Goal: Task Accomplishment & Management: Manage account settings

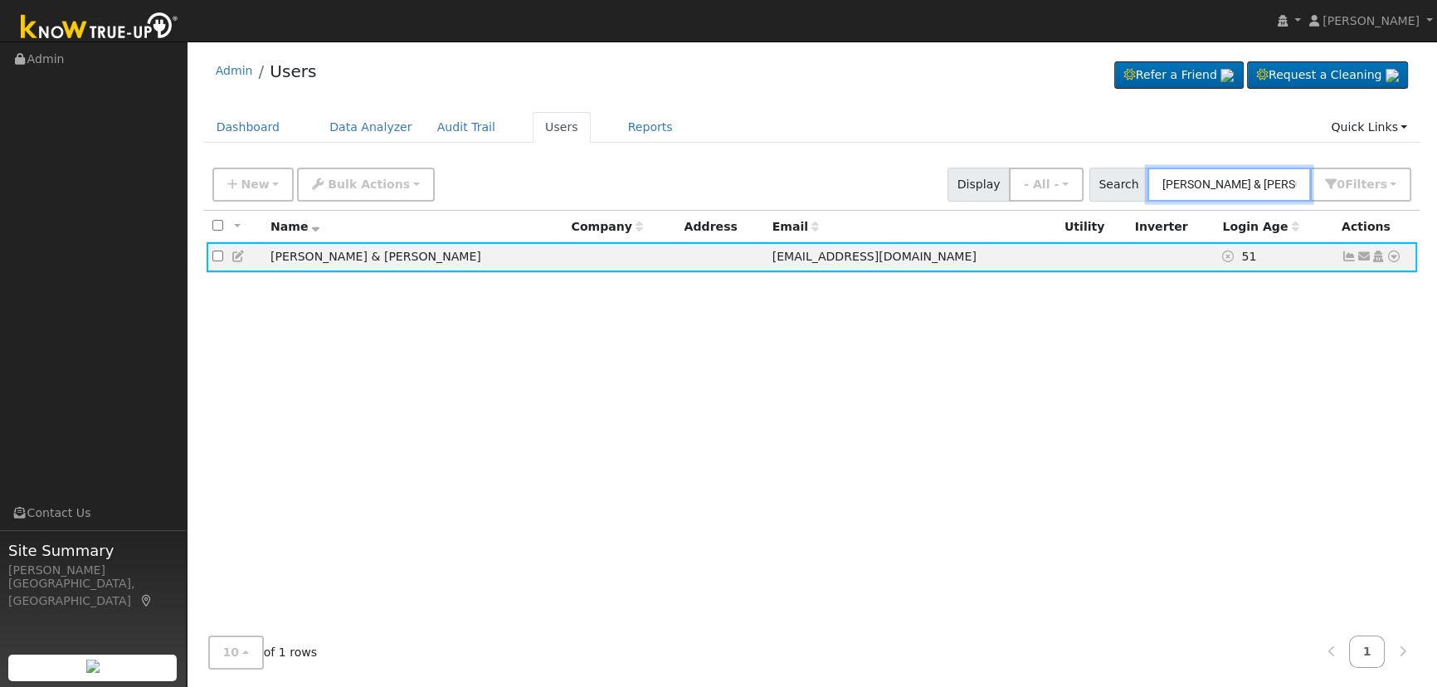
click at [1264, 190] on input "[PERSON_NAME] & [PERSON_NAME]" at bounding box center [1228, 185] width 163 height 34
drag, startPoint x: 1169, startPoint y: 181, endPoint x: 1331, endPoint y: 190, distance: 162.8
click at [1330, 190] on div "Search [PERSON_NAME] & [PERSON_NAME] 0 Filter s Role Show - All - Show Leads Ad…" at bounding box center [1250, 185] width 323 height 34
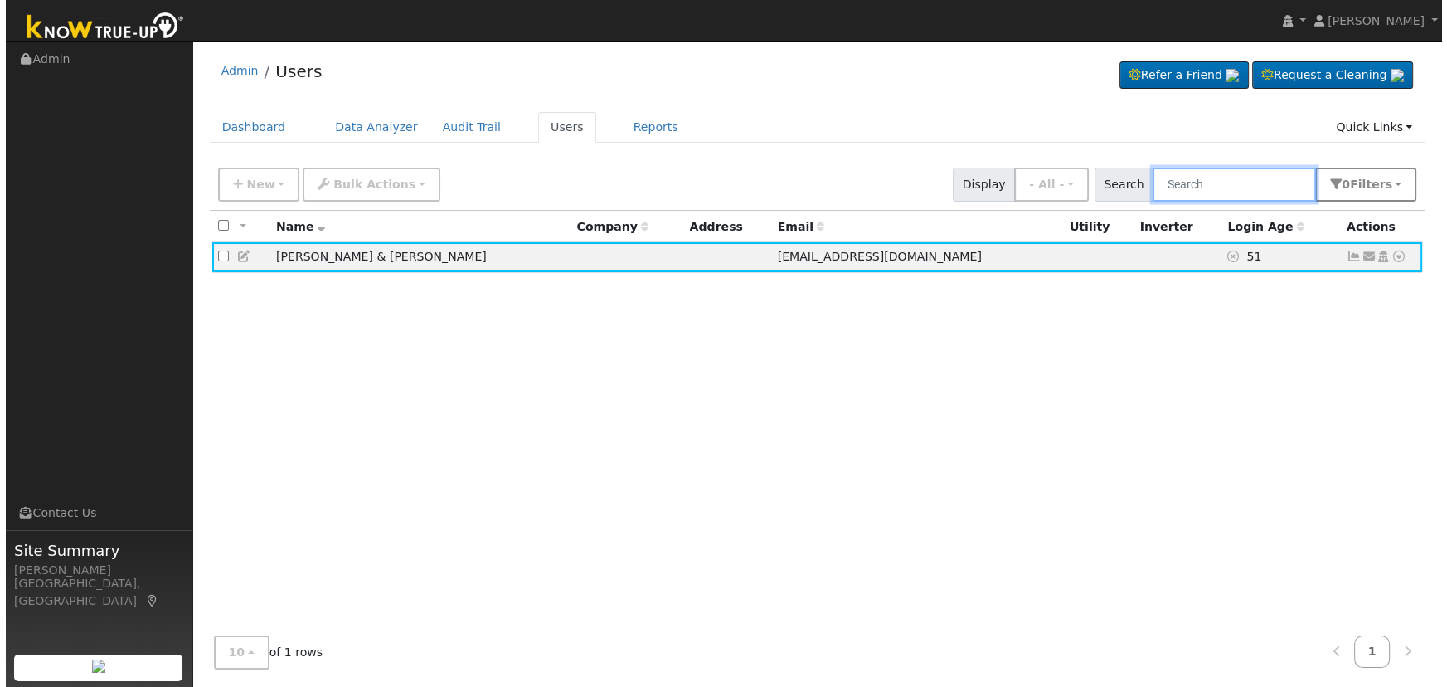
scroll to position [0, 0]
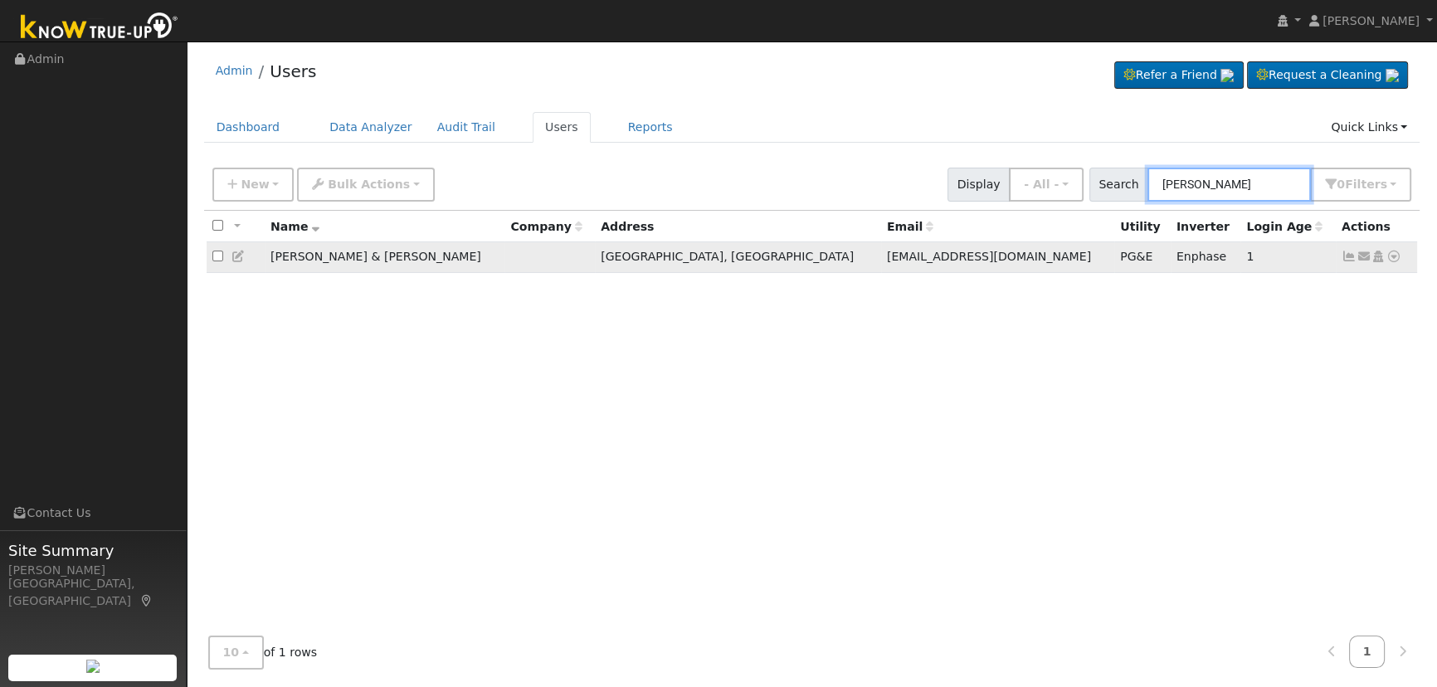
type input "[PERSON_NAME]"
click at [1354, 258] on icon at bounding box center [1348, 256] width 15 height 12
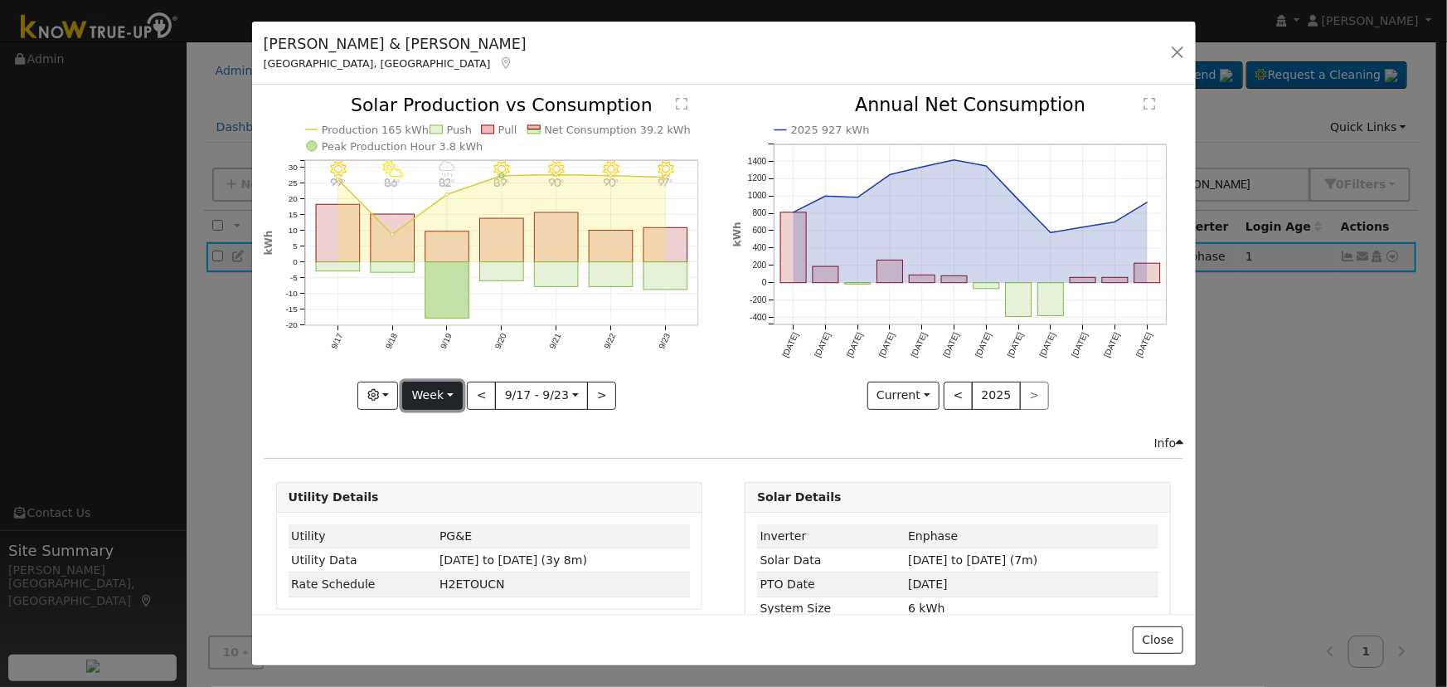
click at [447, 393] on button "Week" at bounding box center [432, 396] width 61 height 28
click at [464, 473] on link "Month" at bounding box center [460, 475] width 115 height 23
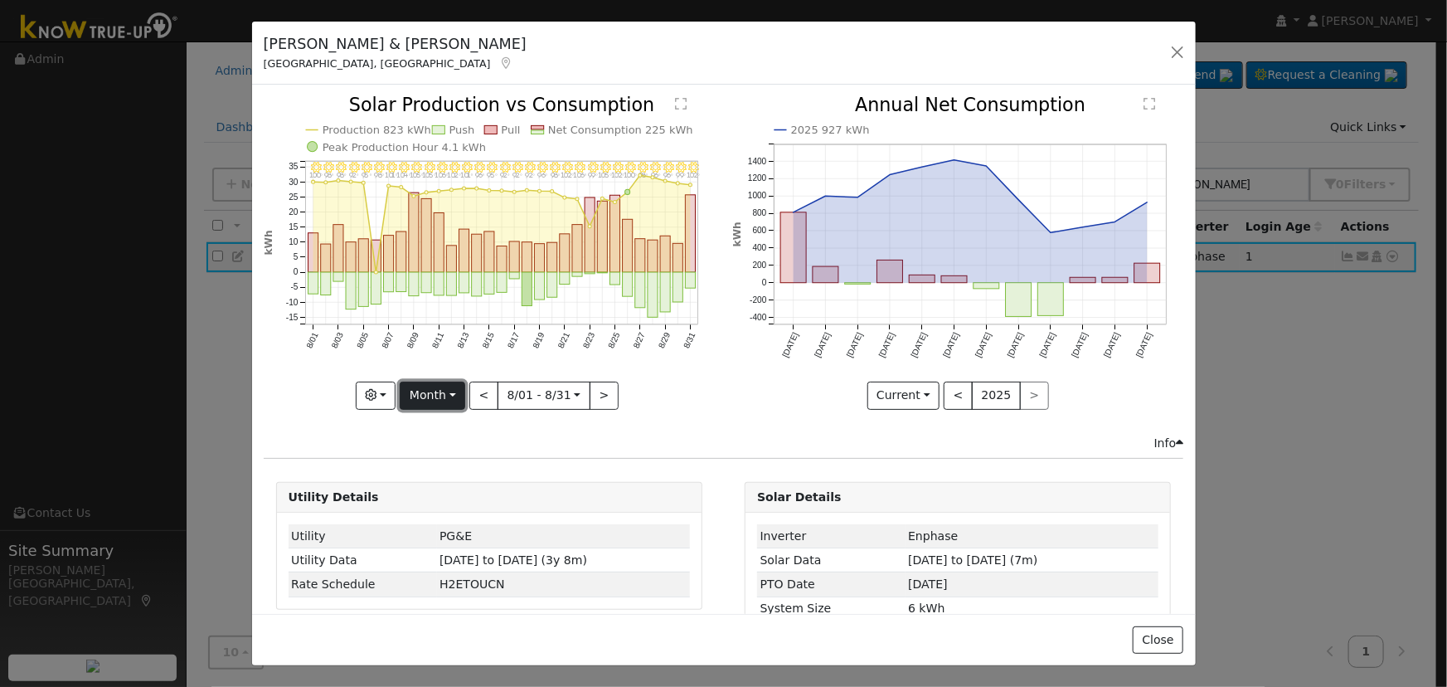
click at [438, 401] on button "Month" at bounding box center [433, 396] width 66 height 28
click at [445, 487] on link "Year" at bounding box center [458, 498] width 115 height 23
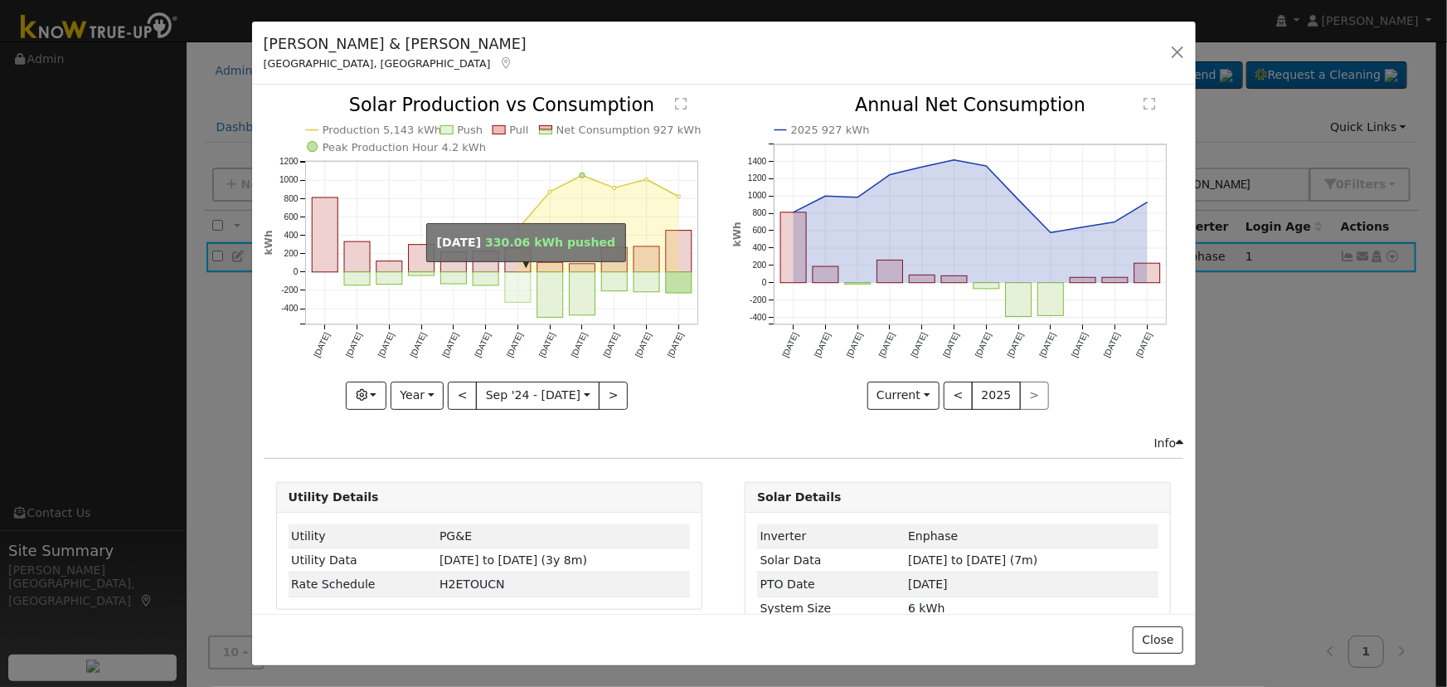
click at [514, 273] on rect "onclick=""" at bounding box center [518, 287] width 26 height 31
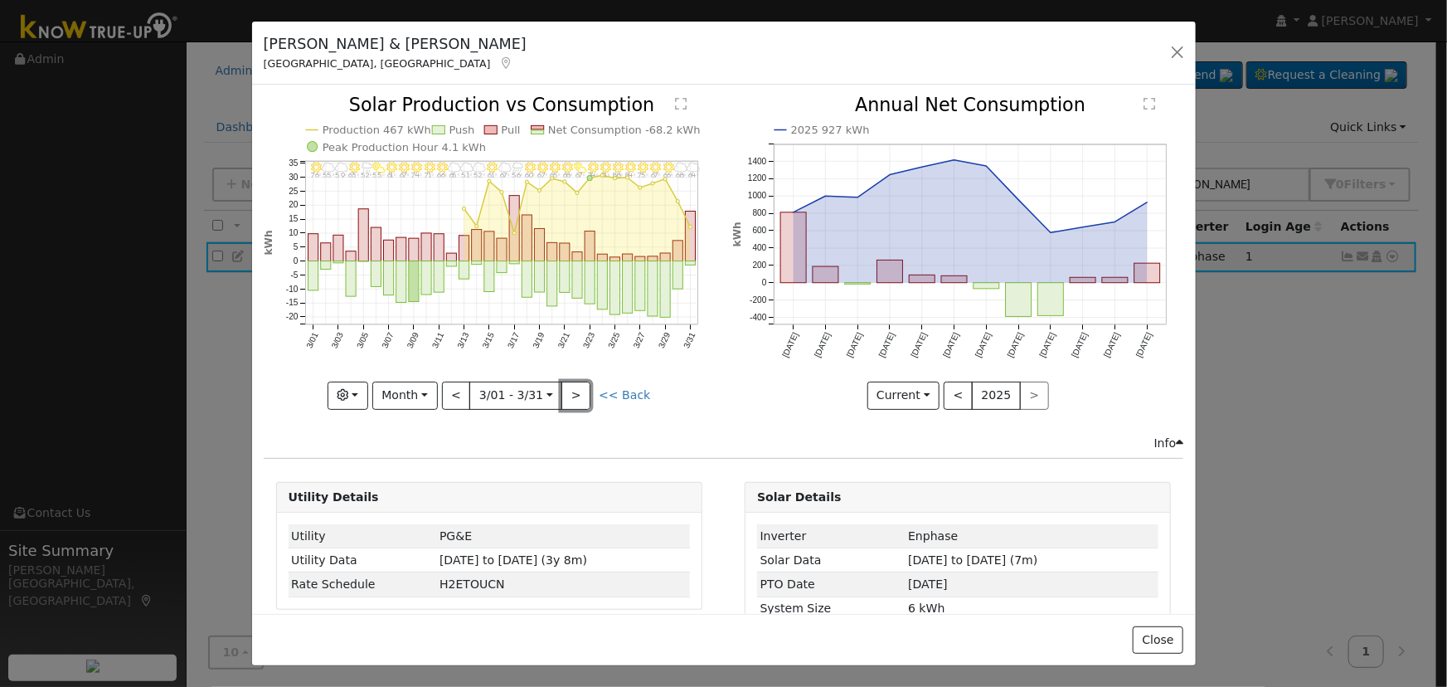
click at [581, 389] on button ">" at bounding box center [576, 396] width 29 height 28
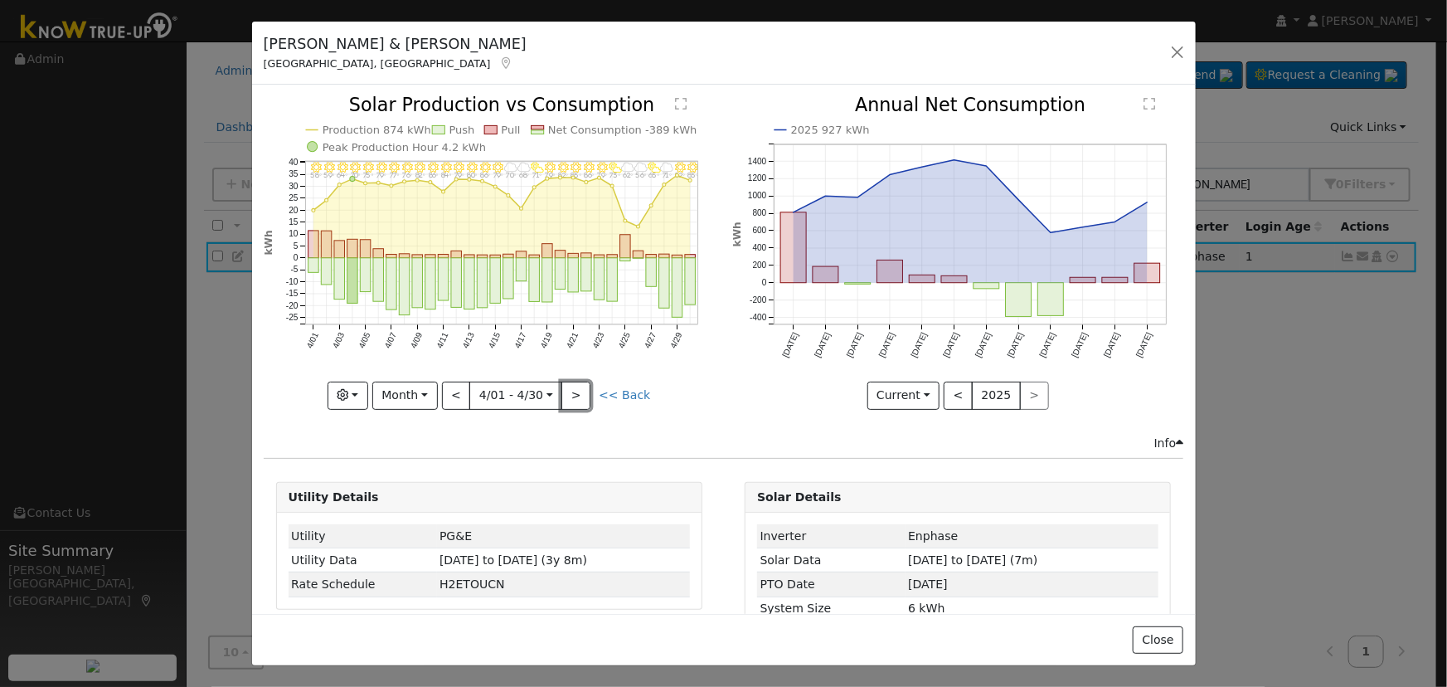
click at [581, 389] on button ">" at bounding box center [576, 396] width 29 height 28
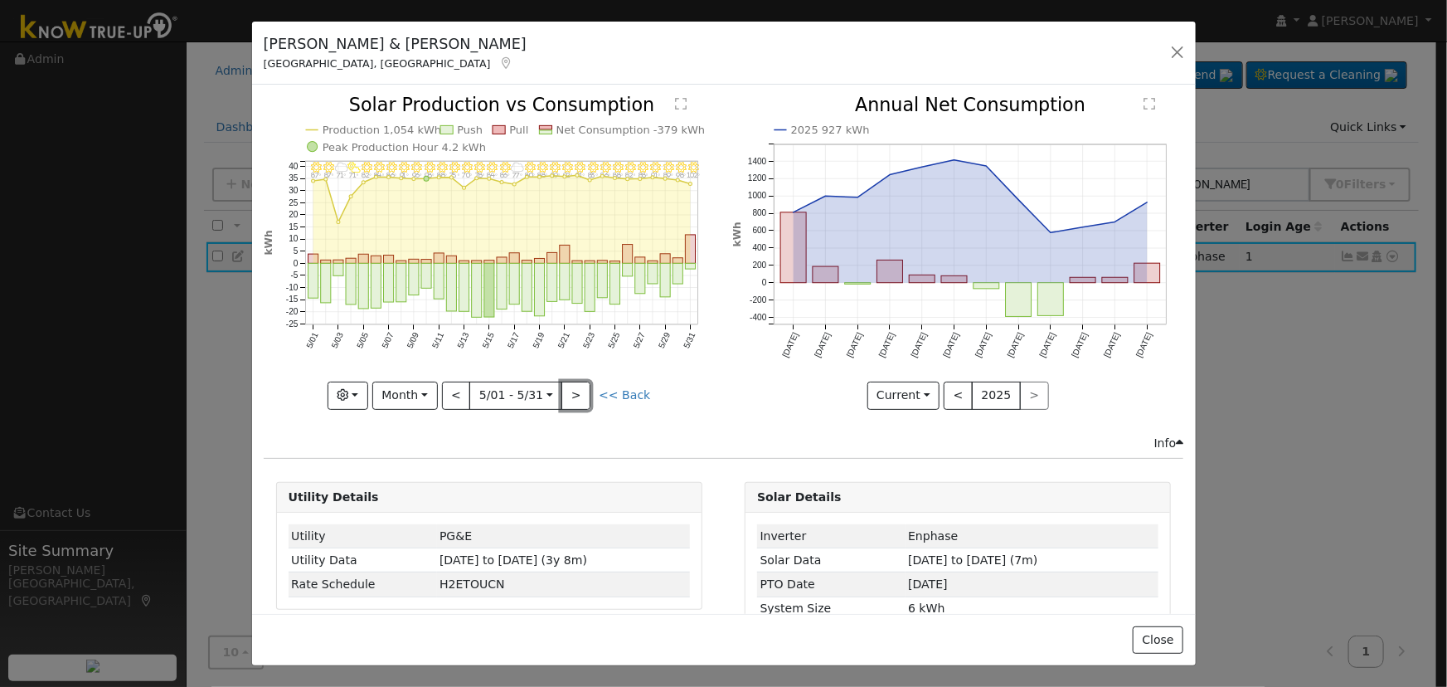
click at [581, 389] on button ">" at bounding box center [576, 396] width 29 height 28
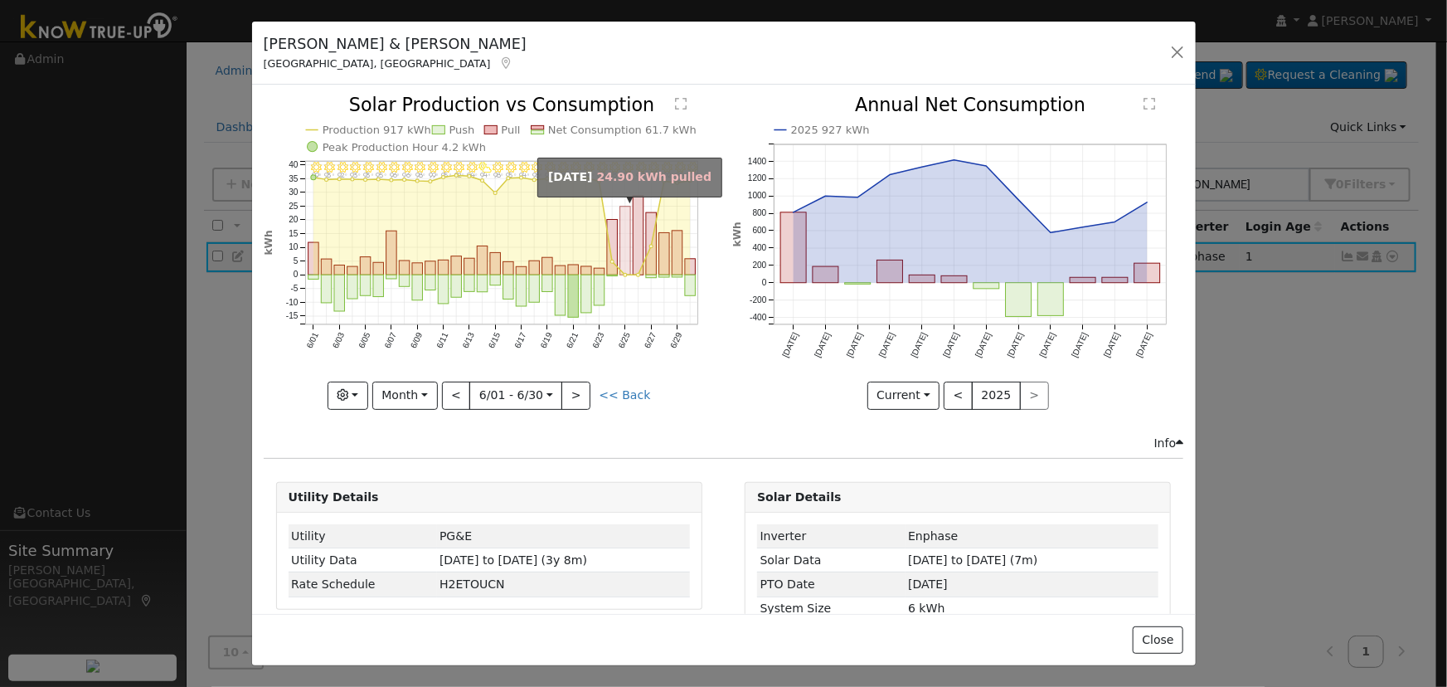
click at [623, 265] on rect "onclick=""" at bounding box center [625, 241] width 11 height 69
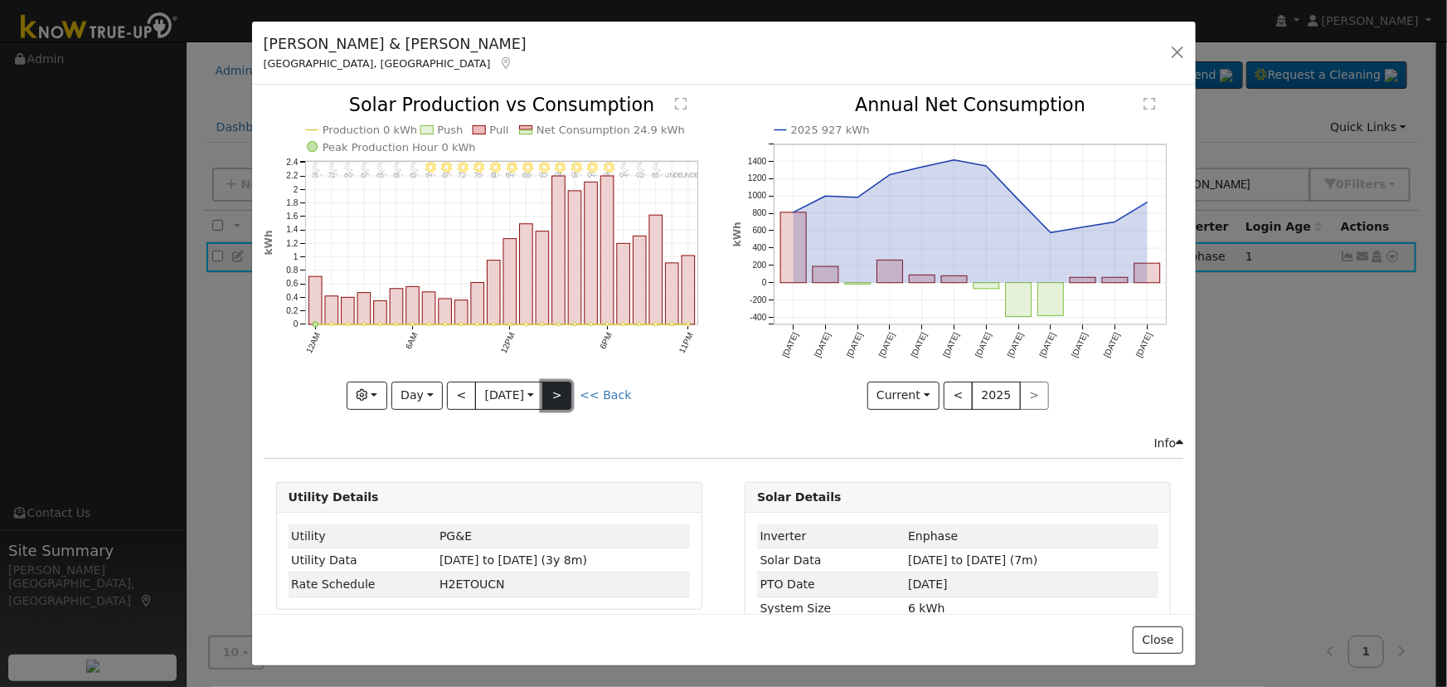
click at [566, 397] on button ">" at bounding box center [556, 396] width 29 height 28
type input "[DATE]"
click at [1173, 56] on button "button" at bounding box center [1177, 52] width 23 height 23
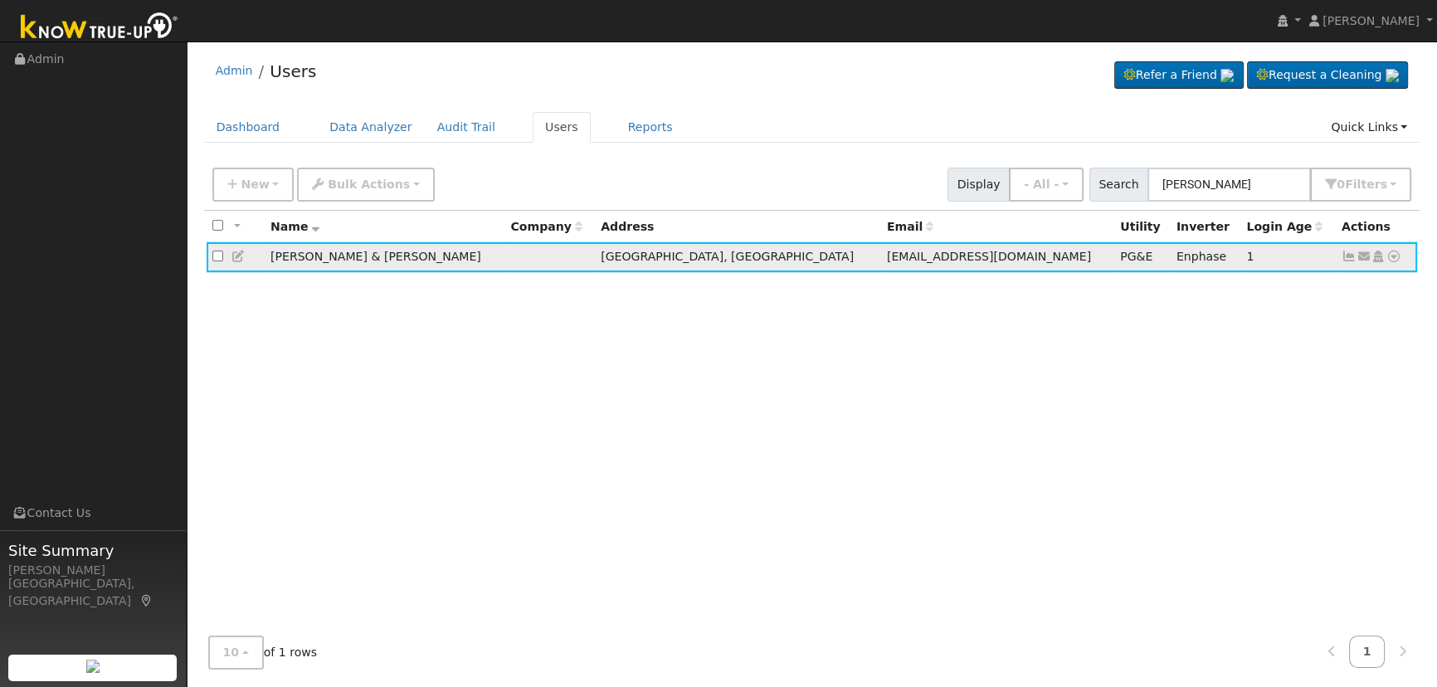
click at [1363, 258] on icon at bounding box center [1363, 256] width 15 height 12
click at [431, 312] on div "All None All on page None on page Name Company Address Email Utility Inverter L…" at bounding box center [812, 417] width 1216 height 412
click at [236, 257] on icon at bounding box center [238, 256] width 15 height 12
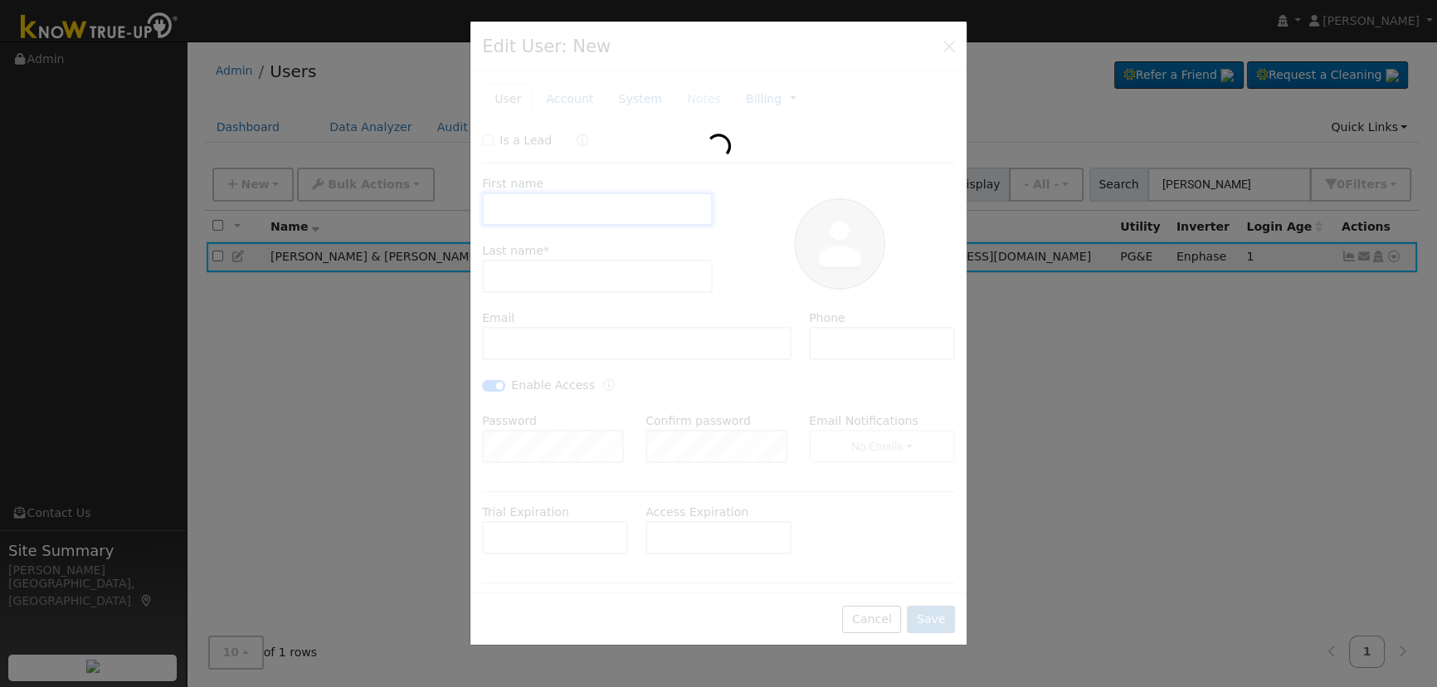
type input "[PERSON_NAME] & [PERSON_NAME]"
type input "[PERSON_NAME]"
type input "[EMAIL_ADDRESS][DOMAIN_NAME]"
type input "5596961888"
checkbox input "true"
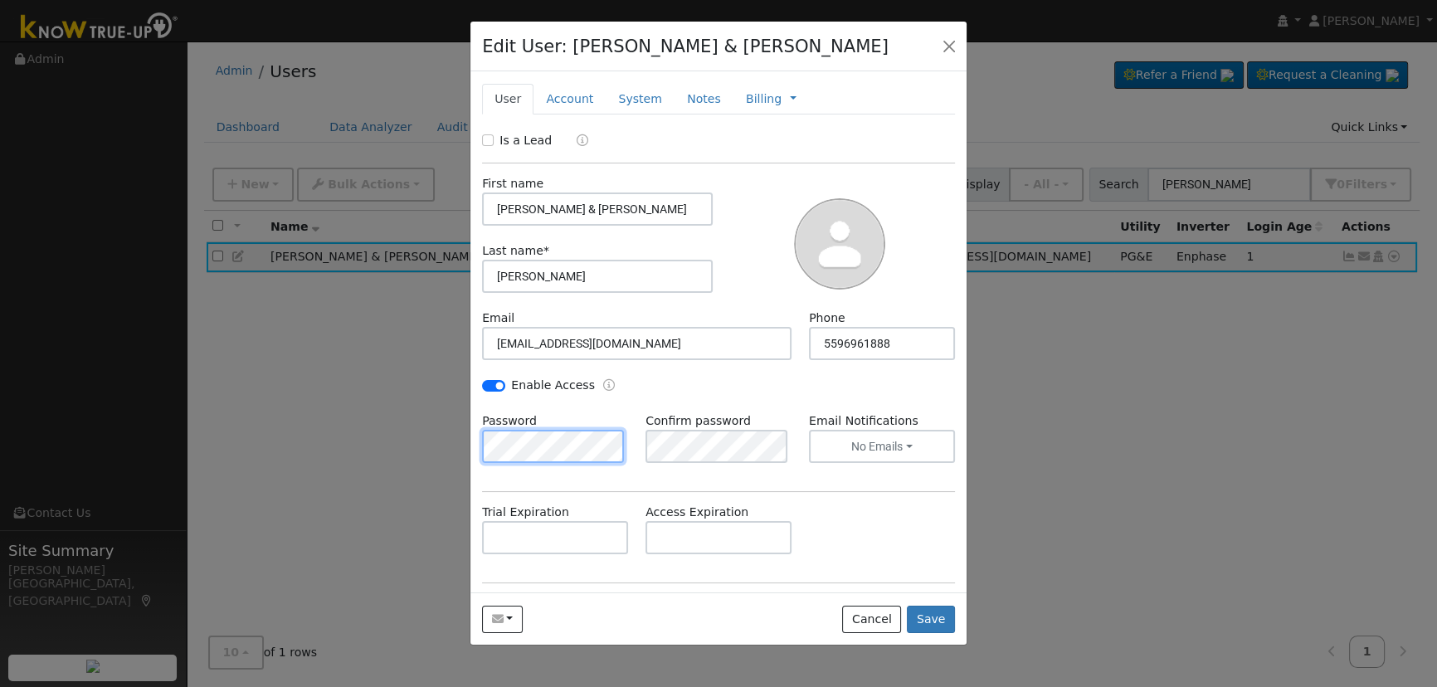
click at [384, 437] on div "Edit User: [PERSON_NAME] & [PERSON_NAME] Default Account Default Account [STREE…" at bounding box center [718, 343] width 1437 height 687
click at [921, 511] on div "Trial Expiration Access Expiration" at bounding box center [719, 536] width 490 height 67
click at [938, 621] on button "Save" at bounding box center [931, 619] width 48 height 28
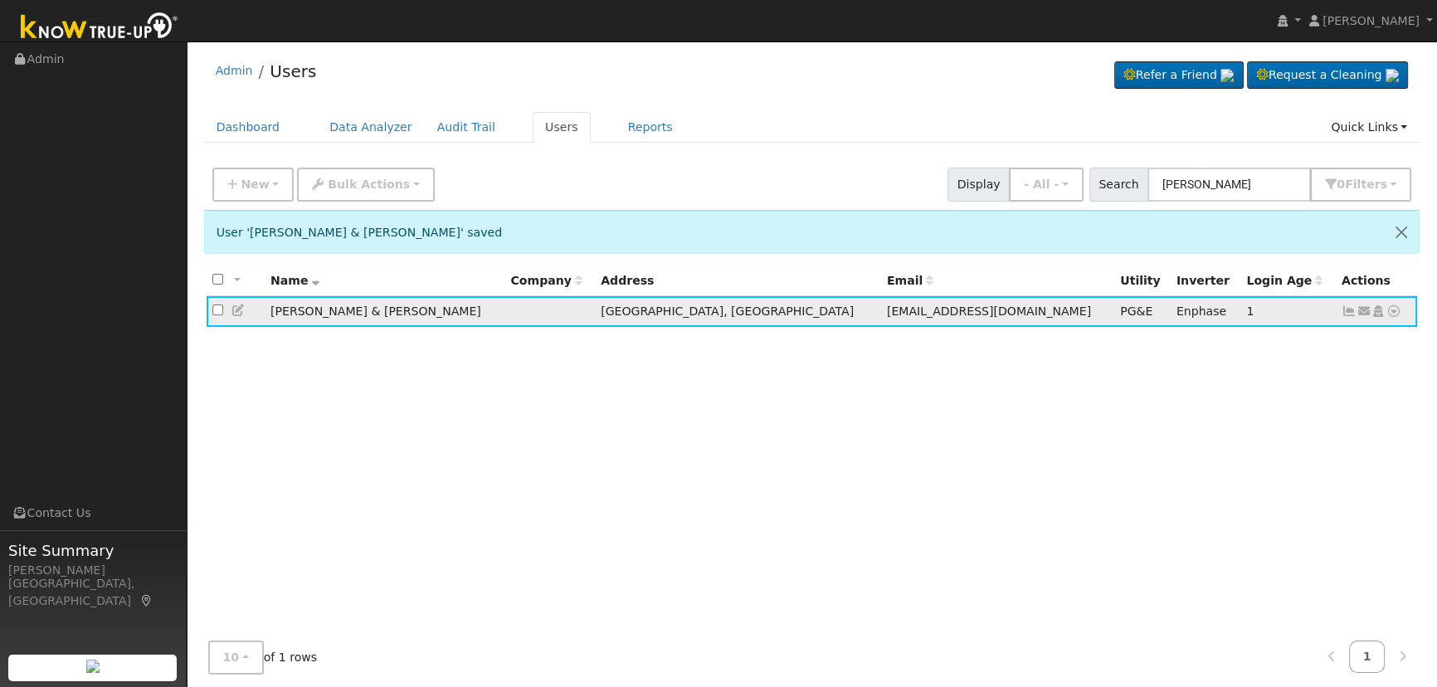
click at [1349, 310] on icon at bounding box center [1348, 311] width 15 height 12
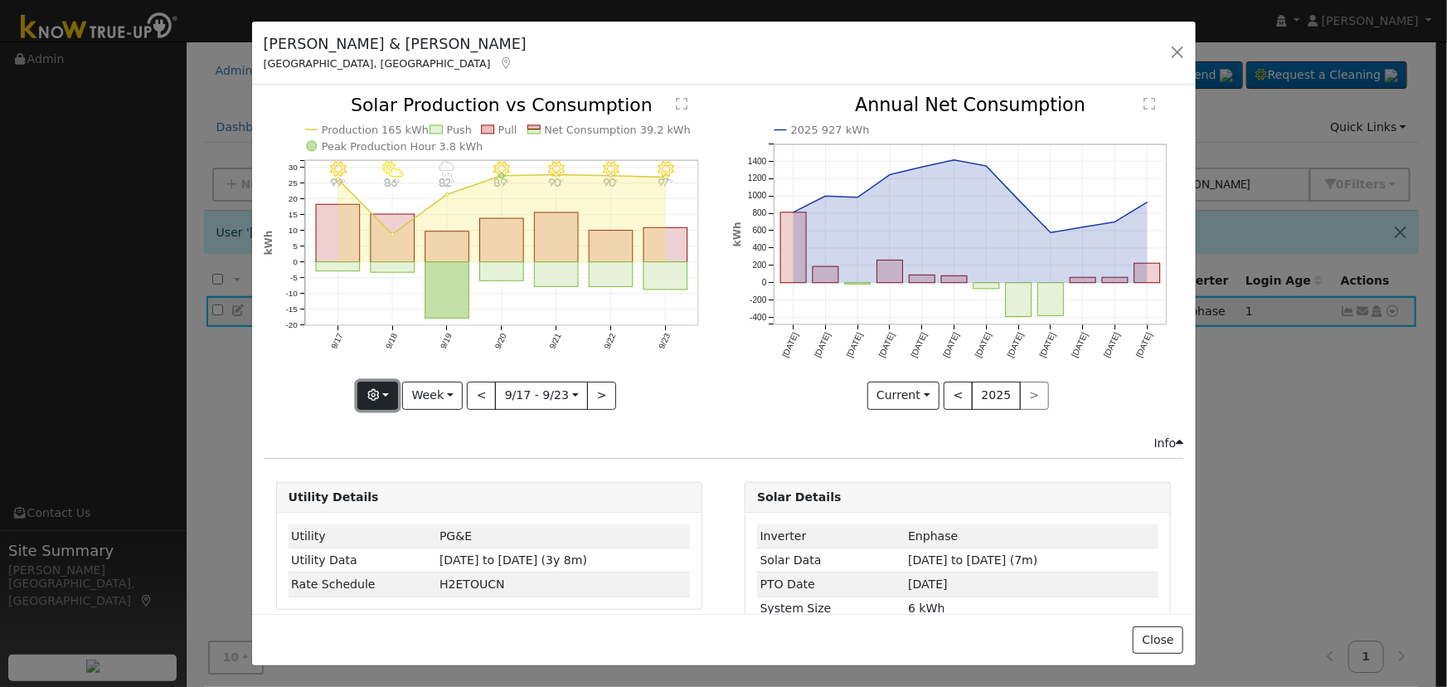
click at [372, 401] on button "button" at bounding box center [377, 396] width 41 height 28
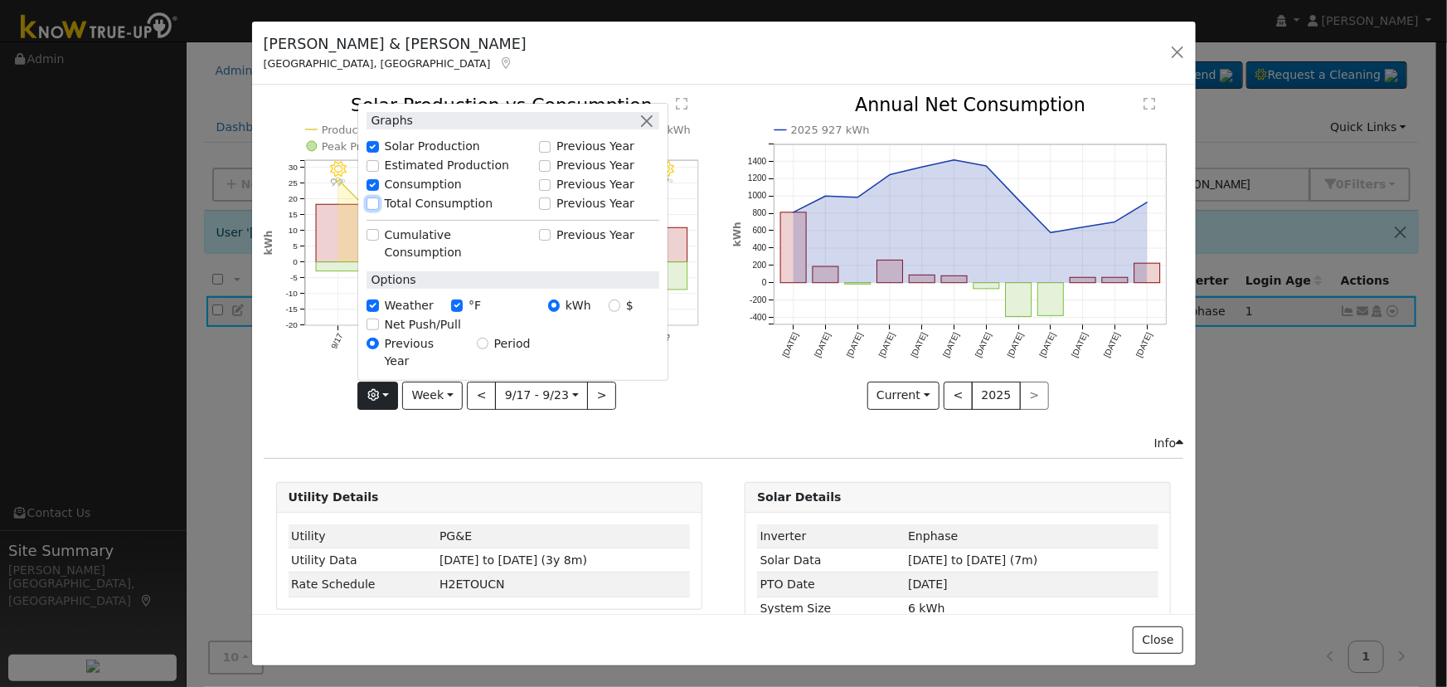
click at [375, 209] on input "Total Consumption" at bounding box center [373, 203] width 12 height 12
checkbox input "true"
click at [654, 129] on button "button" at bounding box center [646, 120] width 17 height 17
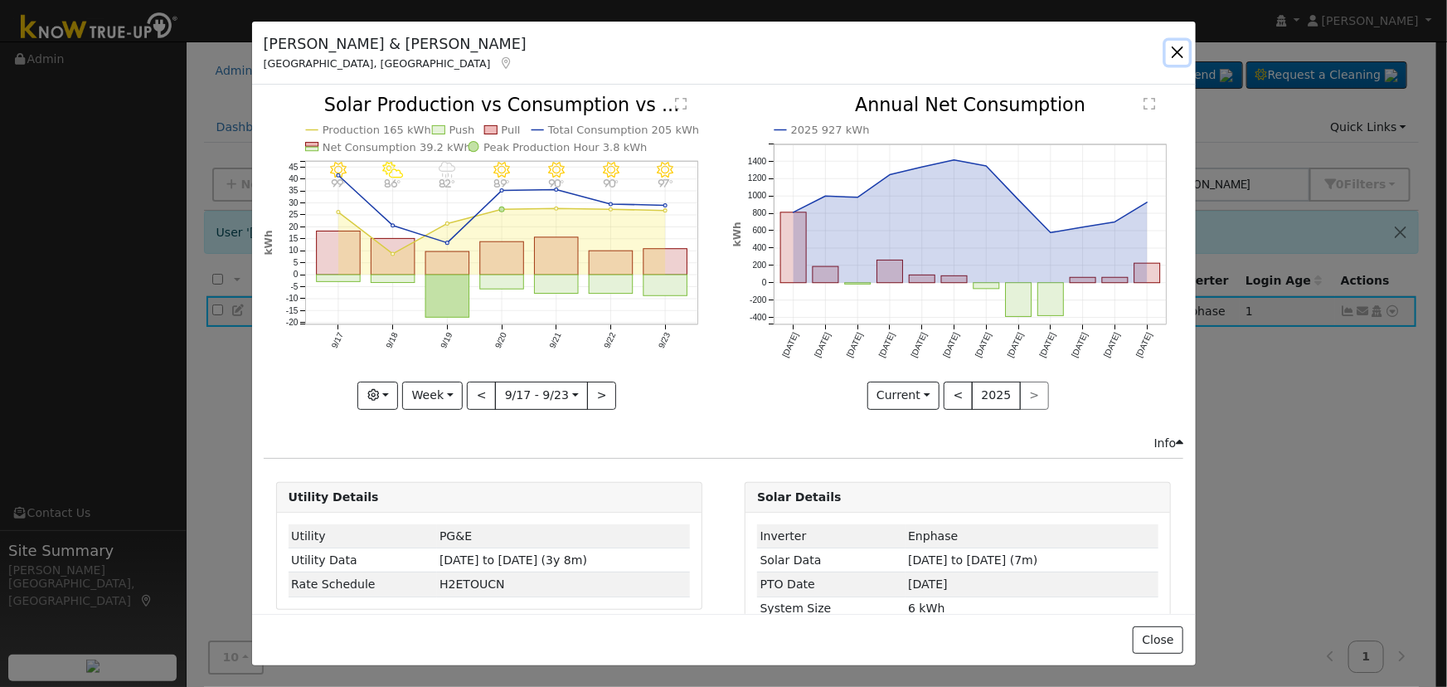
click at [1177, 51] on button "button" at bounding box center [1177, 52] width 23 height 23
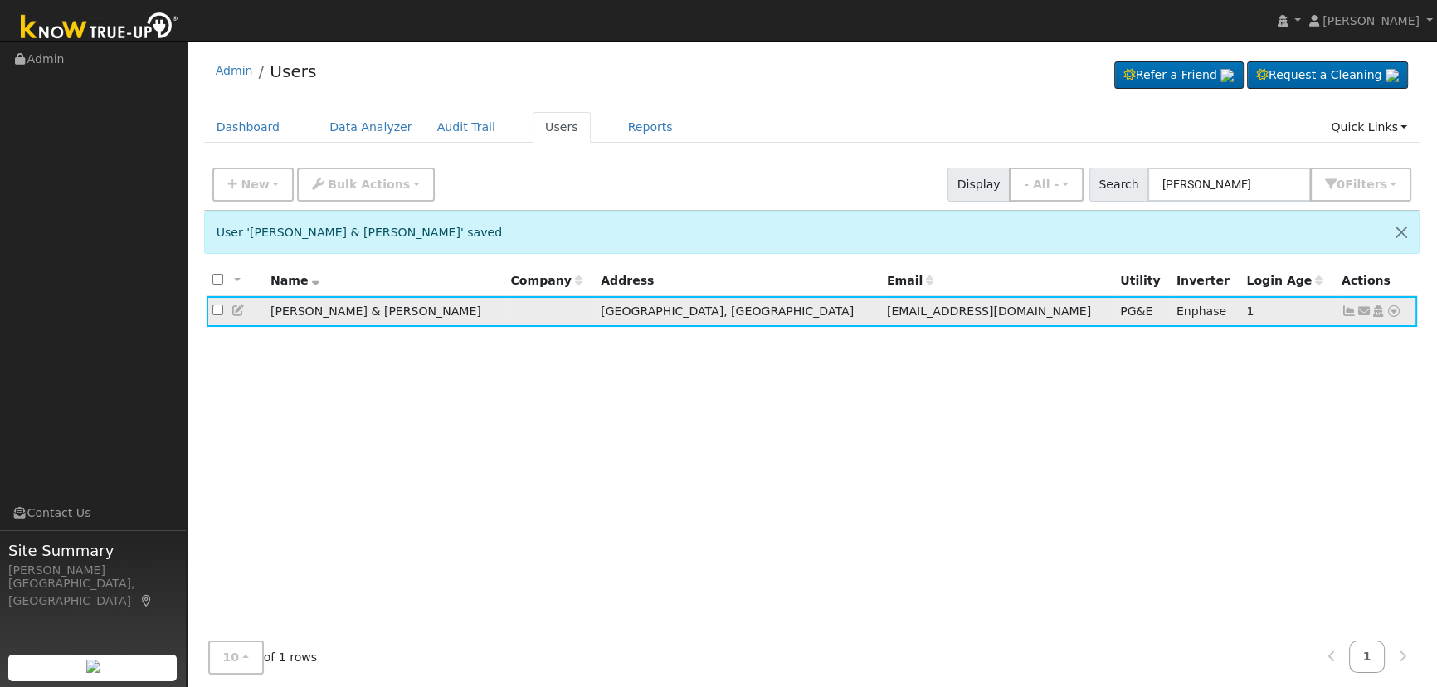
click at [1344, 314] on icon at bounding box center [1348, 311] width 15 height 12
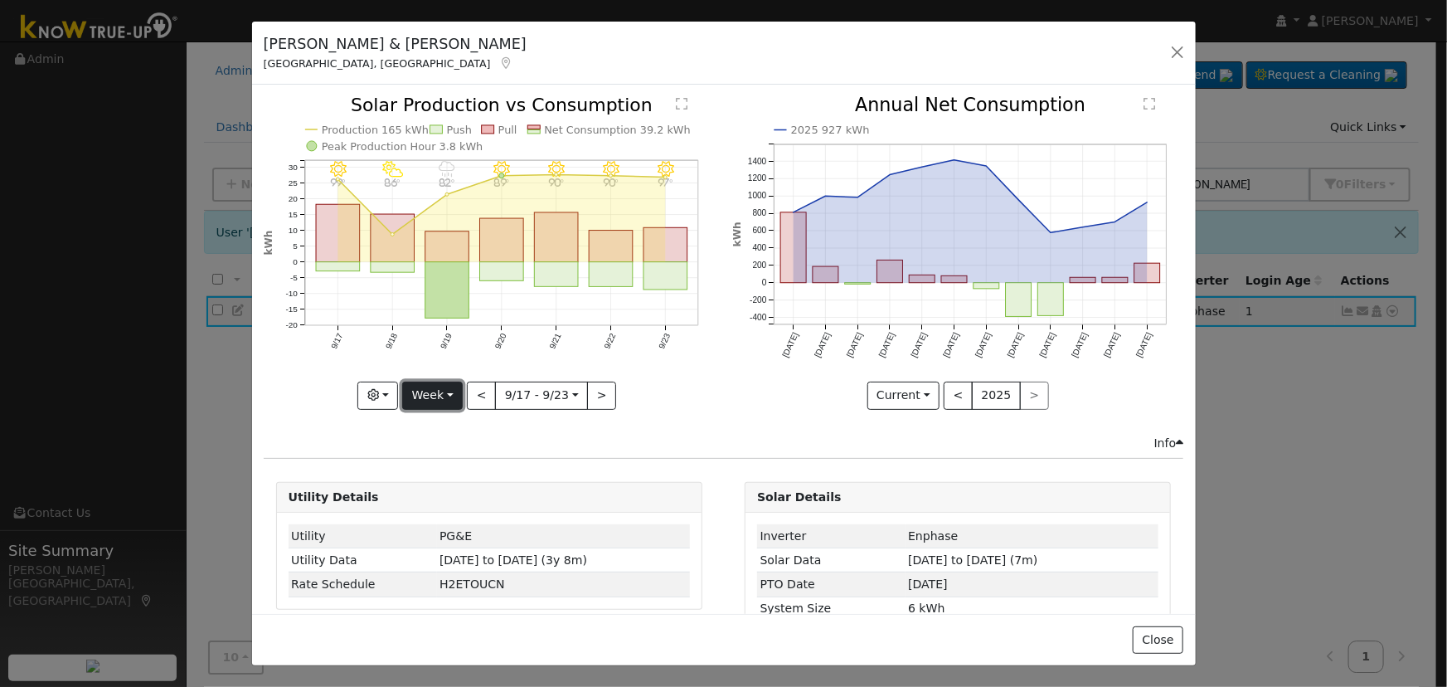
click at [450, 386] on button "Week" at bounding box center [432, 396] width 61 height 28
click at [440, 424] on link "Day" at bounding box center [460, 428] width 115 height 23
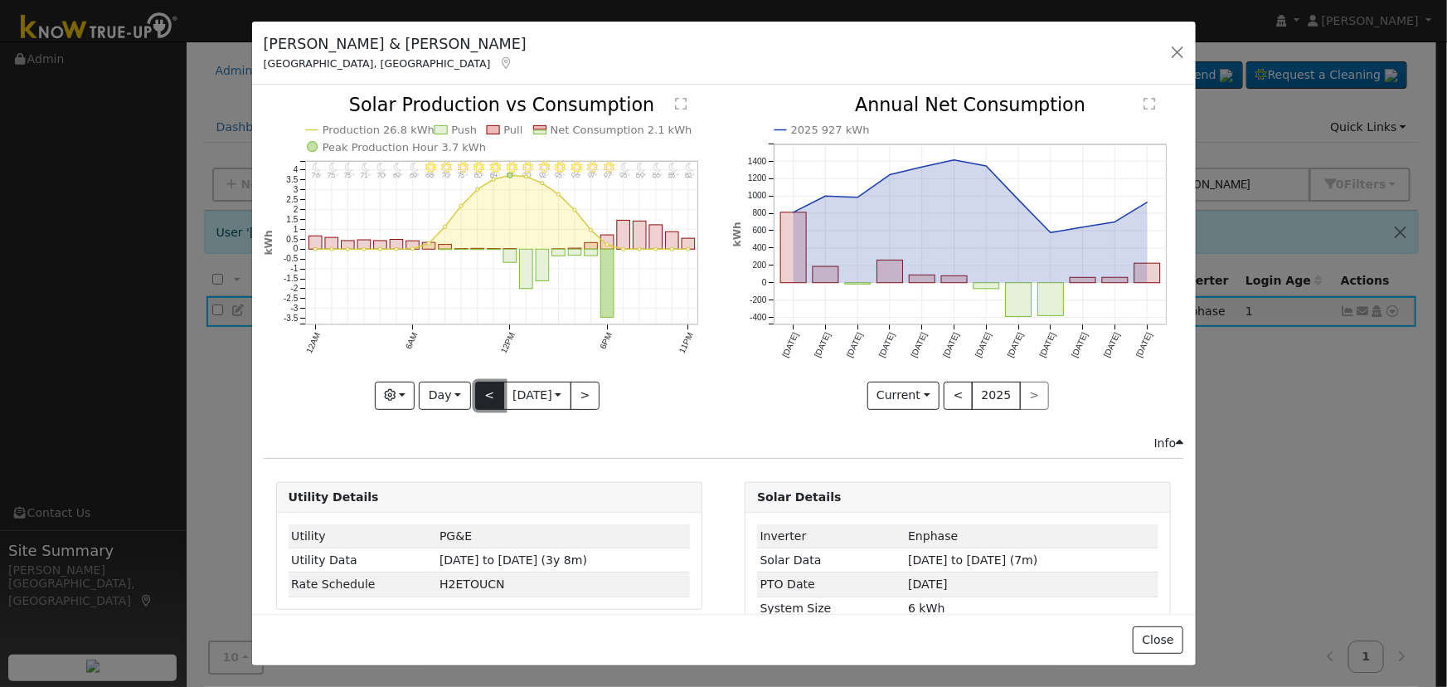
click at [483, 391] on button "<" at bounding box center [489, 396] width 29 height 28
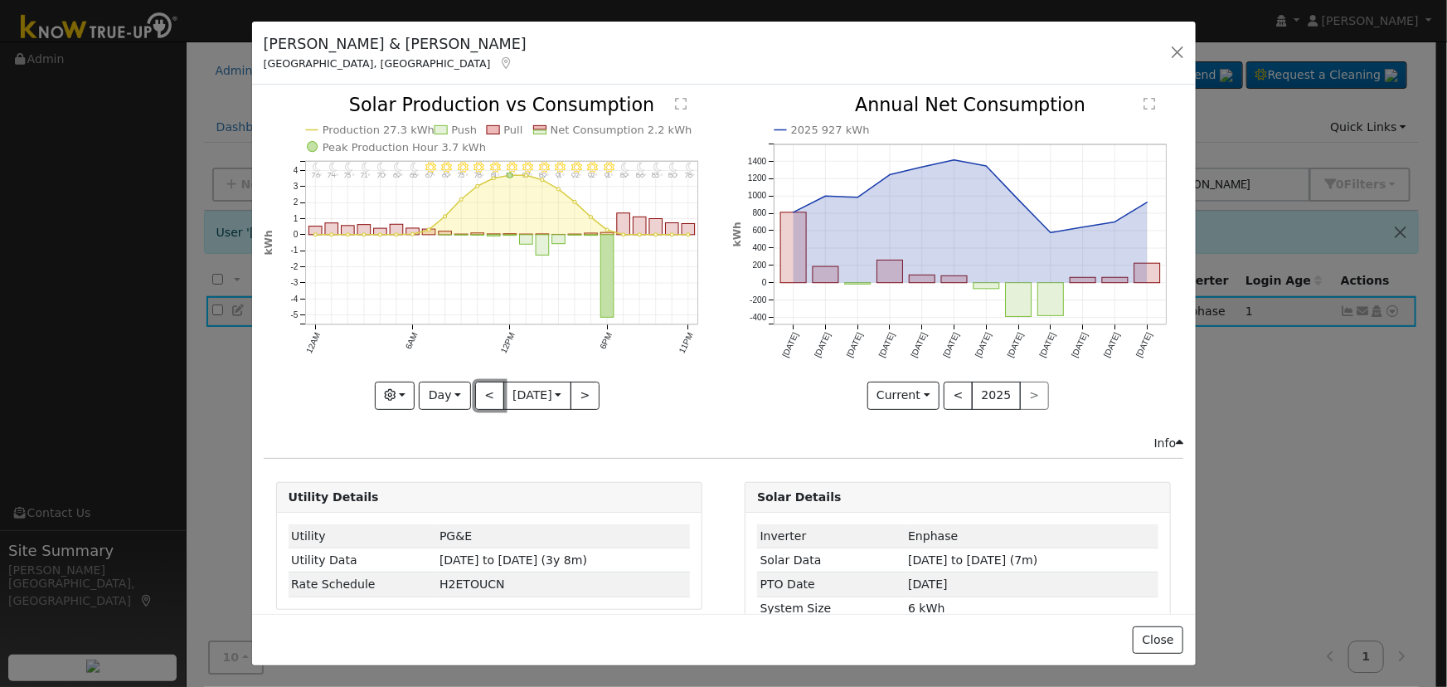
click at [482, 391] on button "<" at bounding box center [489, 396] width 29 height 28
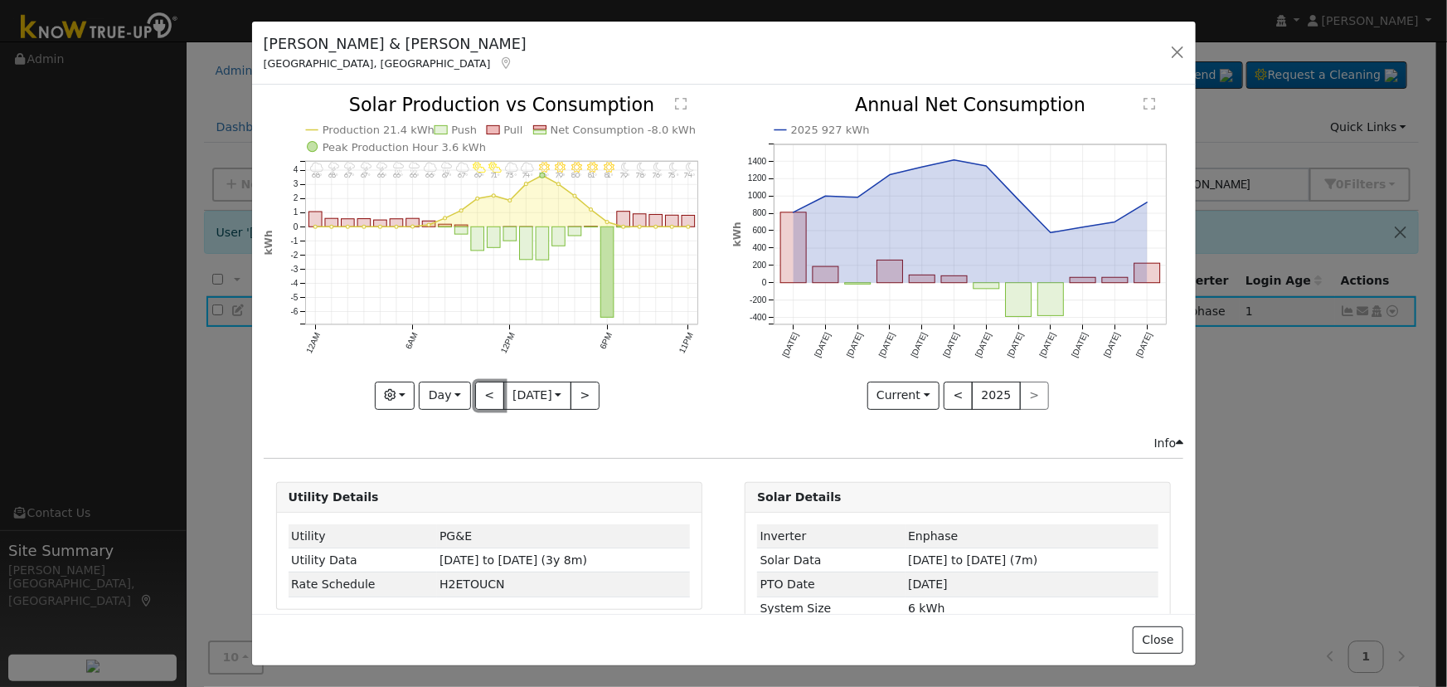
click at [482, 391] on button "<" at bounding box center [489, 396] width 29 height 28
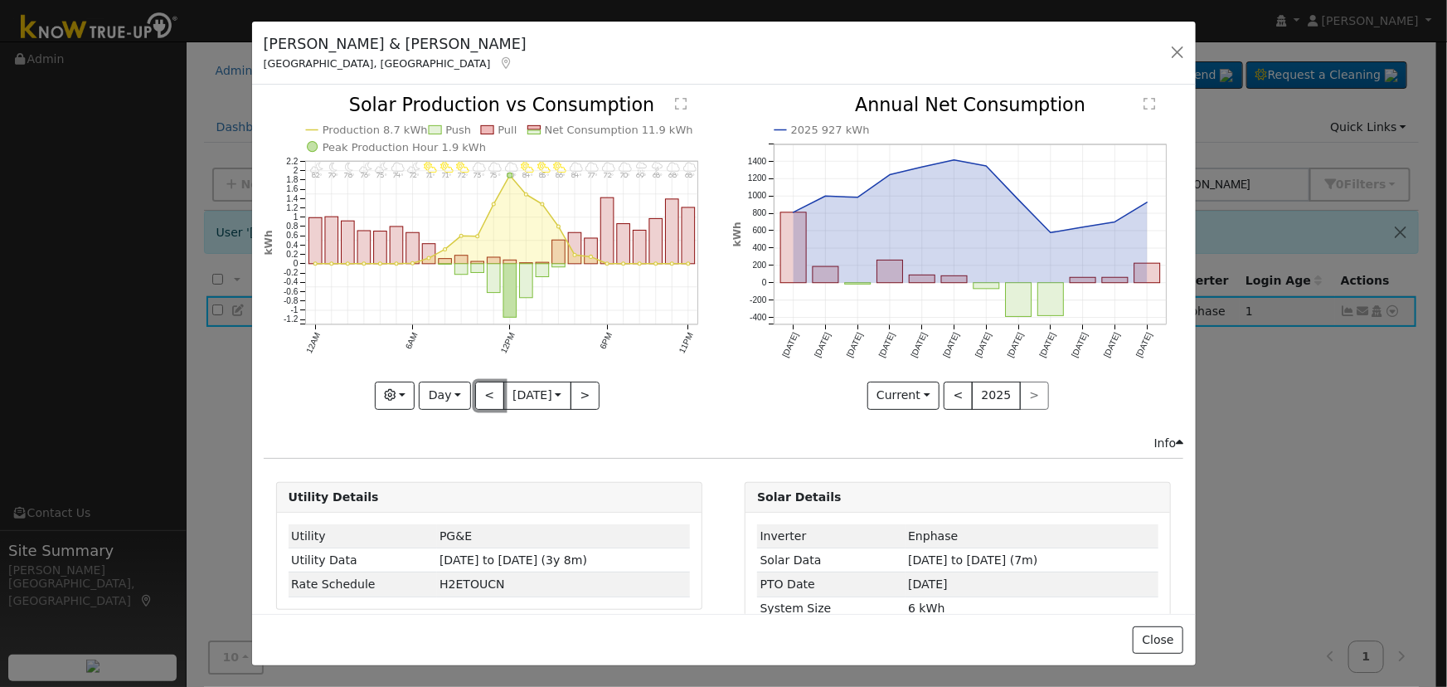
click at [482, 392] on button "<" at bounding box center [489, 396] width 29 height 28
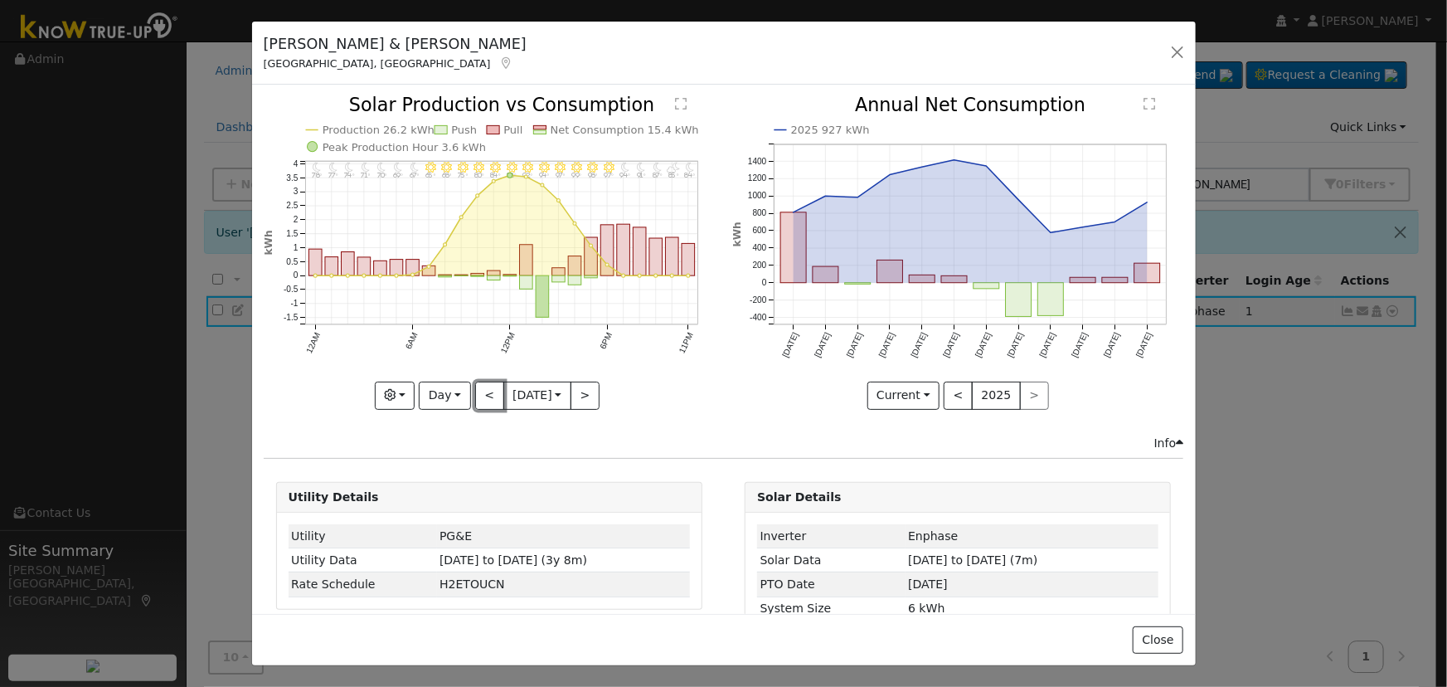
click at [482, 392] on button "<" at bounding box center [489, 396] width 29 height 28
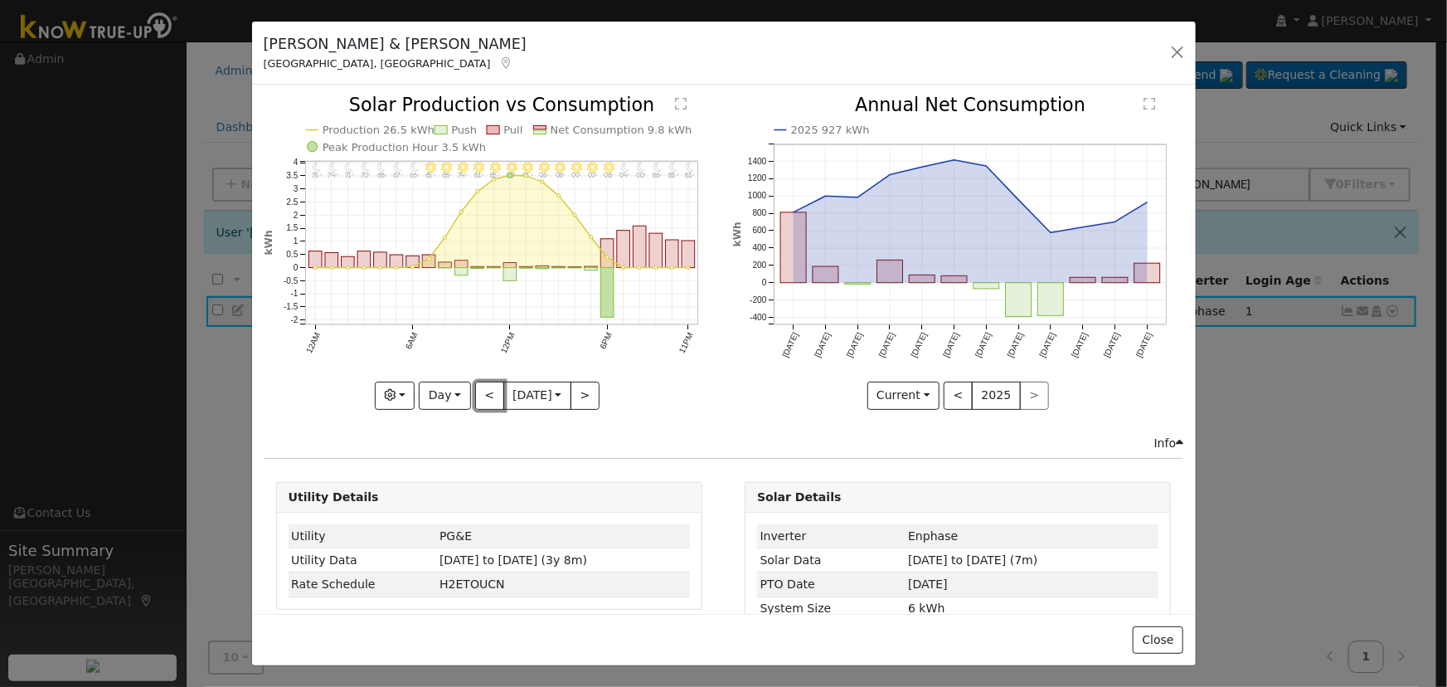
click at [482, 392] on button "<" at bounding box center [489, 396] width 29 height 28
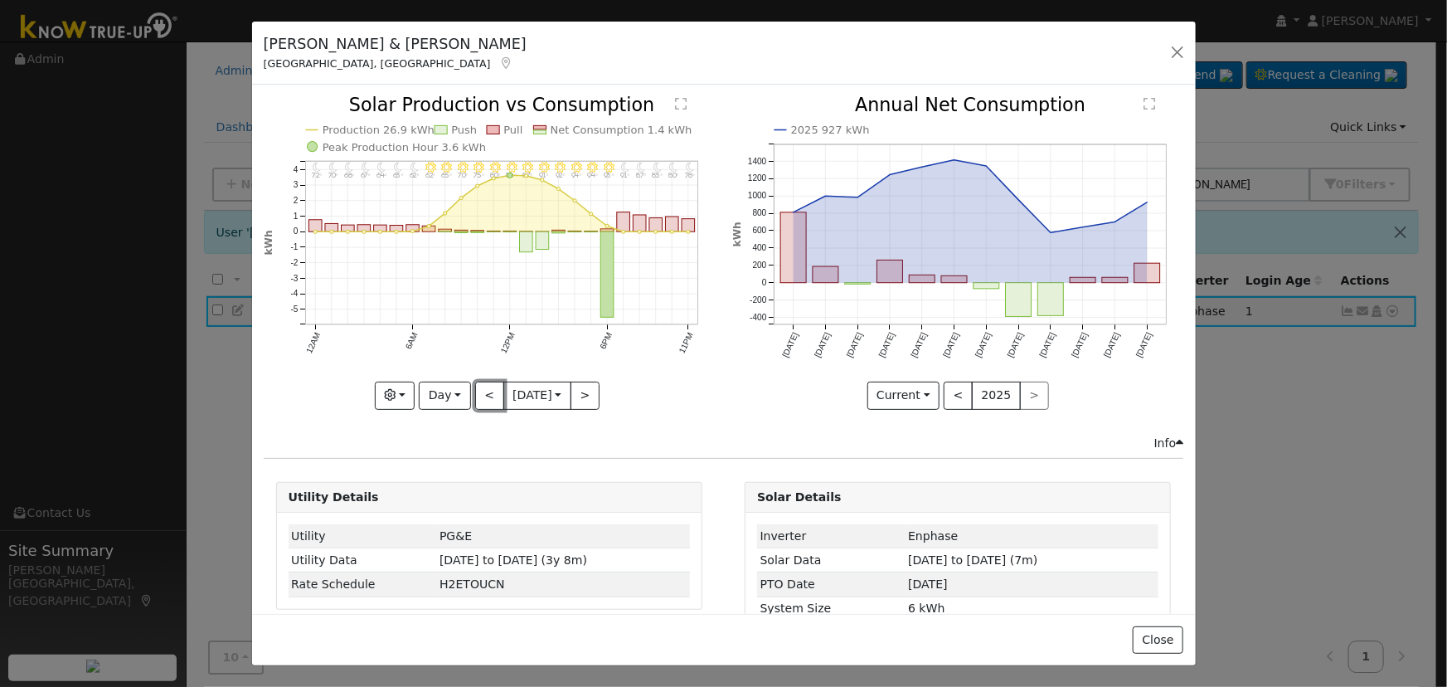
click at [482, 392] on button "<" at bounding box center [489, 396] width 29 height 28
click at [479, 388] on button "<" at bounding box center [489, 396] width 29 height 28
click at [479, 387] on button "<" at bounding box center [489, 396] width 29 height 28
click at [476, 392] on button "<" at bounding box center [489, 396] width 29 height 28
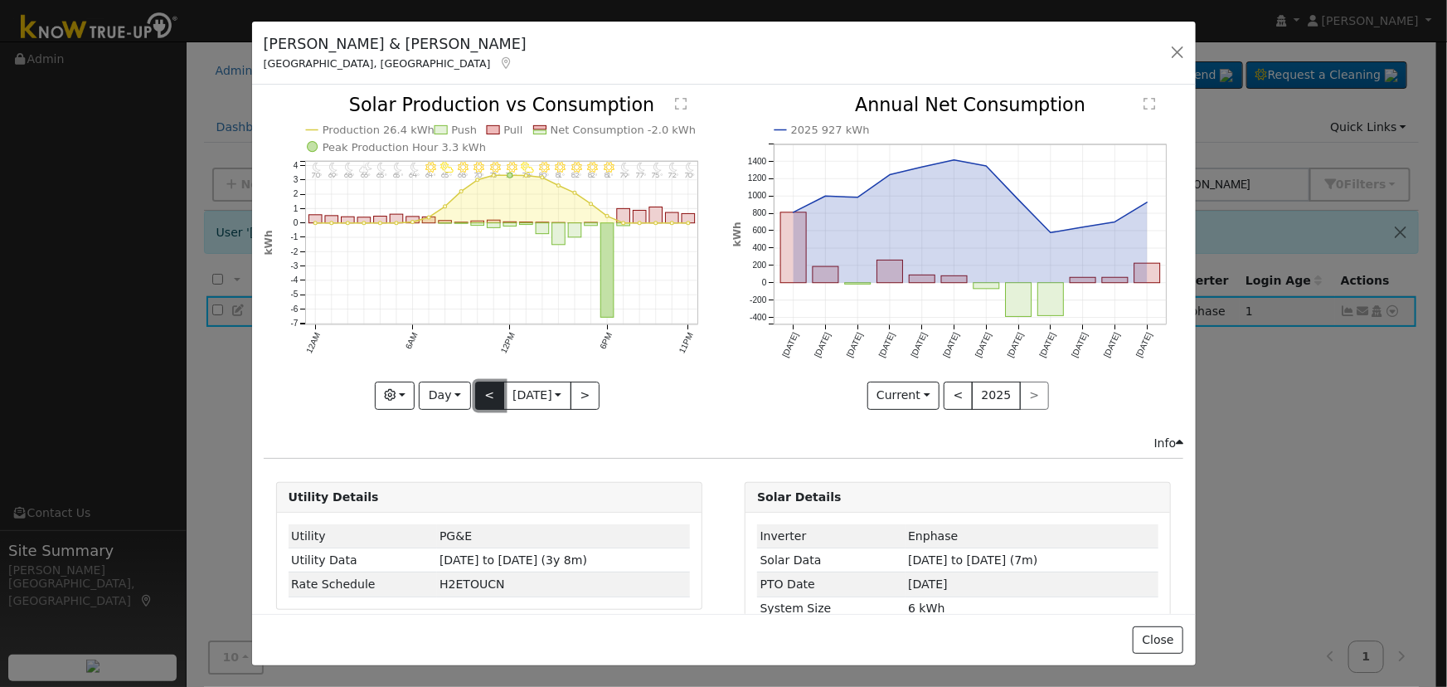
click at [476, 392] on button "<" at bounding box center [489, 396] width 29 height 28
click at [476, 391] on button "<" at bounding box center [489, 396] width 29 height 28
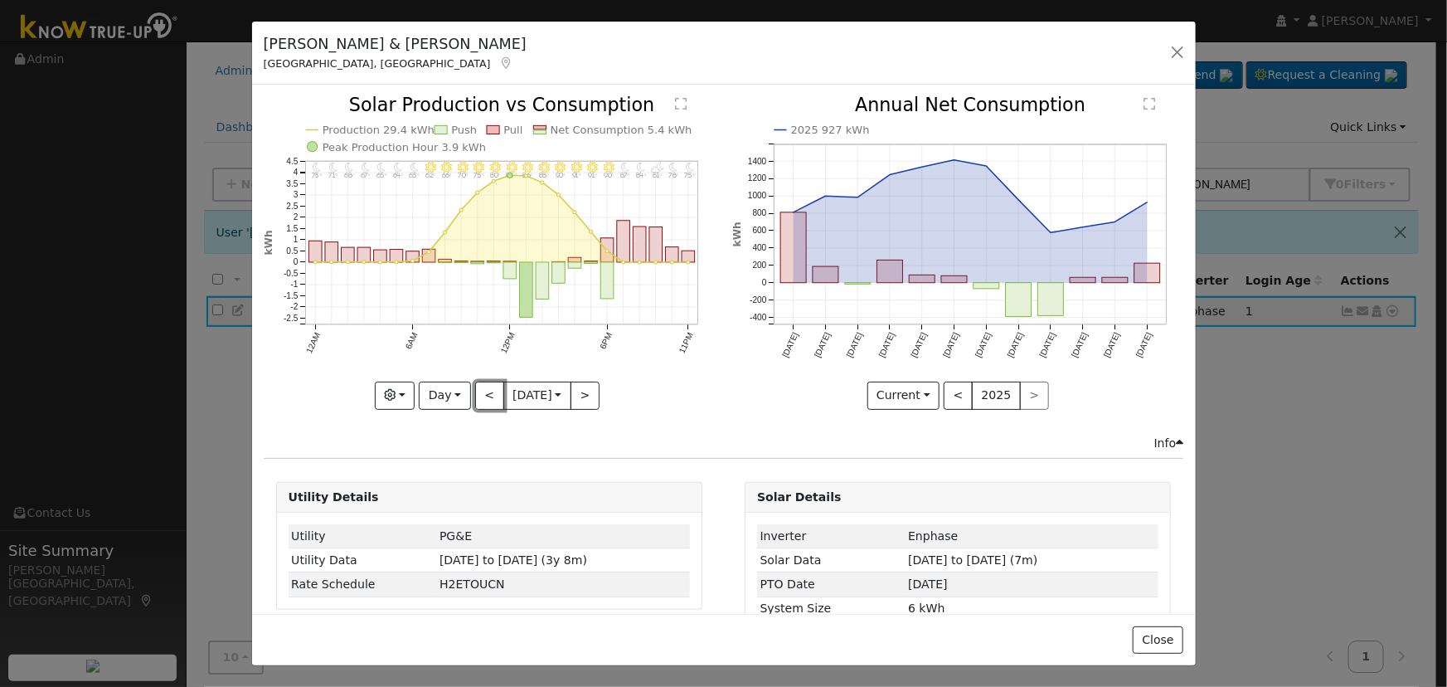
click at [476, 392] on button "<" at bounding box center [489, 396] width 29 height 28
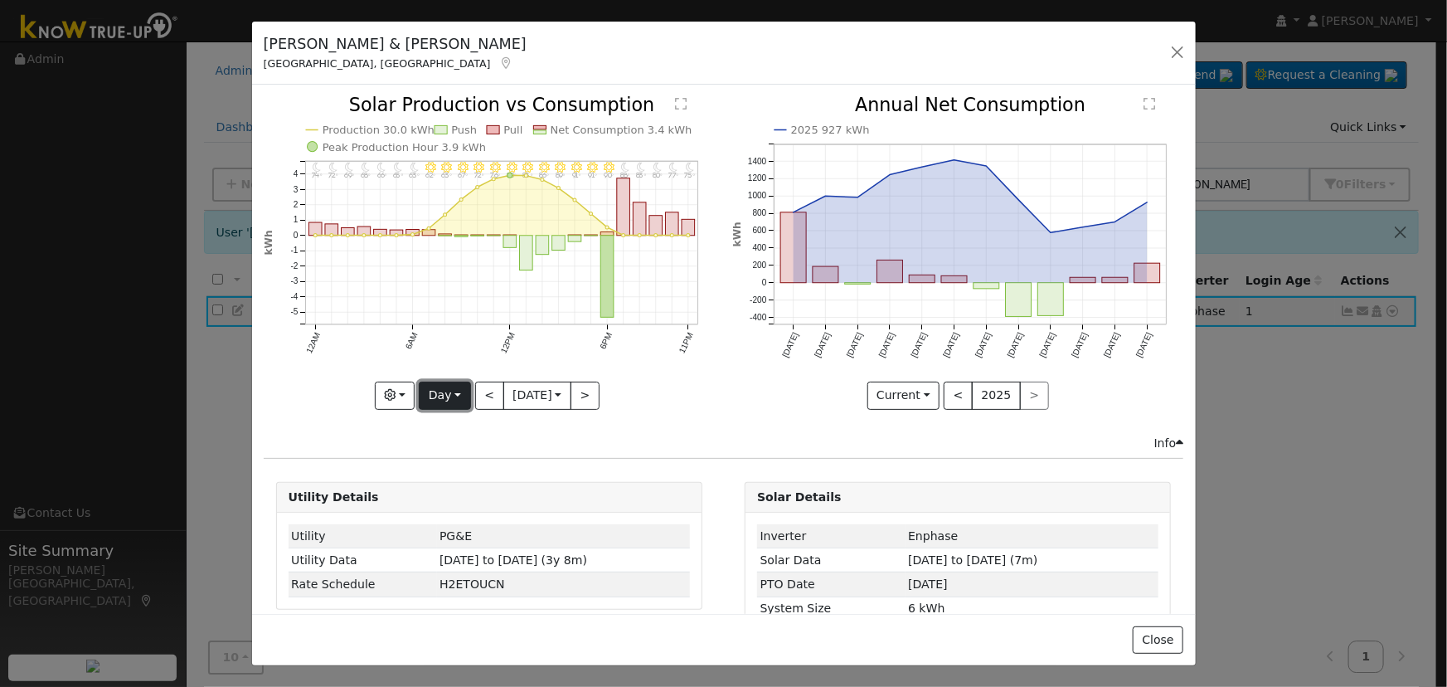
click at [443, 389] on button "Day" at bounding box center [444, 396] width 51 height 28
click at [479, 469] on link "Month" at bounding box center [477, 475] width 115 height 23
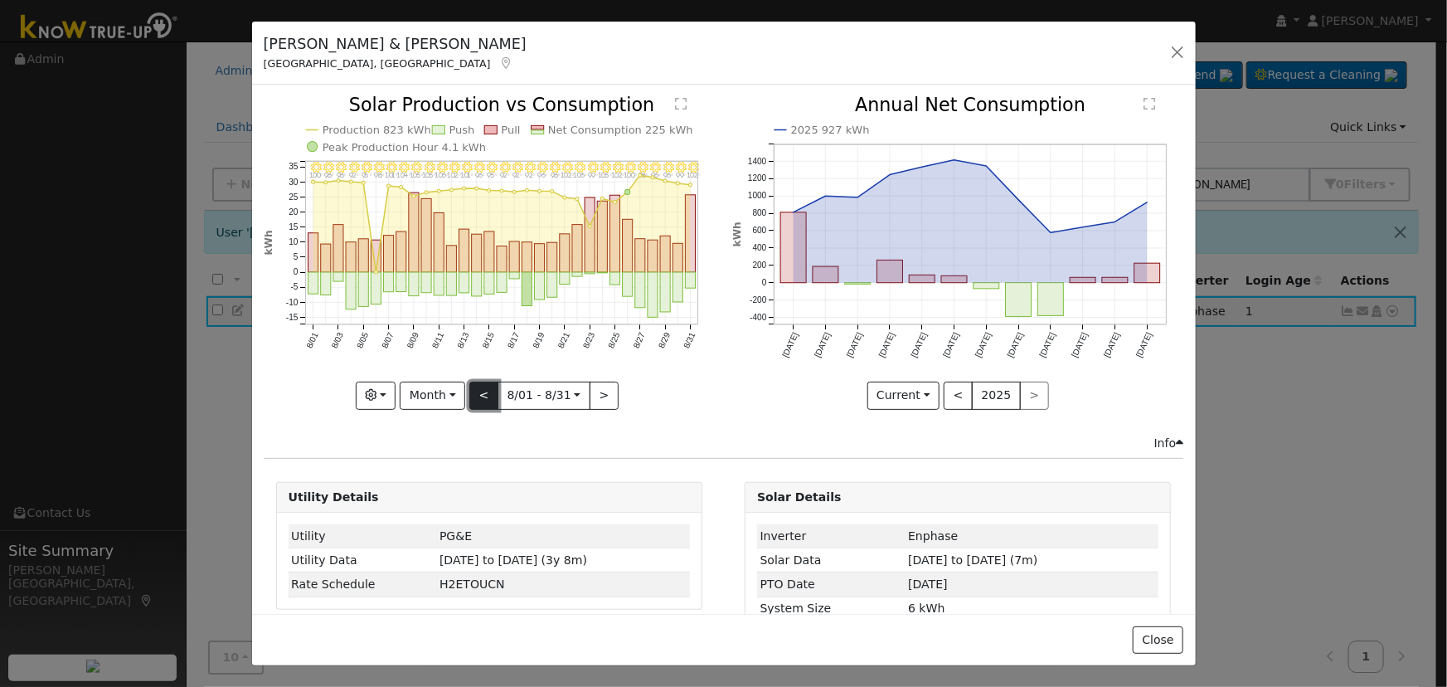
click at [481, 392] on button "<" at bounding box center [483, 396] width 29 height 28
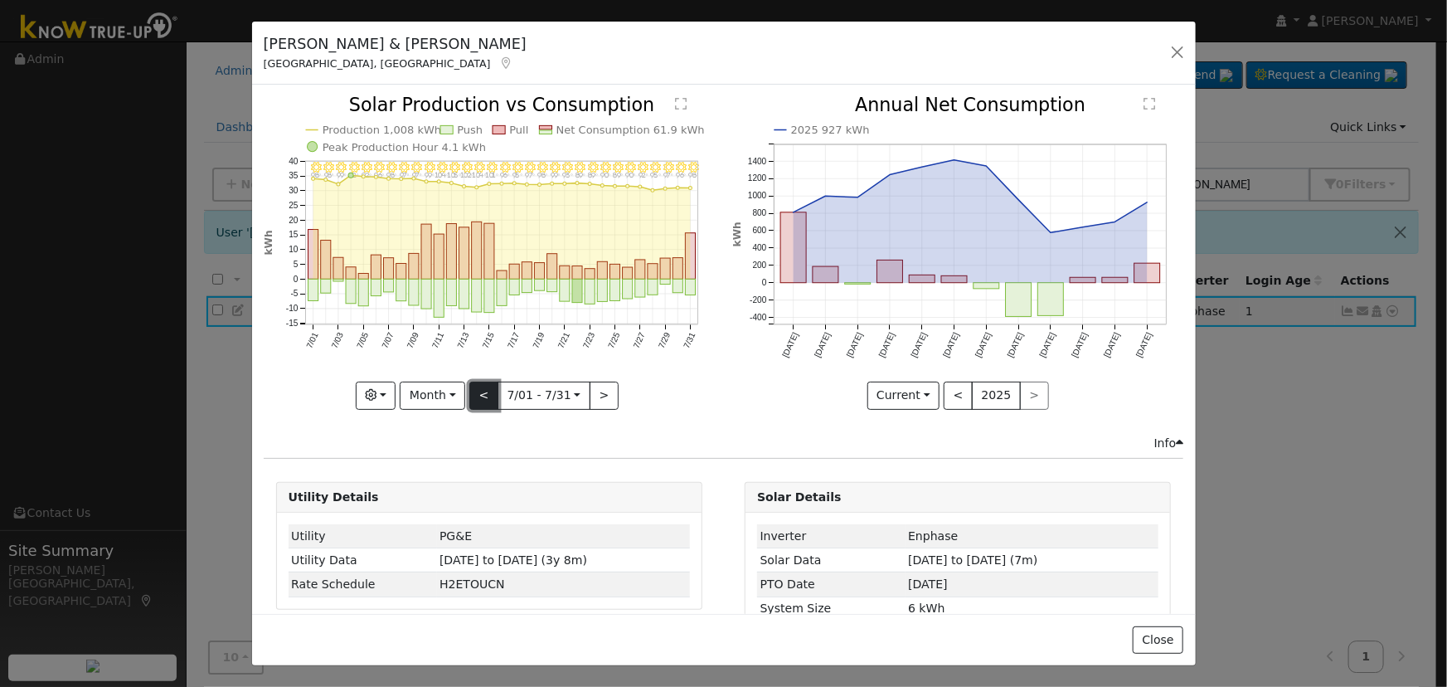
click at [481, 386] on button "<" at bounding box center [483, 396] width 29 height 28
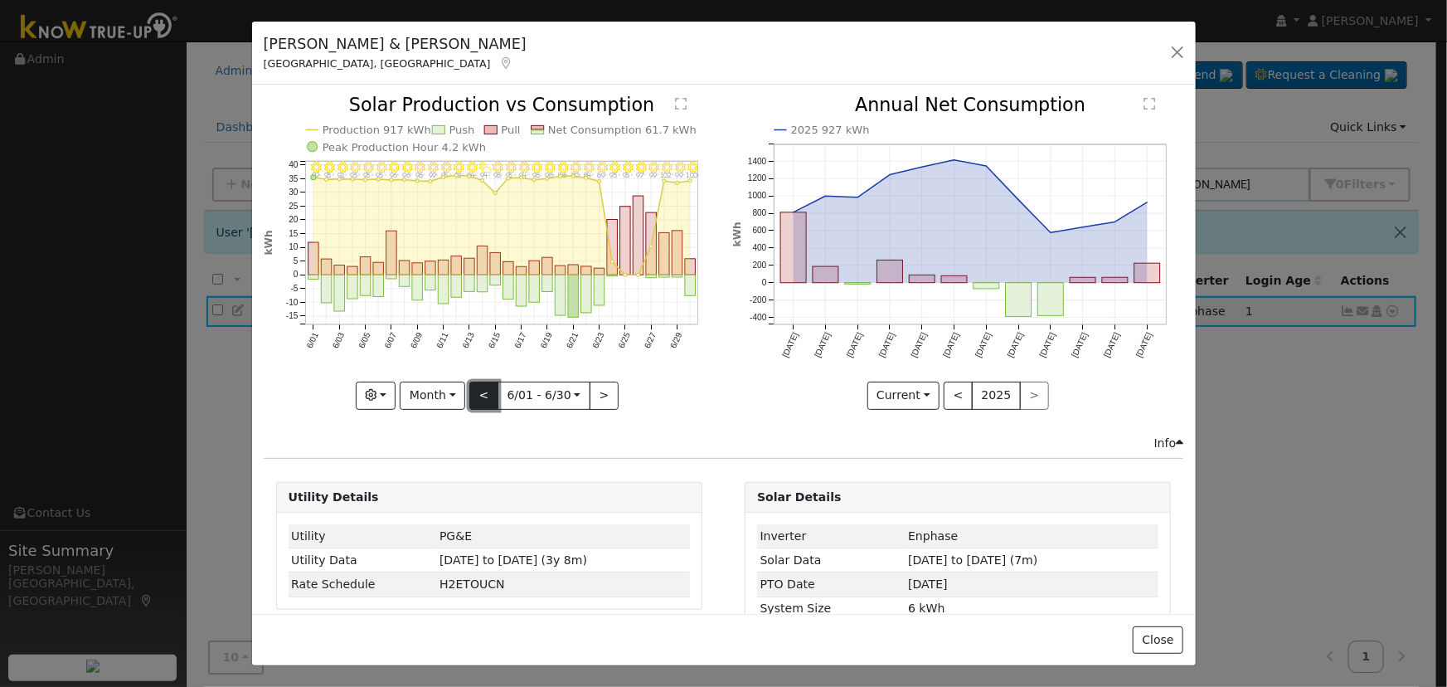
click at [481, 386] on button "<" at bounding box center [483, 396] width 29 height 28
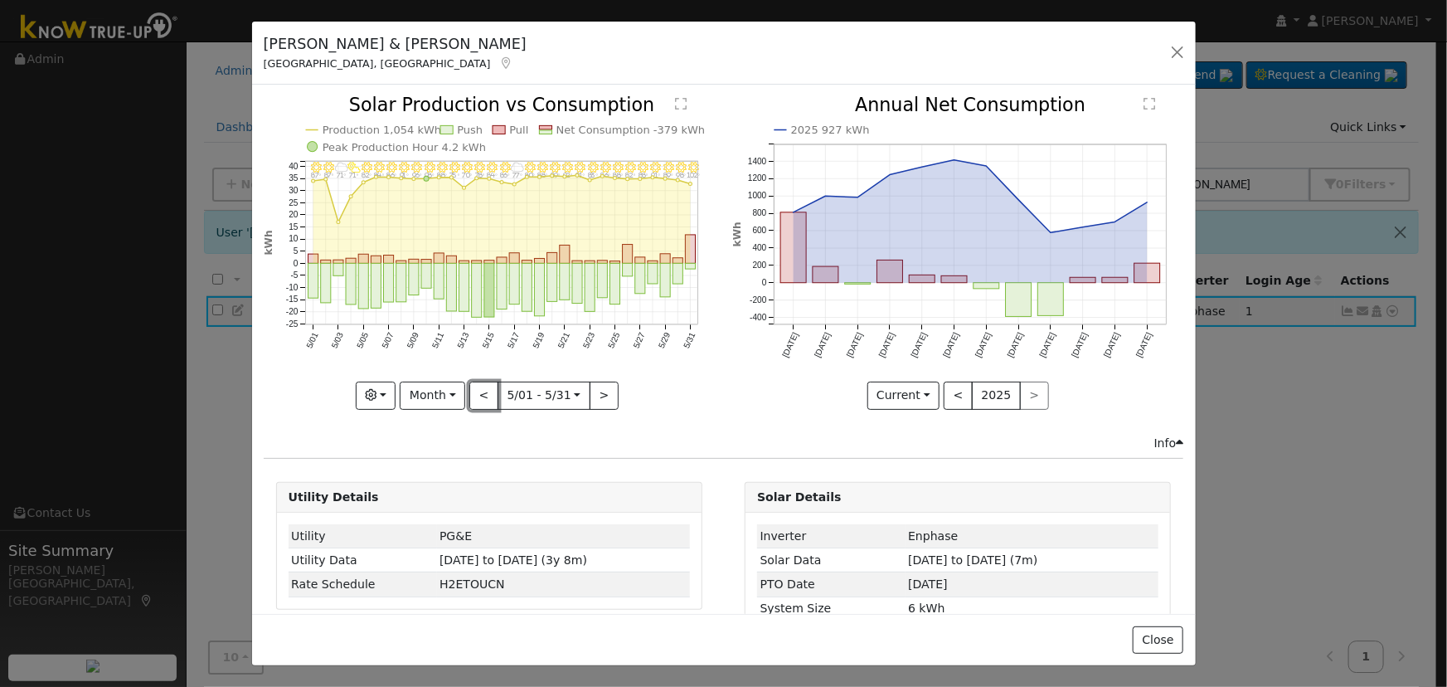
click at [481, 385] on button "<" at bounding box center [483, 396] width 29 height 28
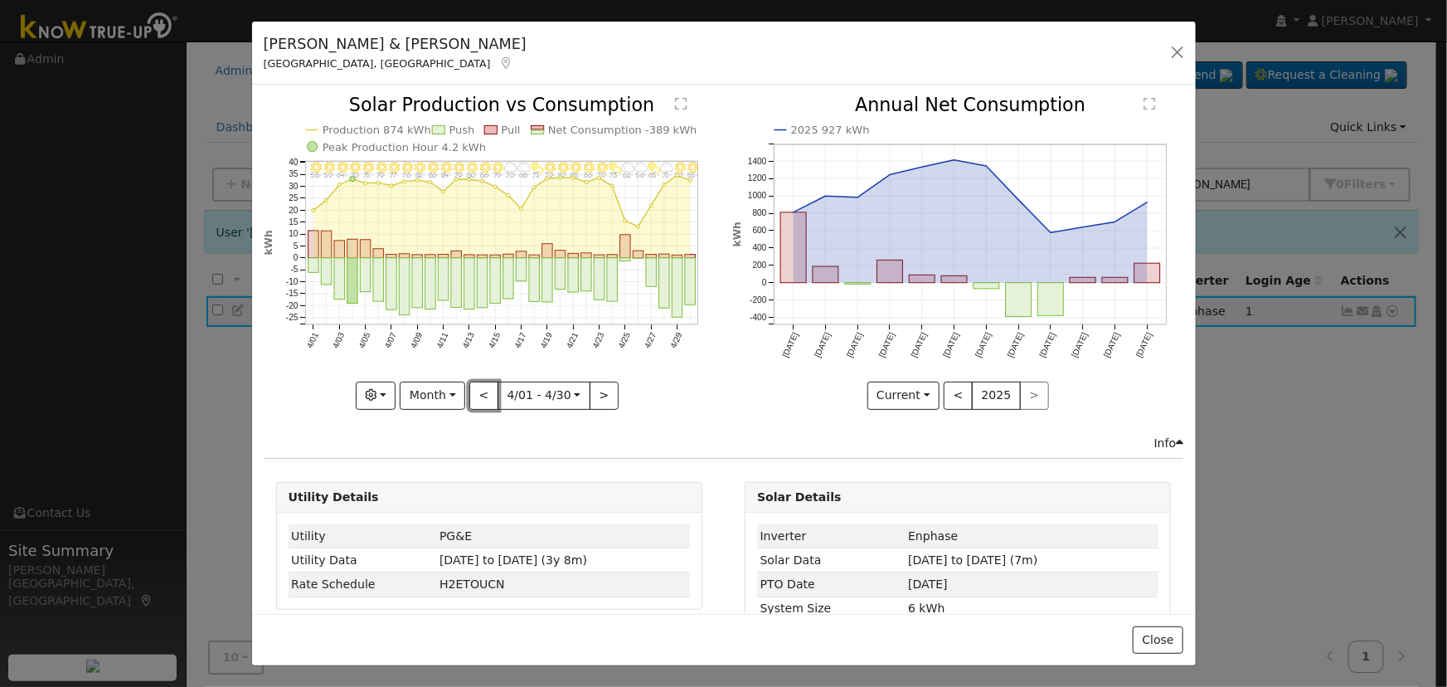
click at [481, 385] on button "<" at bounding box center [483, 396] width 29 height 28
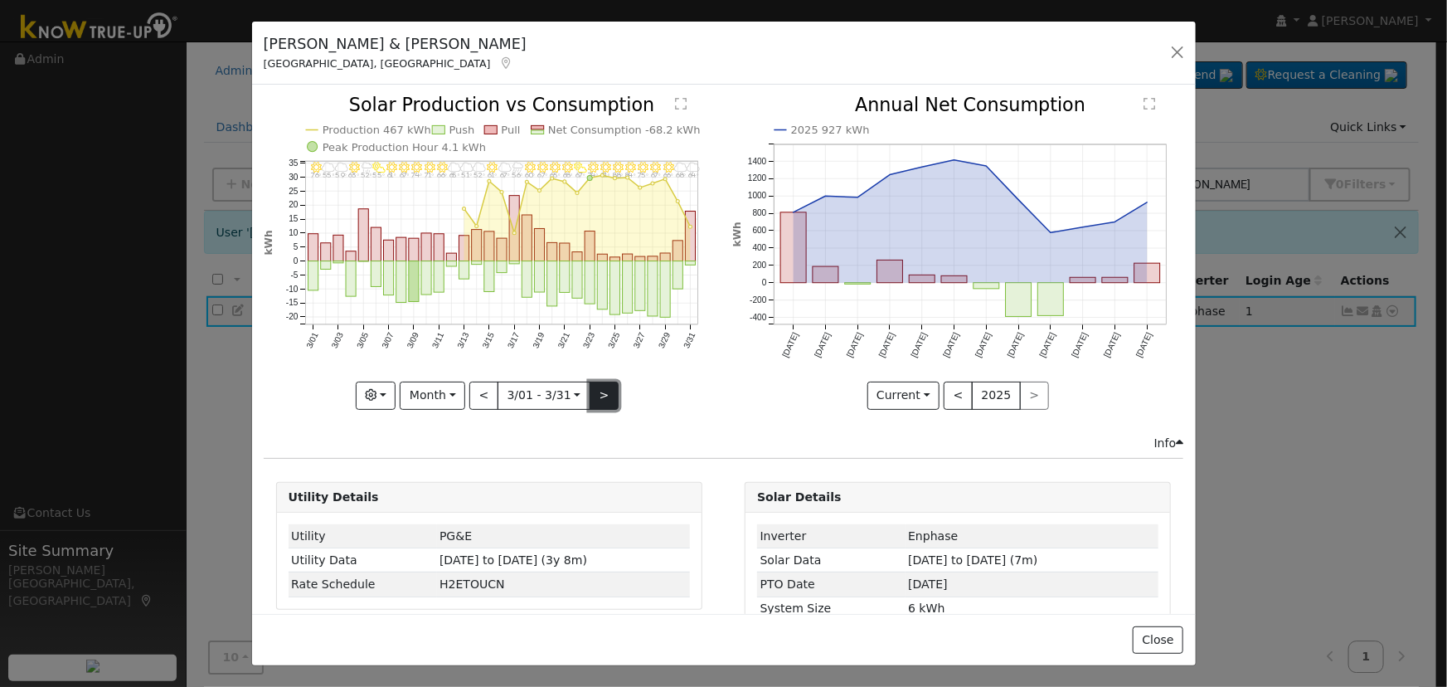
click at [605, 397] on button ">" at bounding box center [604, 396] width 29 height 28
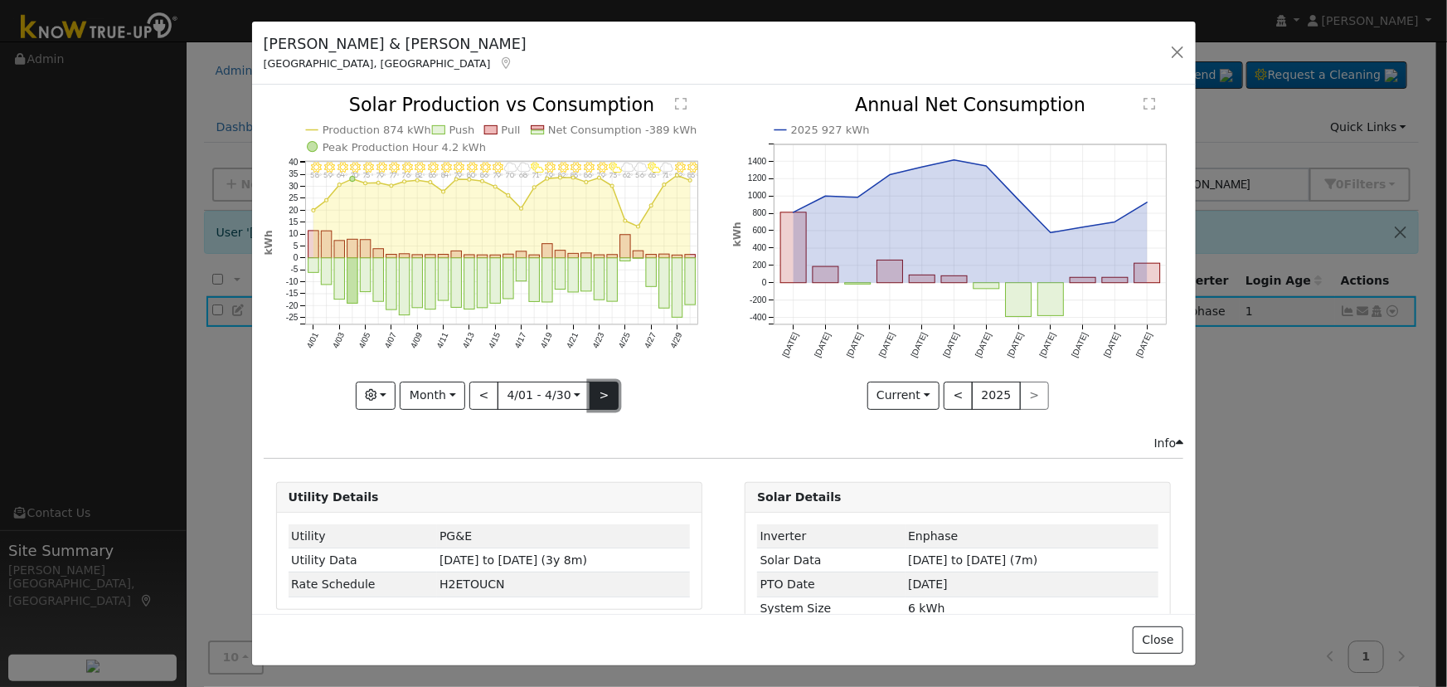
click at [605, 397] on button ">" at bounding box center [604, 396] width 29 height 28
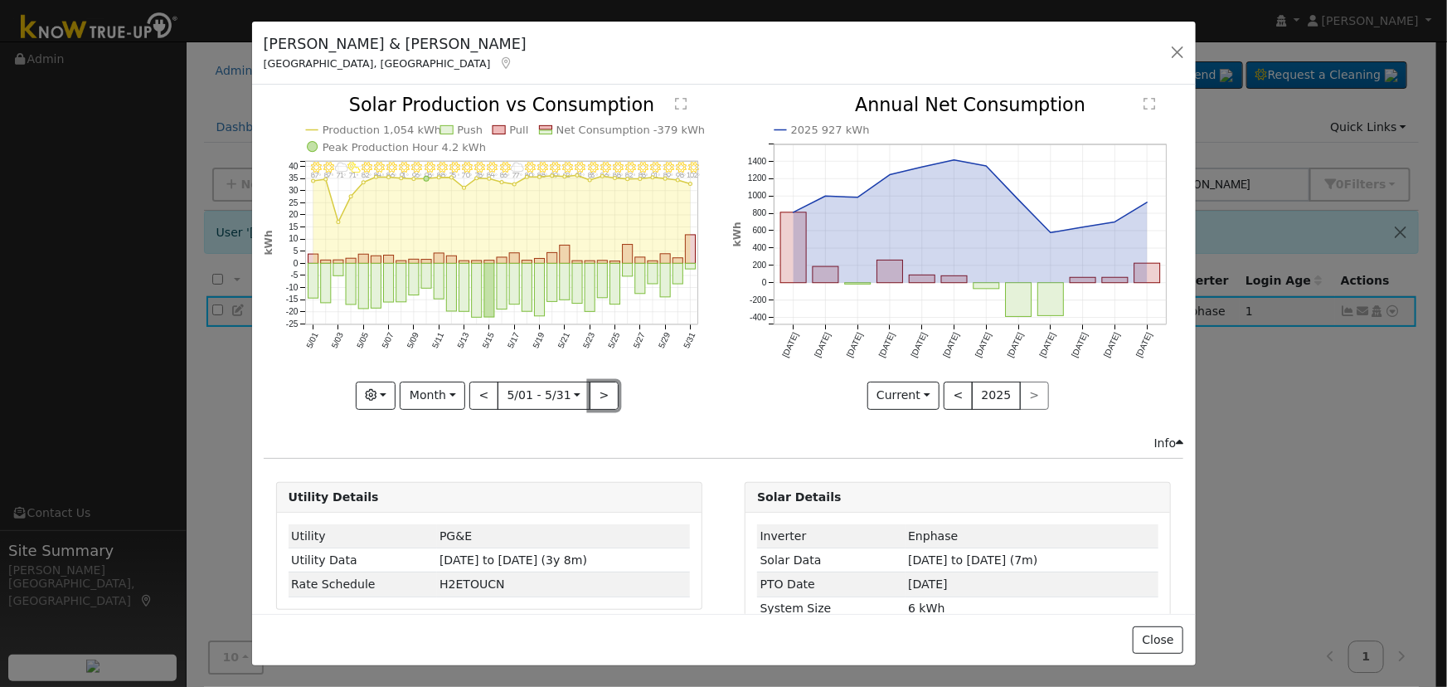
click at [605, 397] on button ">" at bounding box center [604, 396] width 29 height 28
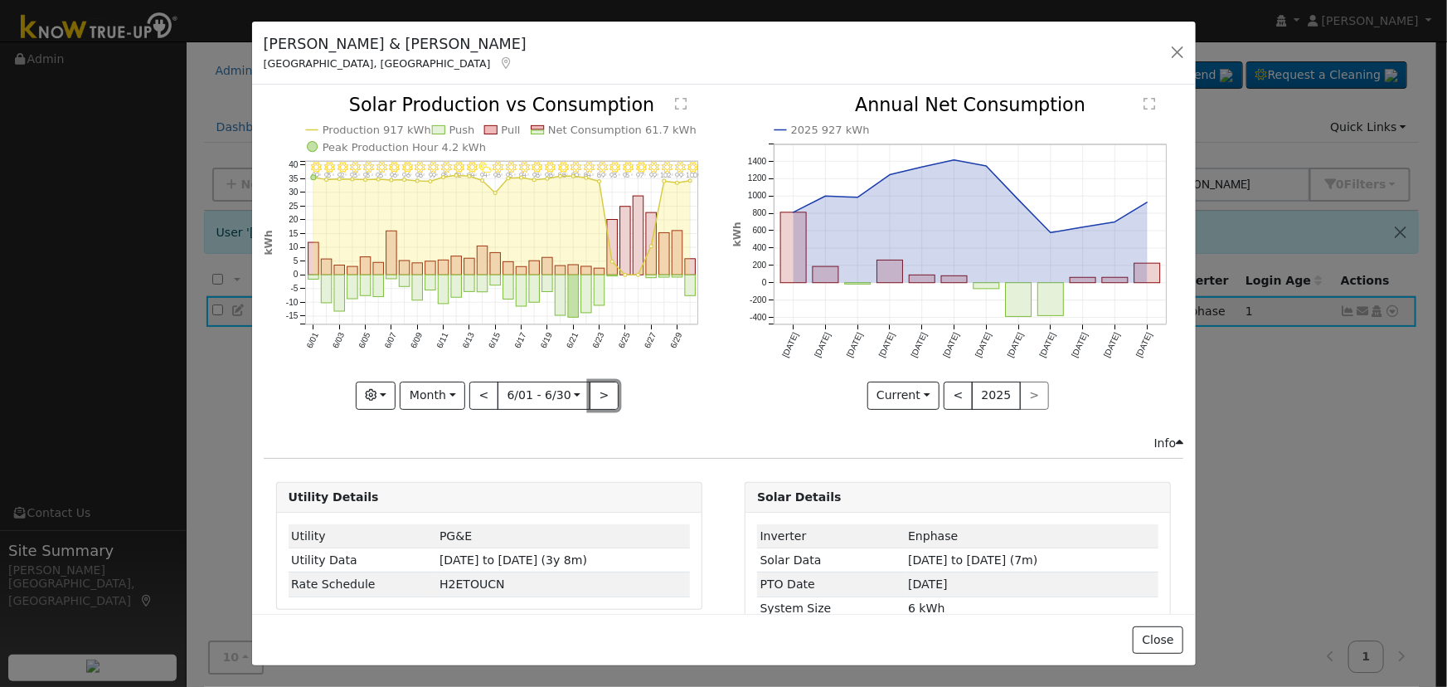
click at [600, 390] on button ">" at bounding box center [604, 396] width 29 height 28
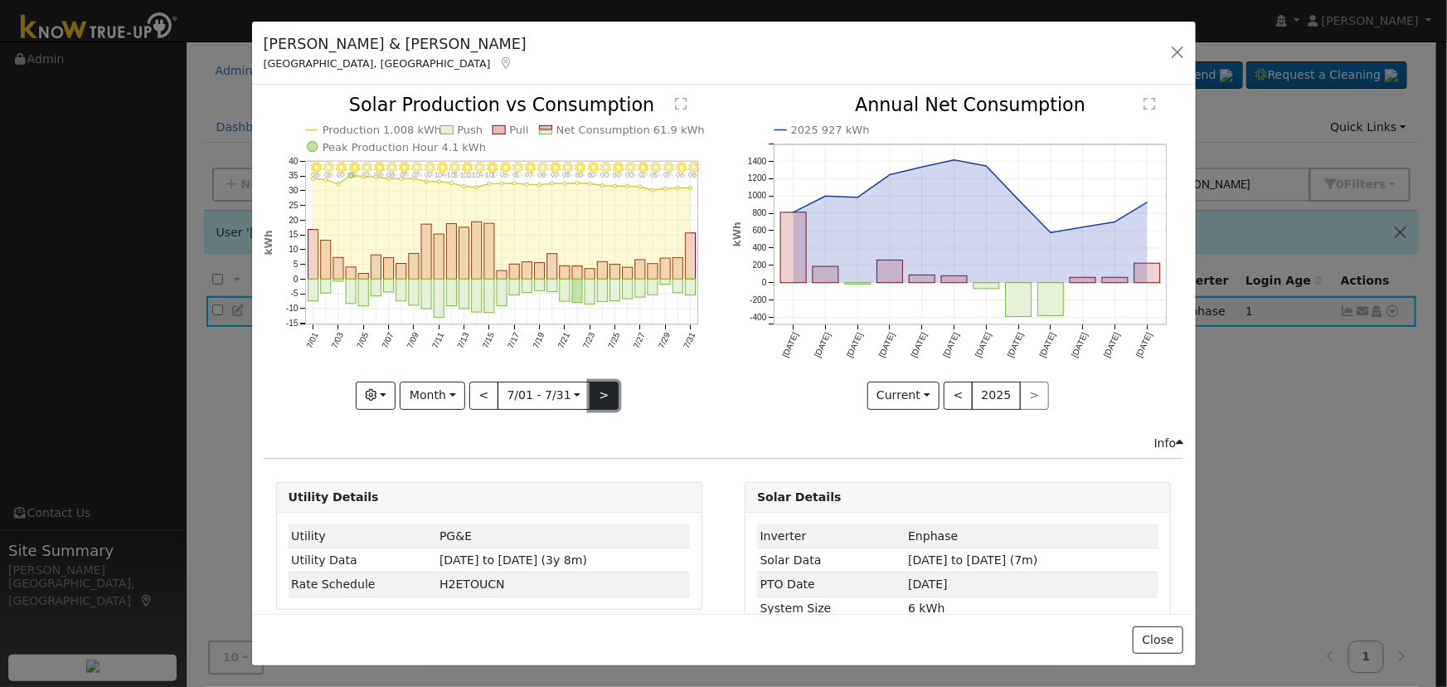
click at [601, 382] on button ">" at bounding box center [604, 396] width 29 height 28
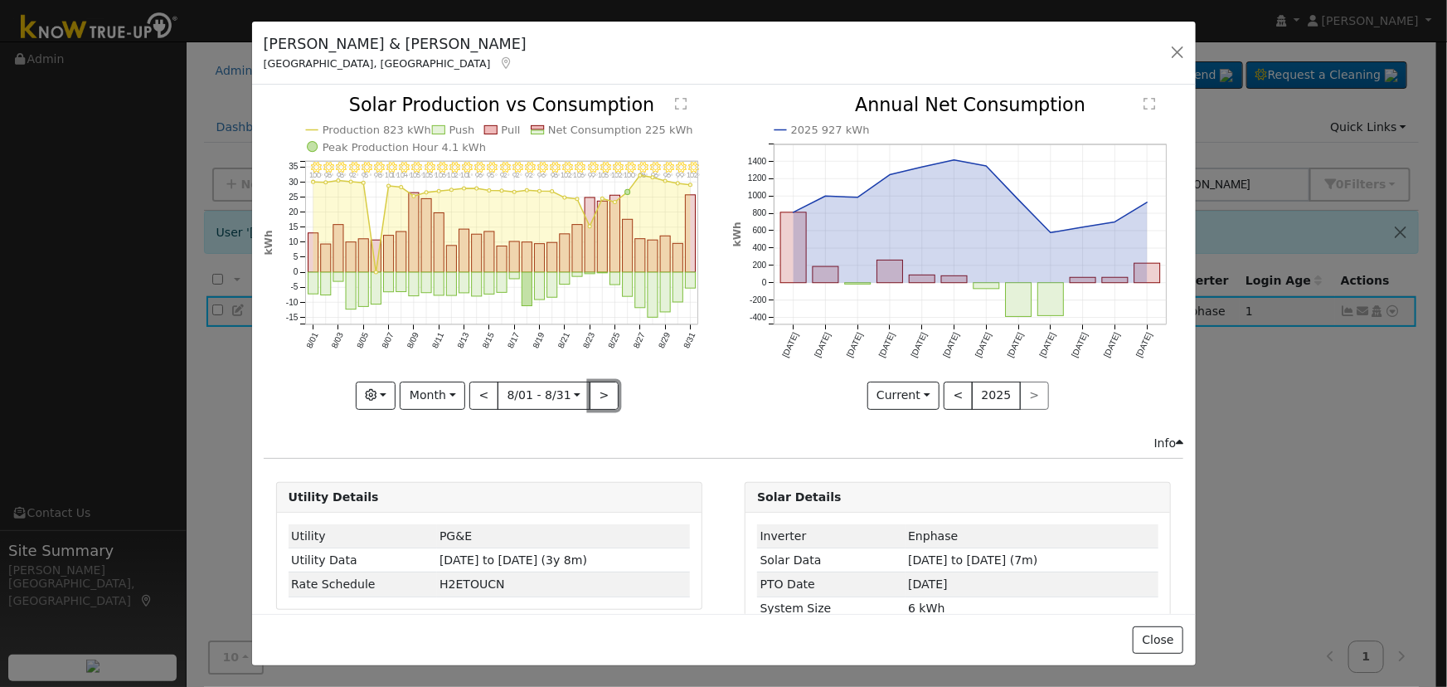
click at [601, 382] on button ">" at bounding box center [604, 396] width 29 height 28
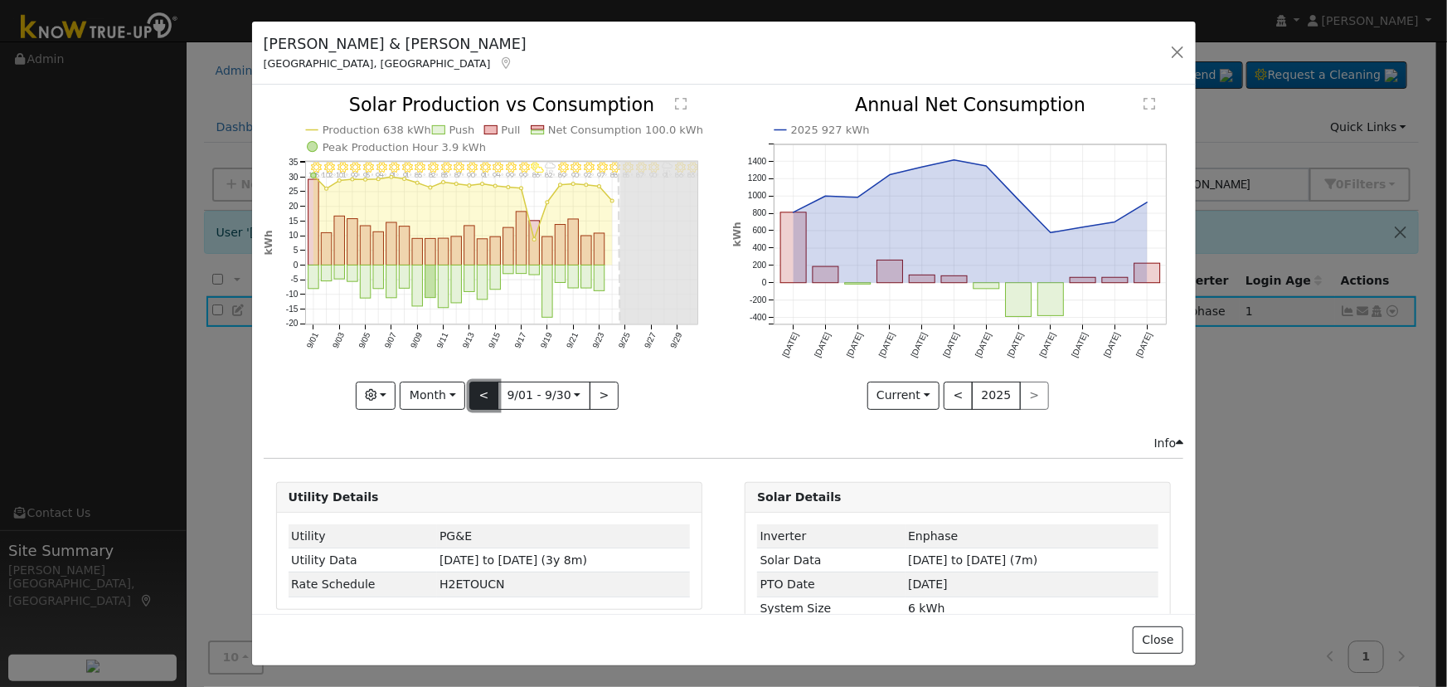
click at [487, 384] on button "<" at bounding box center [483, 396] width 29 height 28
type input "[DATE]"
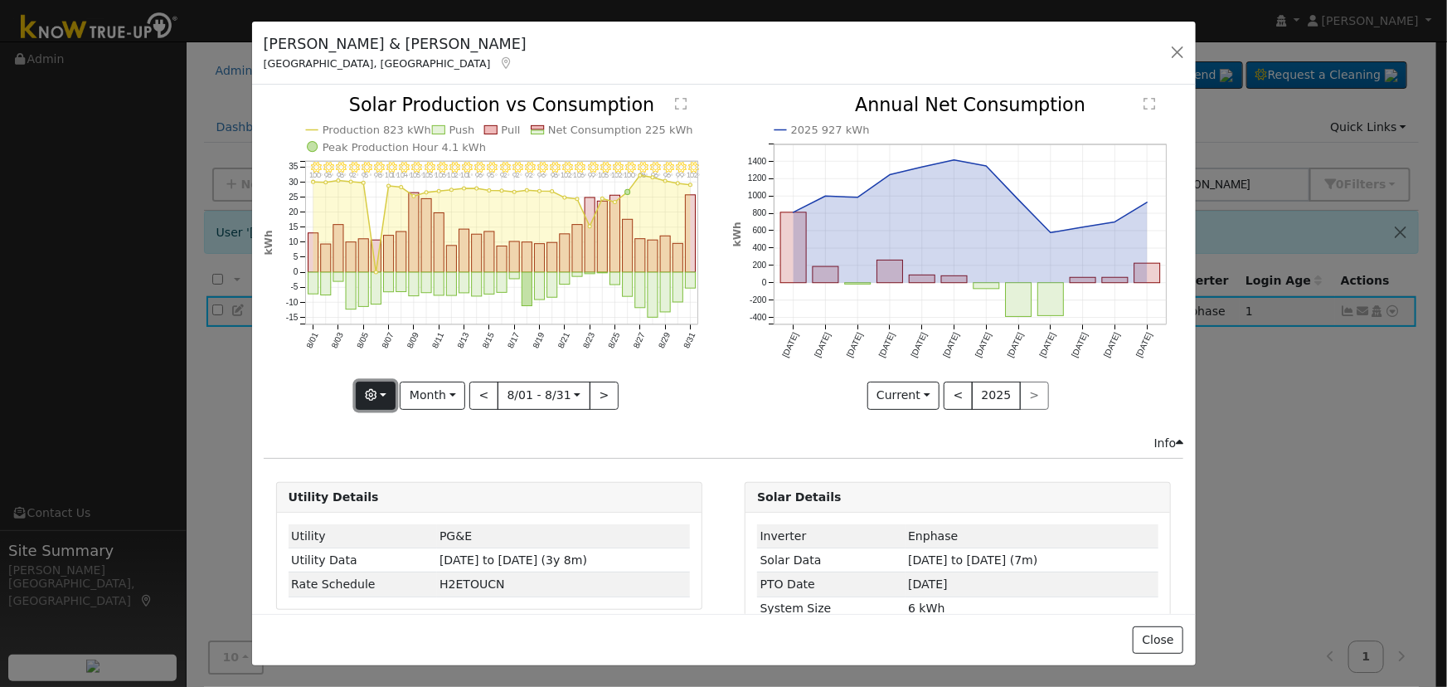
click at [385, 390] on button "button" at bounding box center [376, 396] width 41 height 28
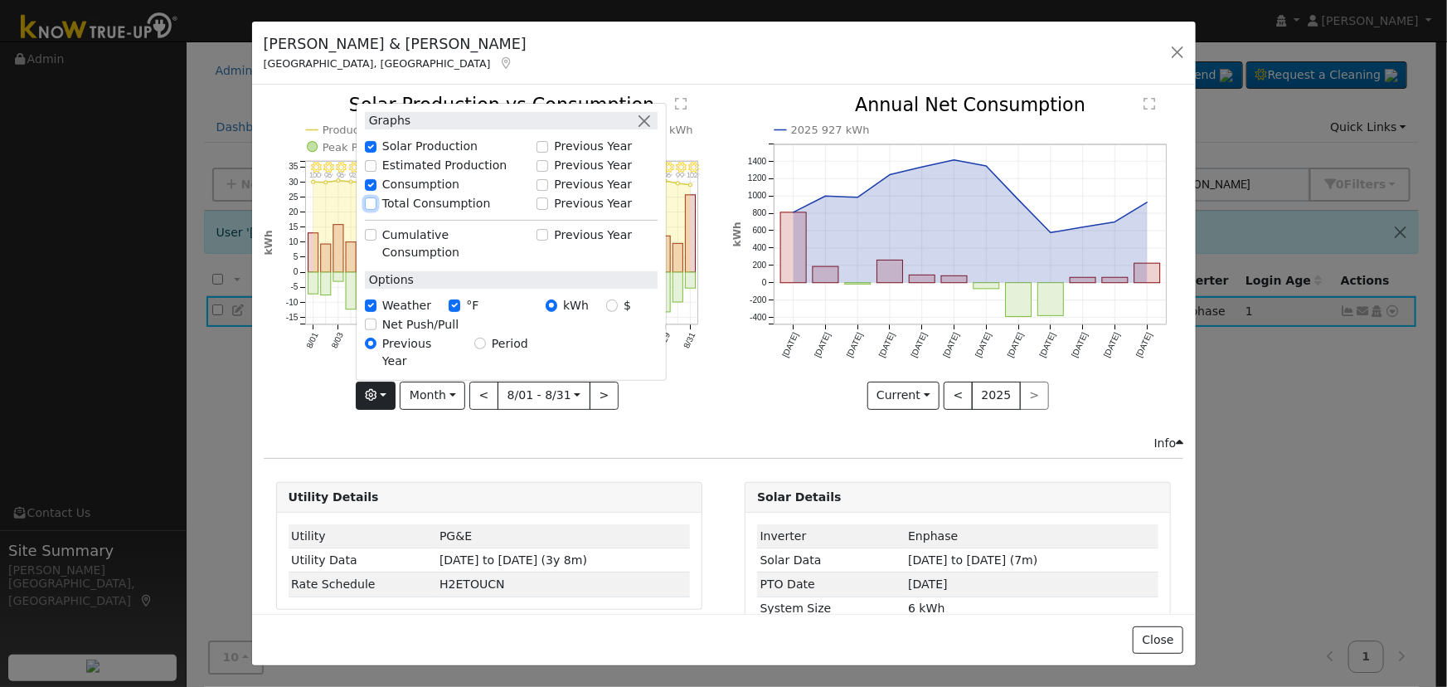
click at [370, 209] on input "Total Consumption" at bounding box center [371, 203] width 12 height 12
checkbox input "true"
click at [641, 129] on button "button" at bounding box center [644, 120] width 17 height 17
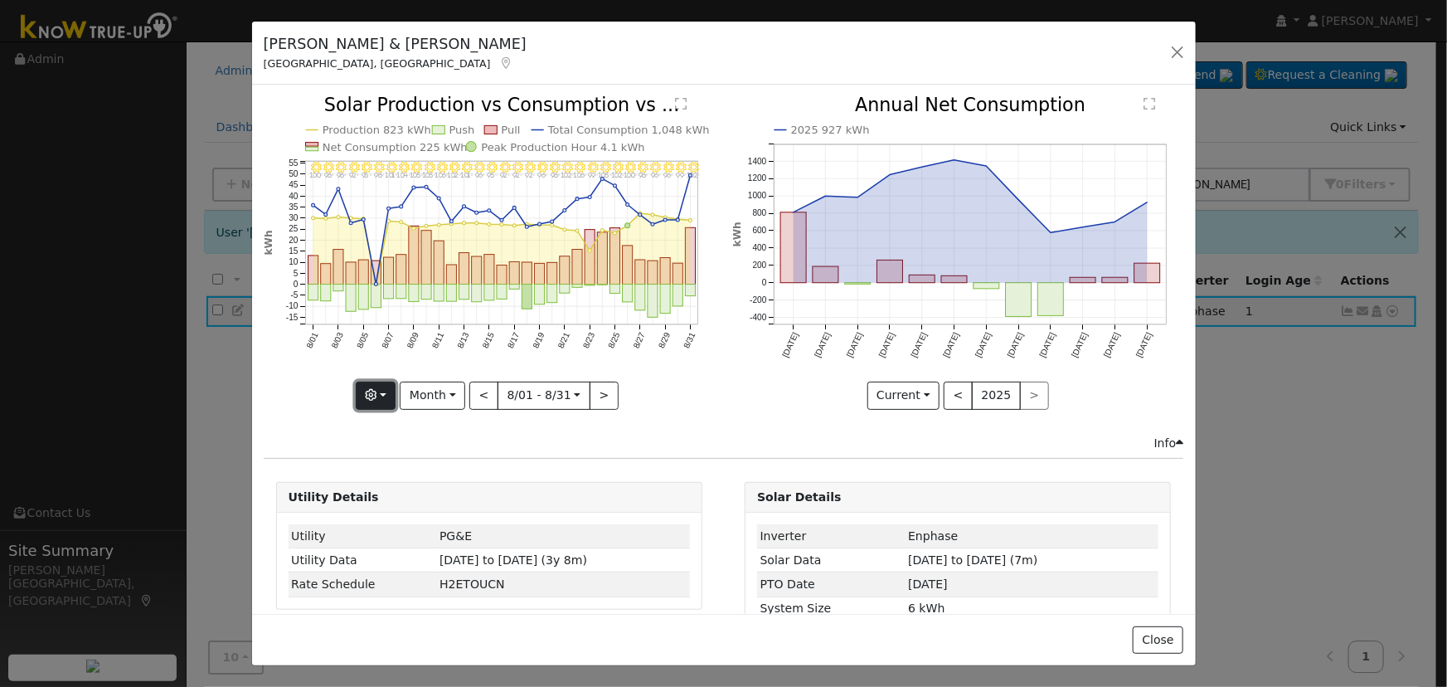
click at [387, 387] on button "button" at bounding box center [376, 396] width 41 height 28
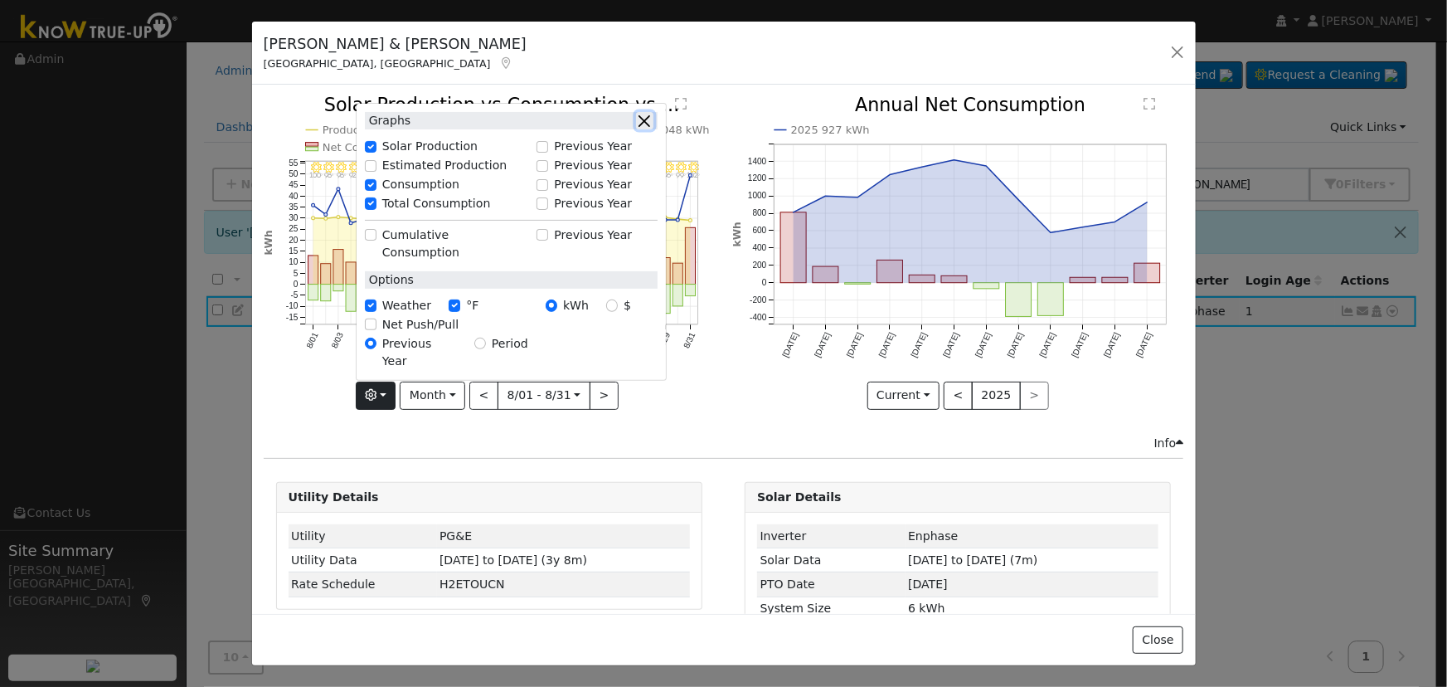
click at [640, 129] on button "button" at bounding box center [644, 120] width 17 height 17
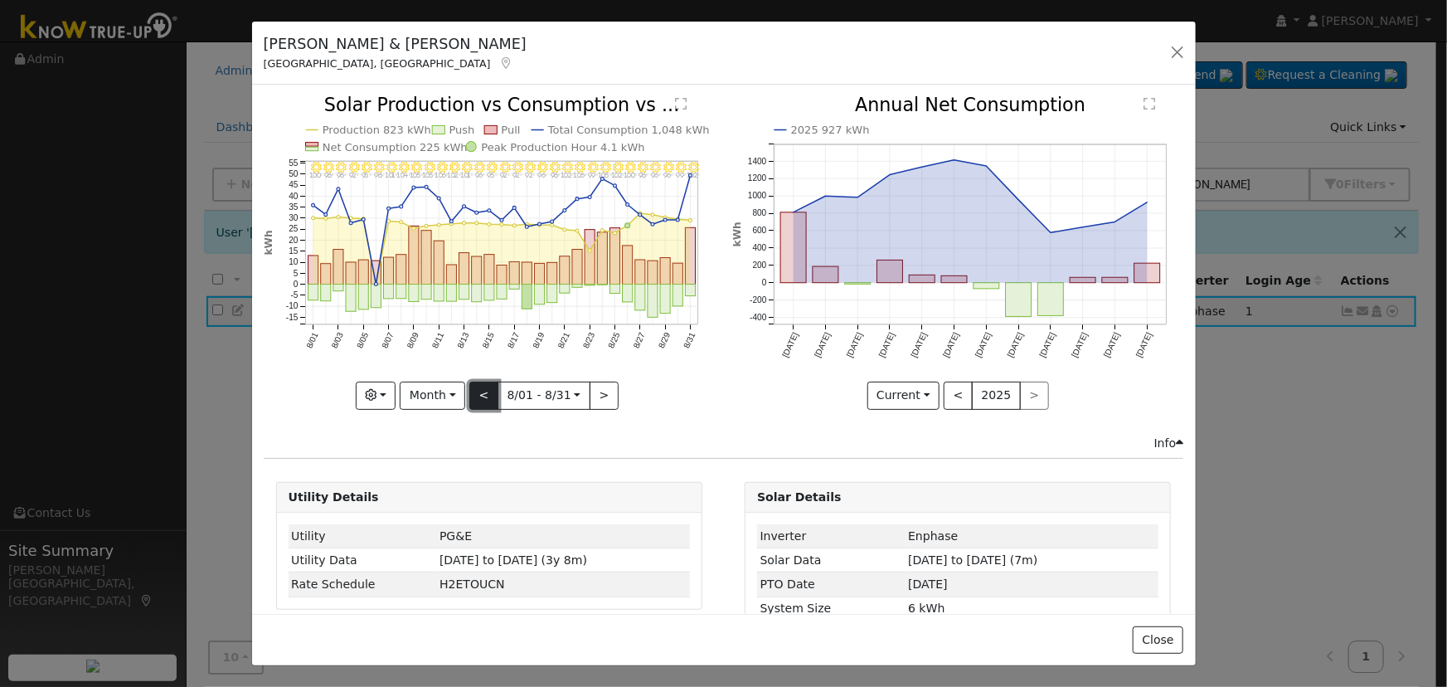
click at [491, 393] on button "<" at bounding box center [483, 396] width 29 height 28
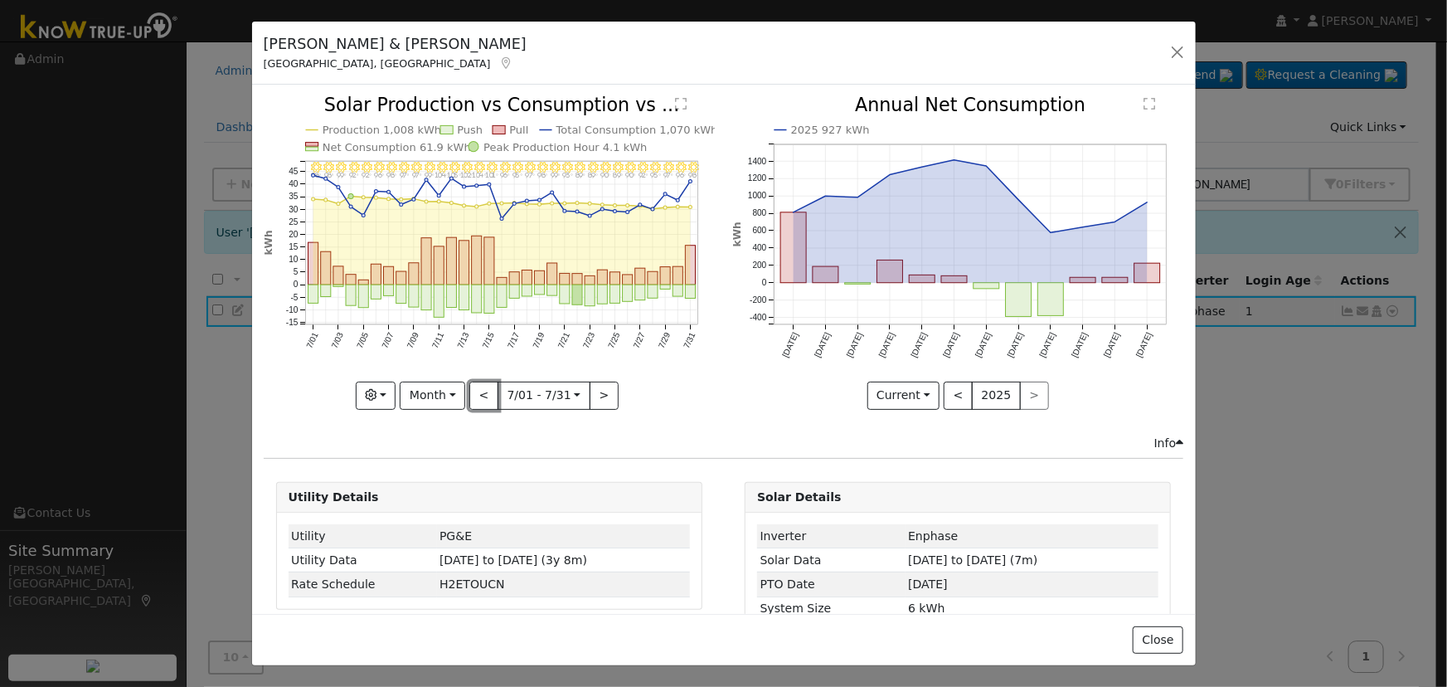
click at [491, 384] on button "<" at bounding box center [483, 396] width 29 height 28
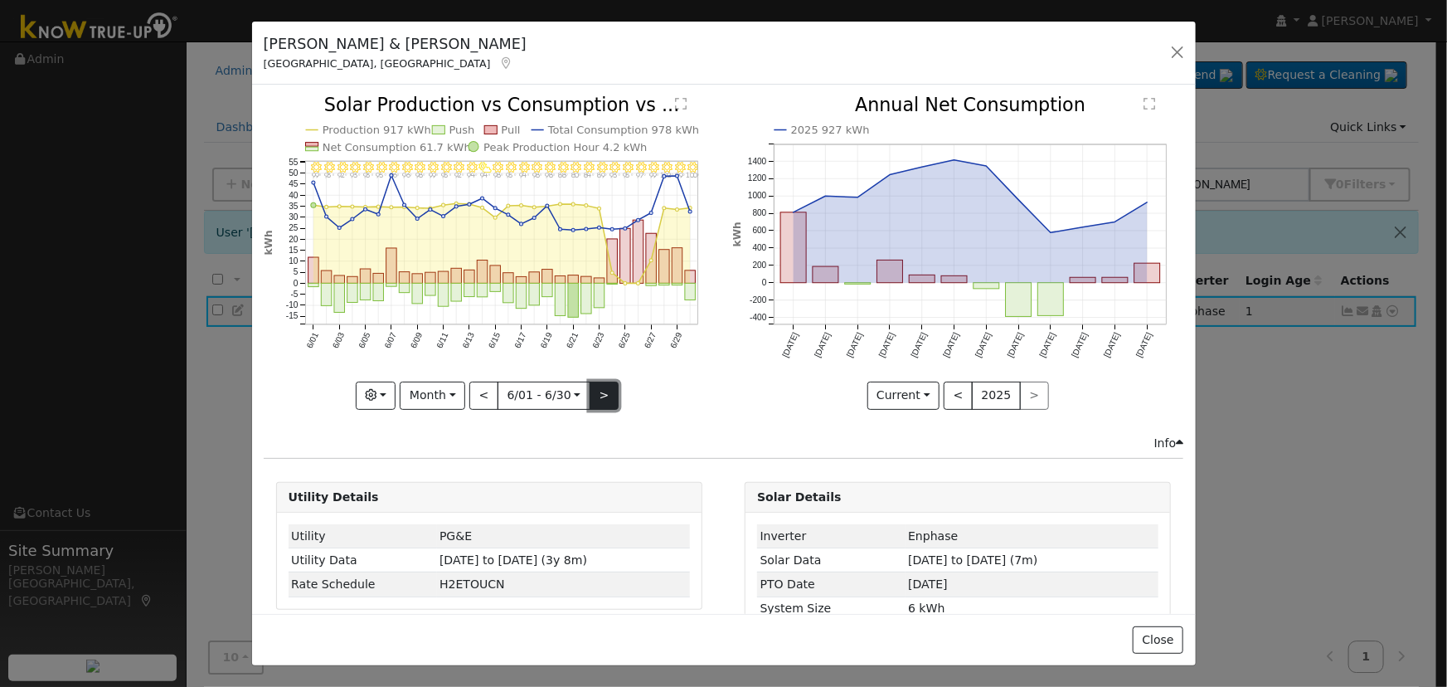
click at [593, 382] on button ">" at bounding box center [604, 396] width 29 height 28
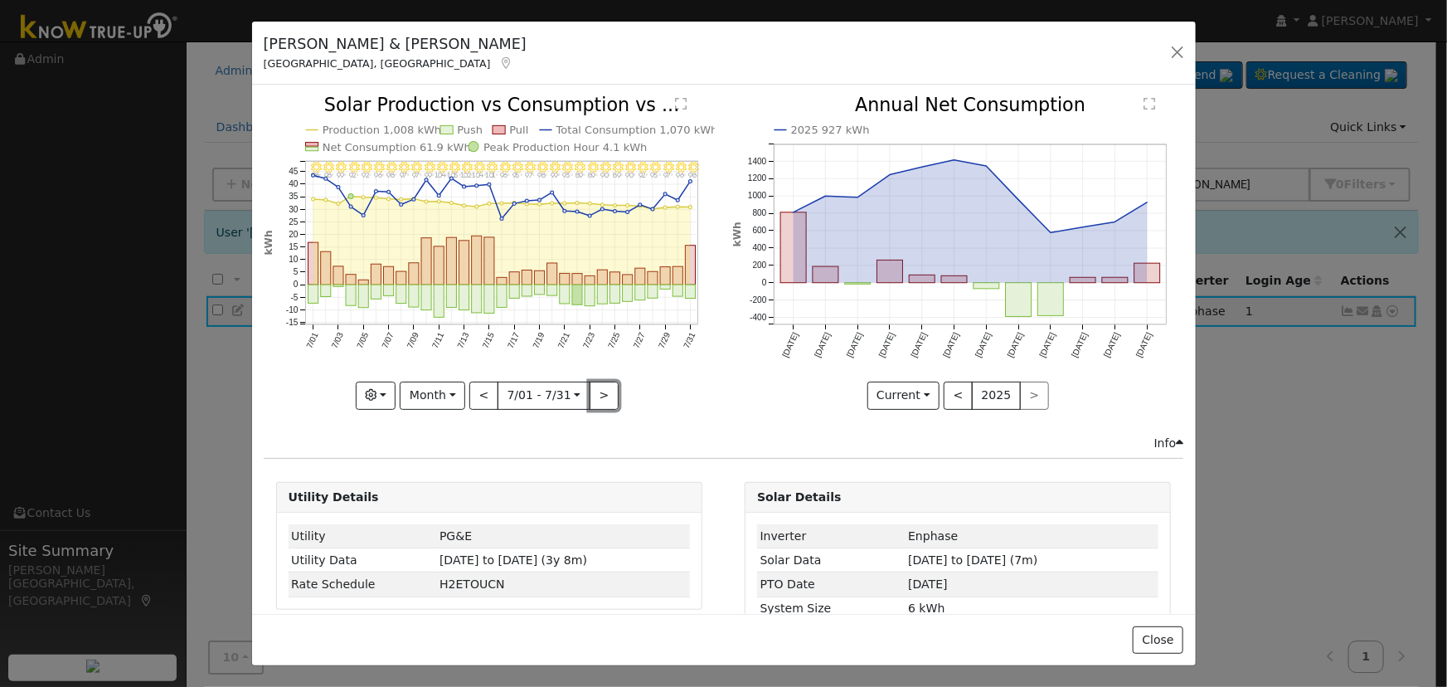
click at [593, 382] on button ">" at bounding box center [604, 396] width 29 height 28
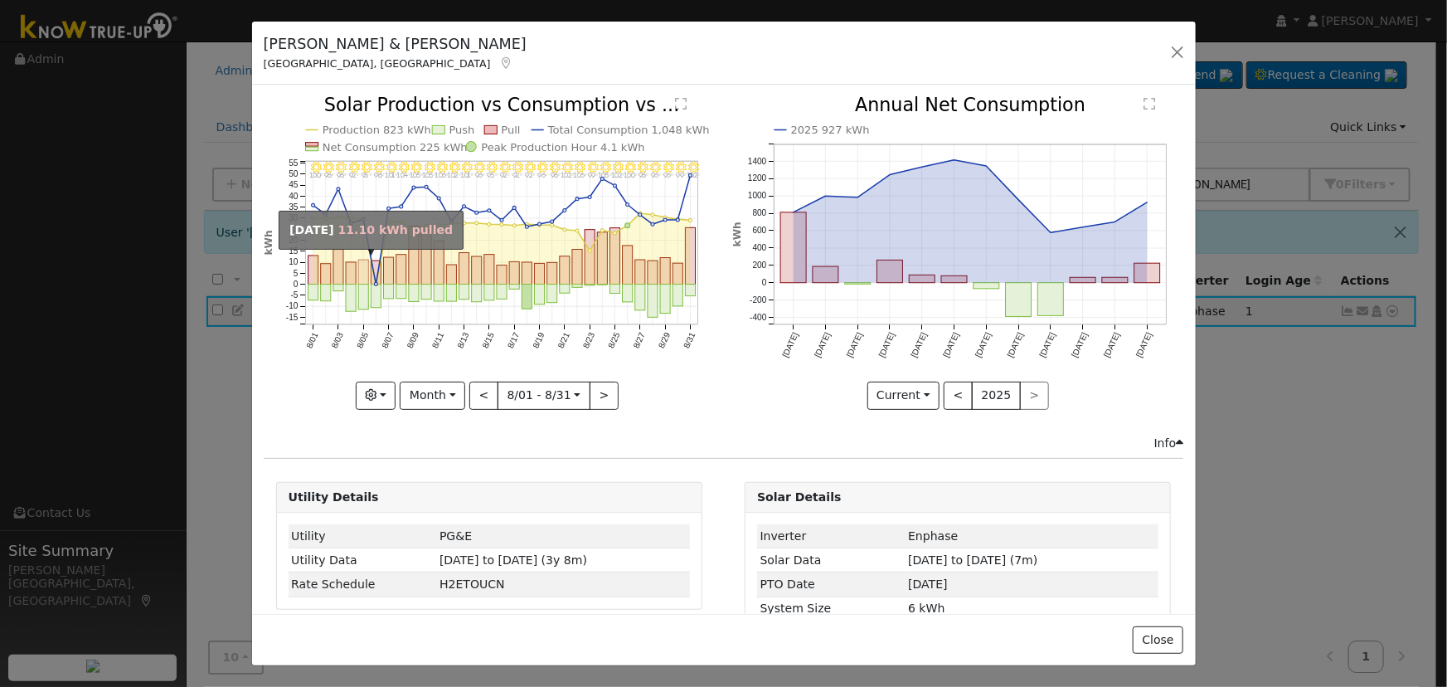
click at [366, 274] on rect "onclick=""" at bounding box center [363, 272] width 10 height 24
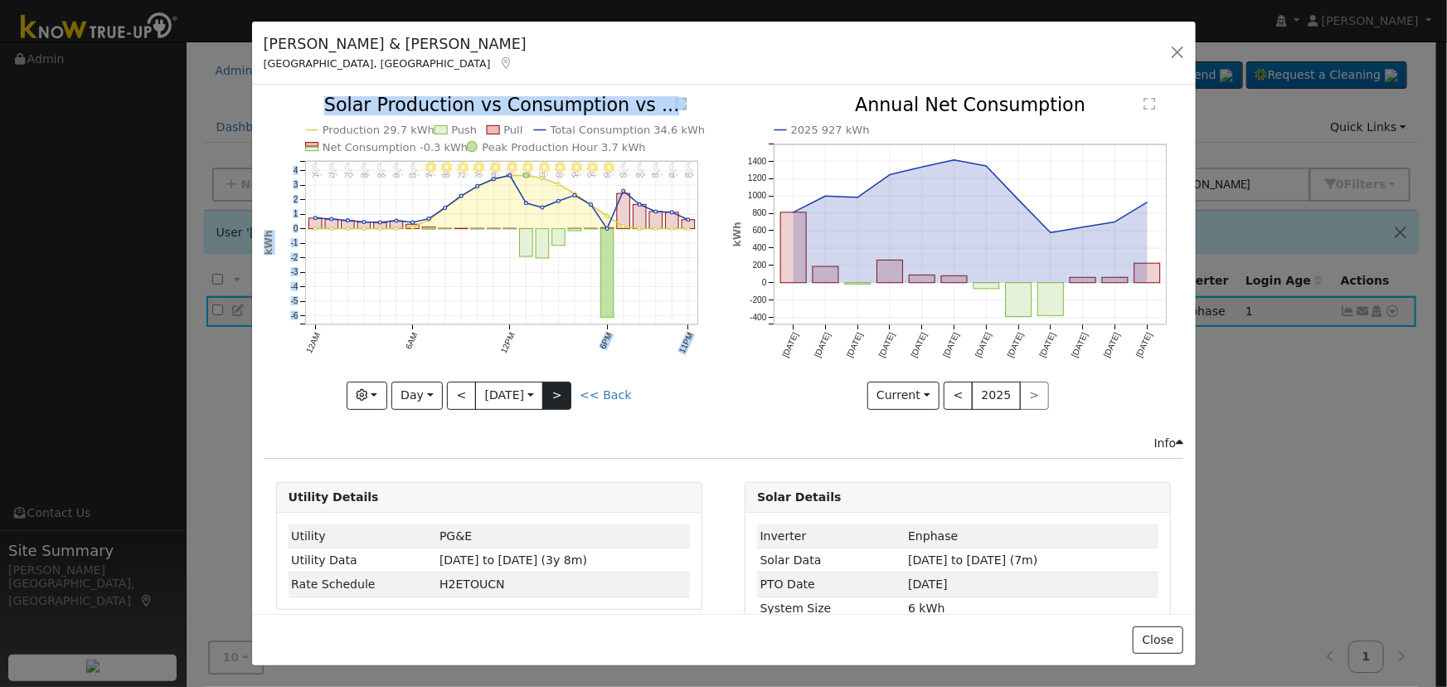
click at [566, 381] on div "11PM - Clear 80° 10PM - Clear 81° 9PM - Clear 85° 8PM - Clear 89° 7PM - Clear 9…" at bounding box center [489, 252] width 451 height 313
click at [566, 384] on button ">" at bounding box center [556, 396] width 29 height 28
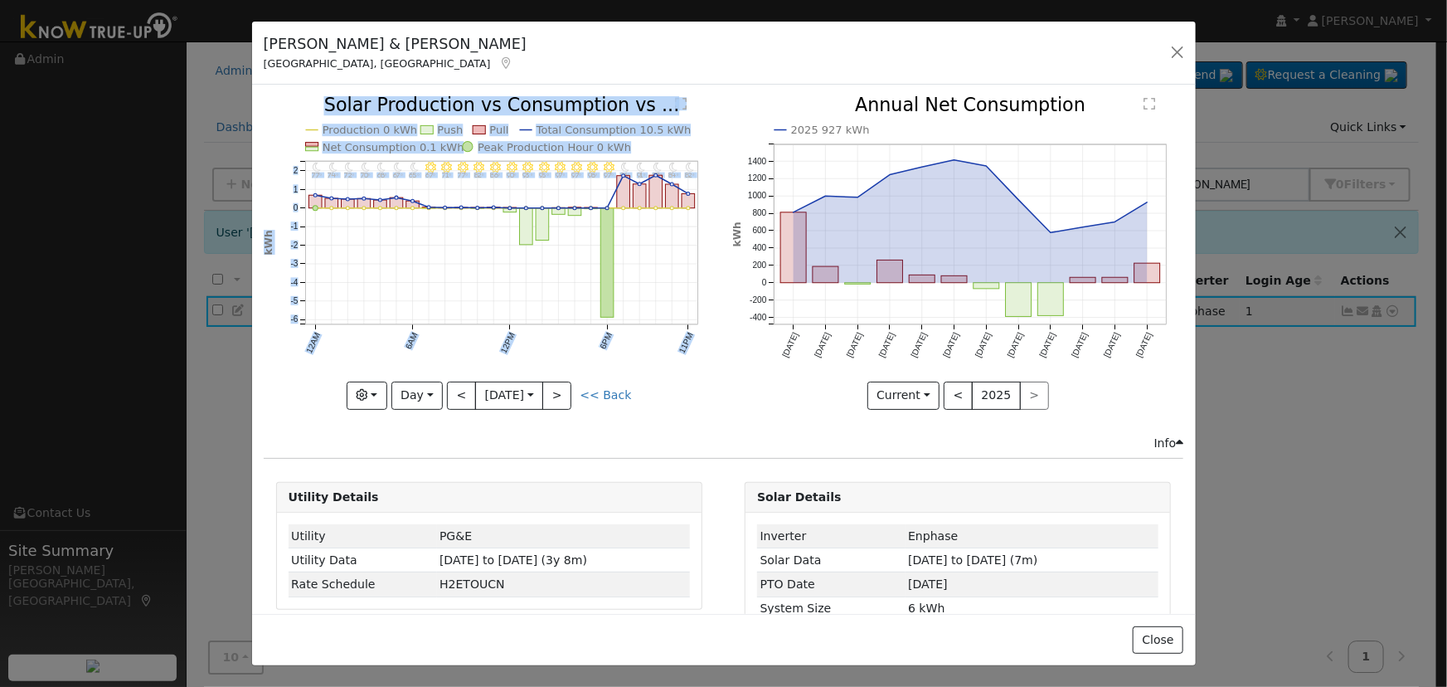
click at [674, 391] on icon "11PM - Clear 82° 10PM - Clear 84° 9PM - Clear 87° 8PM - Clear 91° 7PM - Clear 9…" at bounding box center [489, 251] width 451 height 311
click at [717, 173] on div "11PM - Clear 82° 10PM - Clear 84° 9PM - Clear 87° 8PM - Clear 91° 7PM - Clear 9…" at bounding box center [489, 265] width 469 height 338
click at [717, 76] on div "[PERSON_NAME] & [PERSON_NAME] [GEOGRAPHIC_DATA], [GEOGRAPHIC_DATA] Default Acco…" at bounding box center [724, 54] width 944 height 64
click at [714, 80] on div "[PERSON_NAME] & [PERSON_NAME] [GEOGRAPHIC_DATA], [GEOGRAPHIC_DATA] Default Acco…" at bounding box center [724, 53] width 944 height 64
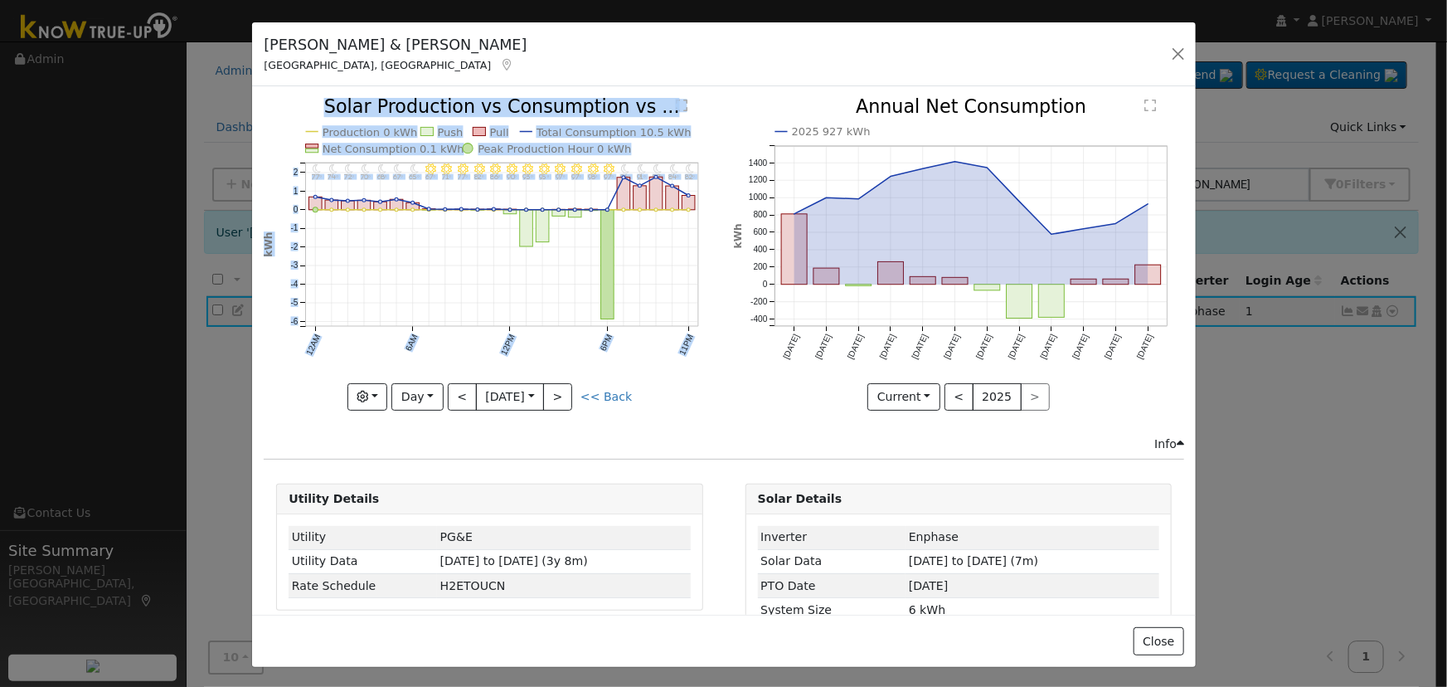
click at [713, 80] on div "[PERSON_NAME] & [PERSON_NAME] [GEOGRAPHIC_DATA], [GEOGRAPHIC_DATA] Default Acco…" at bounding box center [724, 54] width 944 height 64
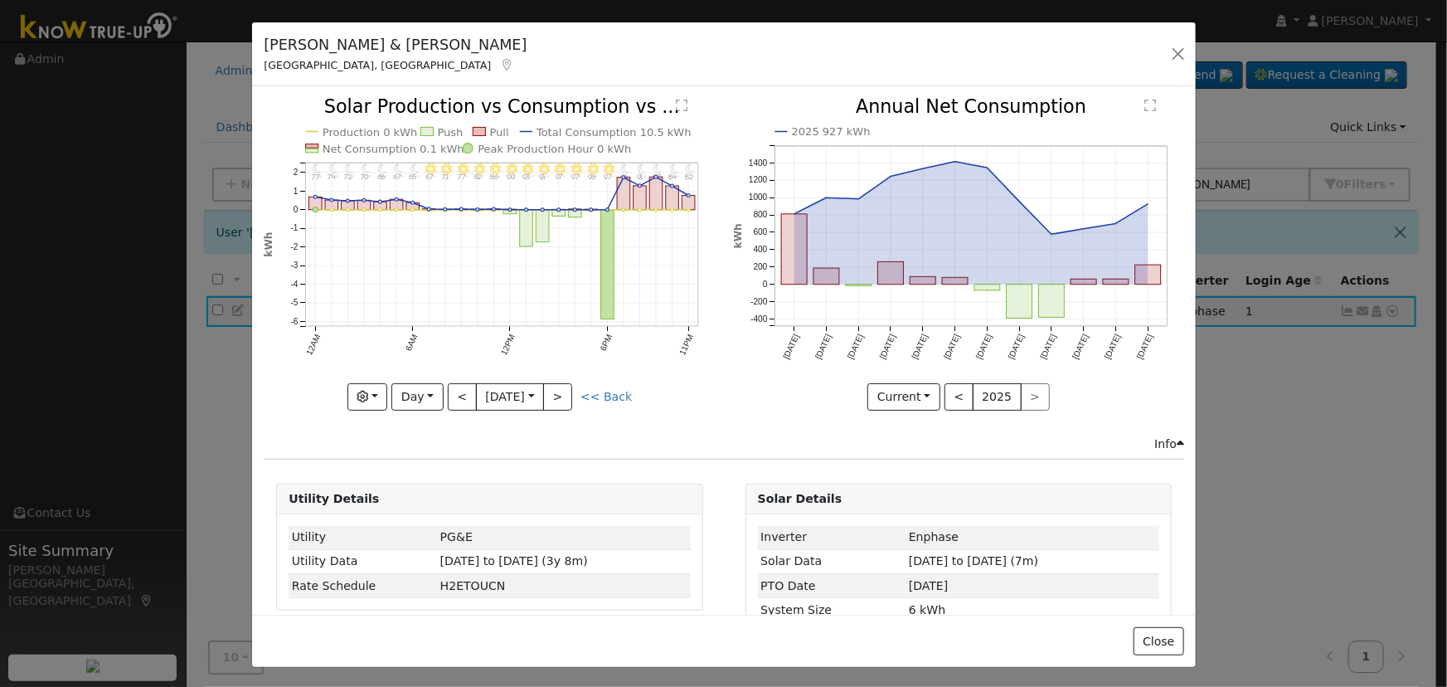
click at [710, 415] on div "11PM - Clear 82° 10PM - Clear 84° 9PM - Clear 87° 8PM - Clear 91° 7PM - Clear 9…" at bounding box center [489, 267] width 469 height 338
click at [425, 390] on button "Day" at bounding box center [416, 397] width 51 height 28
click at [429, 453] on link "Week" at bounding box center [449, 453] width 115 height 23
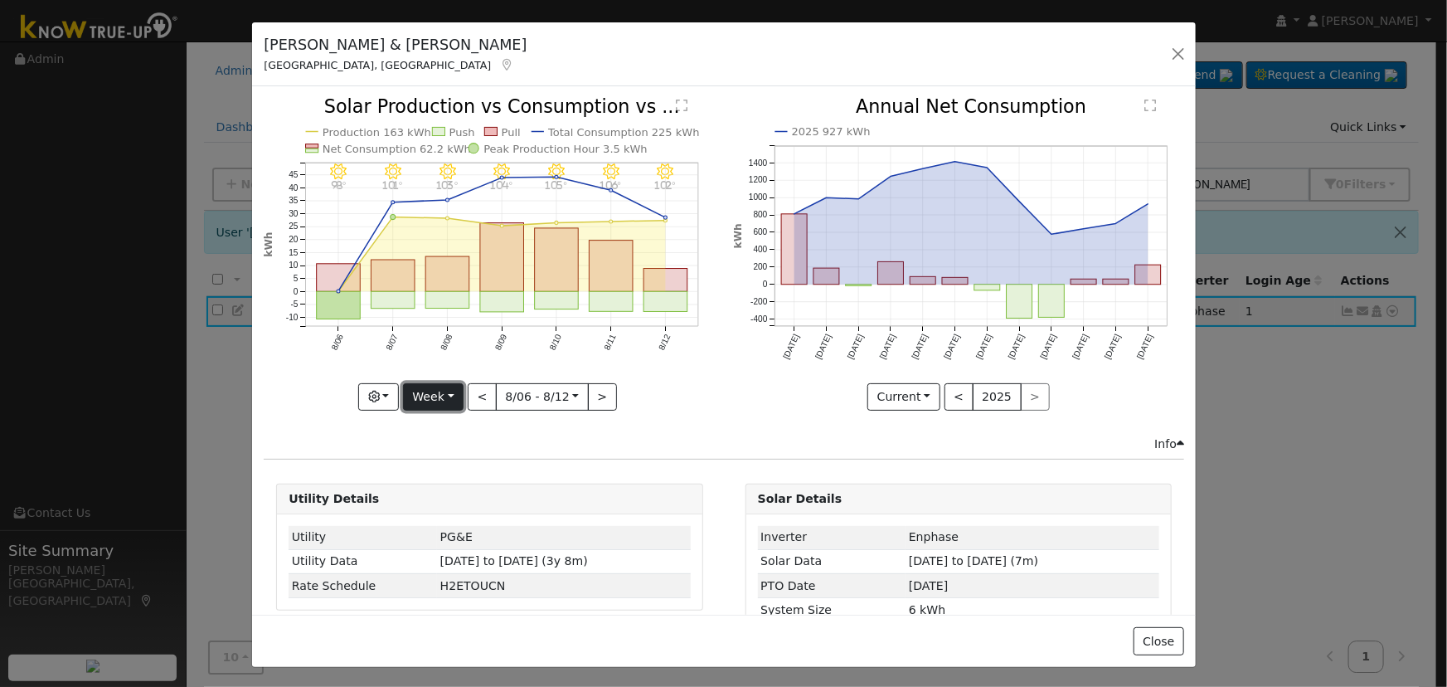
click at [439, 396] on button "Week" at bounding box center [433, 397] width 61 height 28
click at [462, 476] on link "Month" at bounding box center [461, 476] width 115 height 23
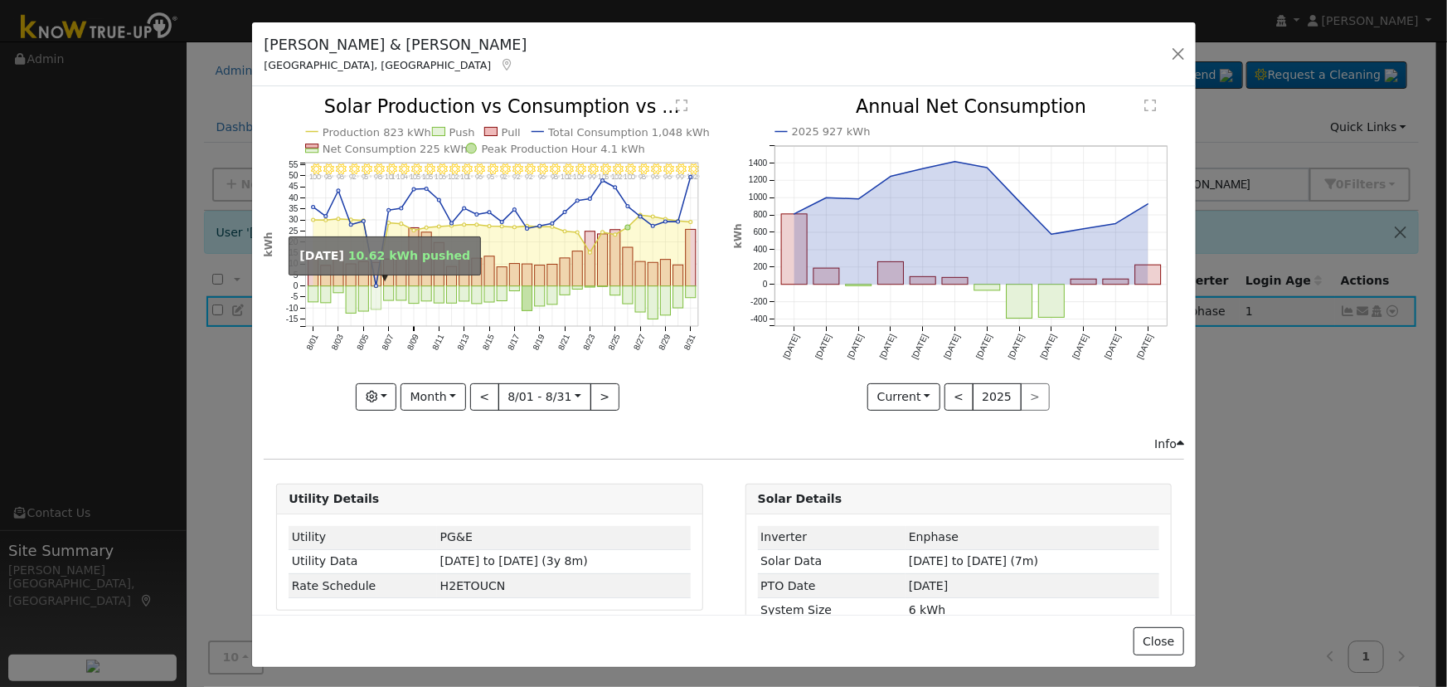
click at [374, 289] on rect "onclick=""" at bounding box center [377, 297] width 10 height 23
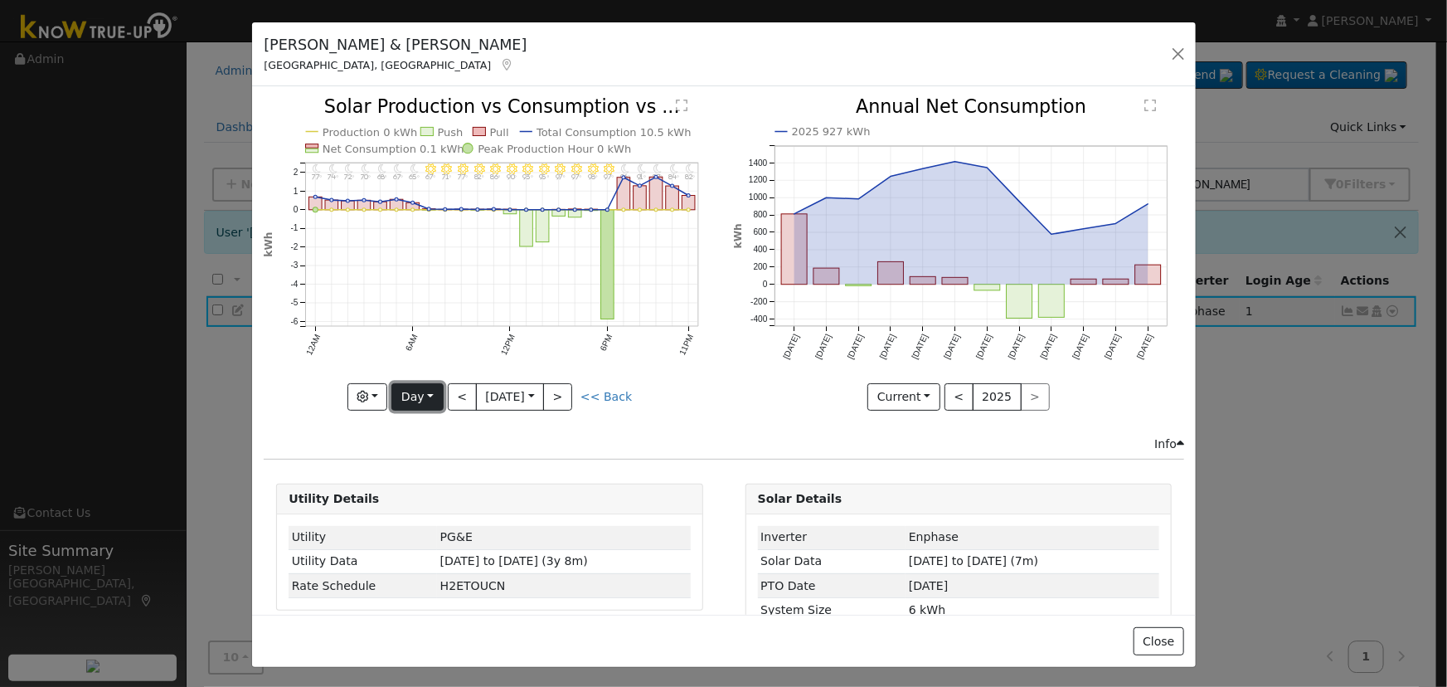
click at [421, 395] on button "Day" at bounding box center [416, 397] width 51 height 28
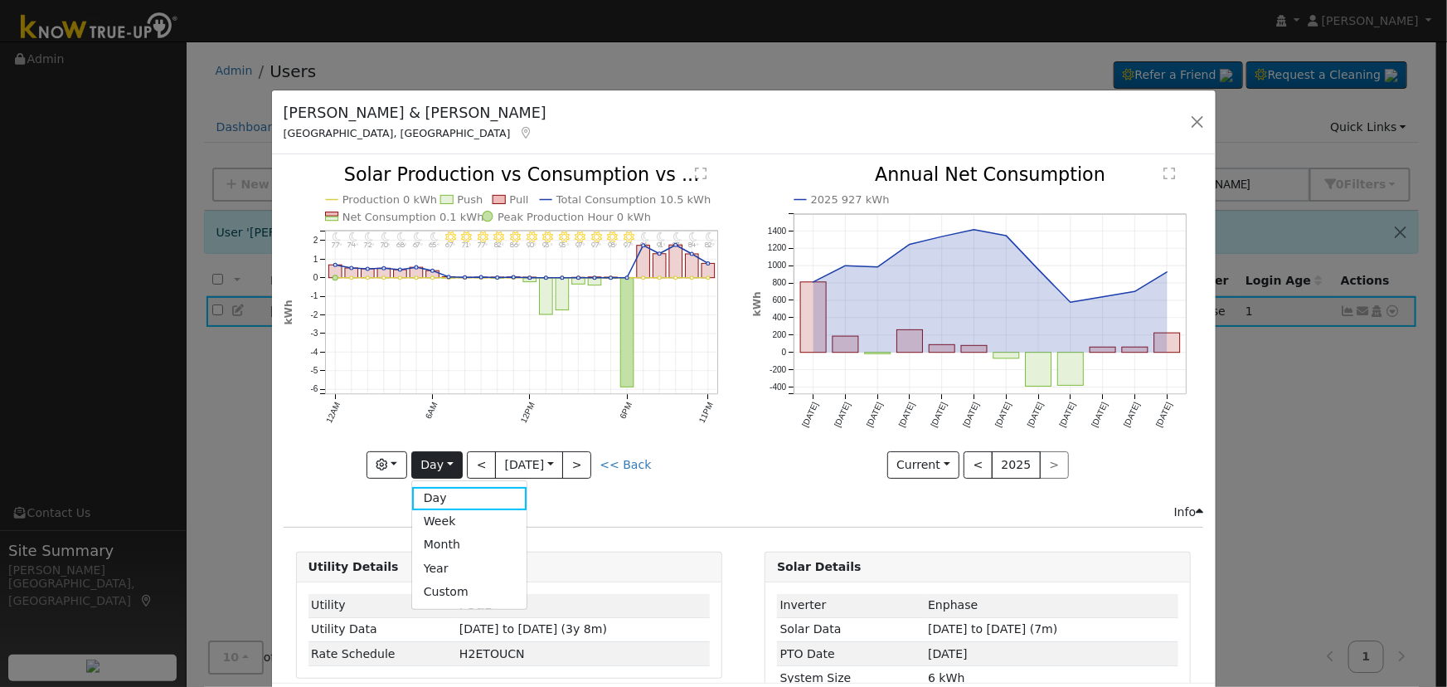
drag, startPoint x: 705, startPoint y: 60, endPoint x: 725, endPoint y: 128, distance: 70.9
click at [725, 128] on div "[PERSON_NAME] & [PERSON_NAME] [GEOGRAPHIC_DATA], [GEOGRAPHIC_DATA] Default Acco…" at bounding box center [744, 122] width 944 height 64
click at [744, 192] on div "2025 927 kWh [DATE] Oct '[DATE] Dec '[DATE] Feb '[DATE] Apr '[DATE] Jun '[DATE]…" at bounding box center [978, 335] width 469 height 338
click at [579, 464] on button ">" at bounding box center [576, 465] width 29 height 28
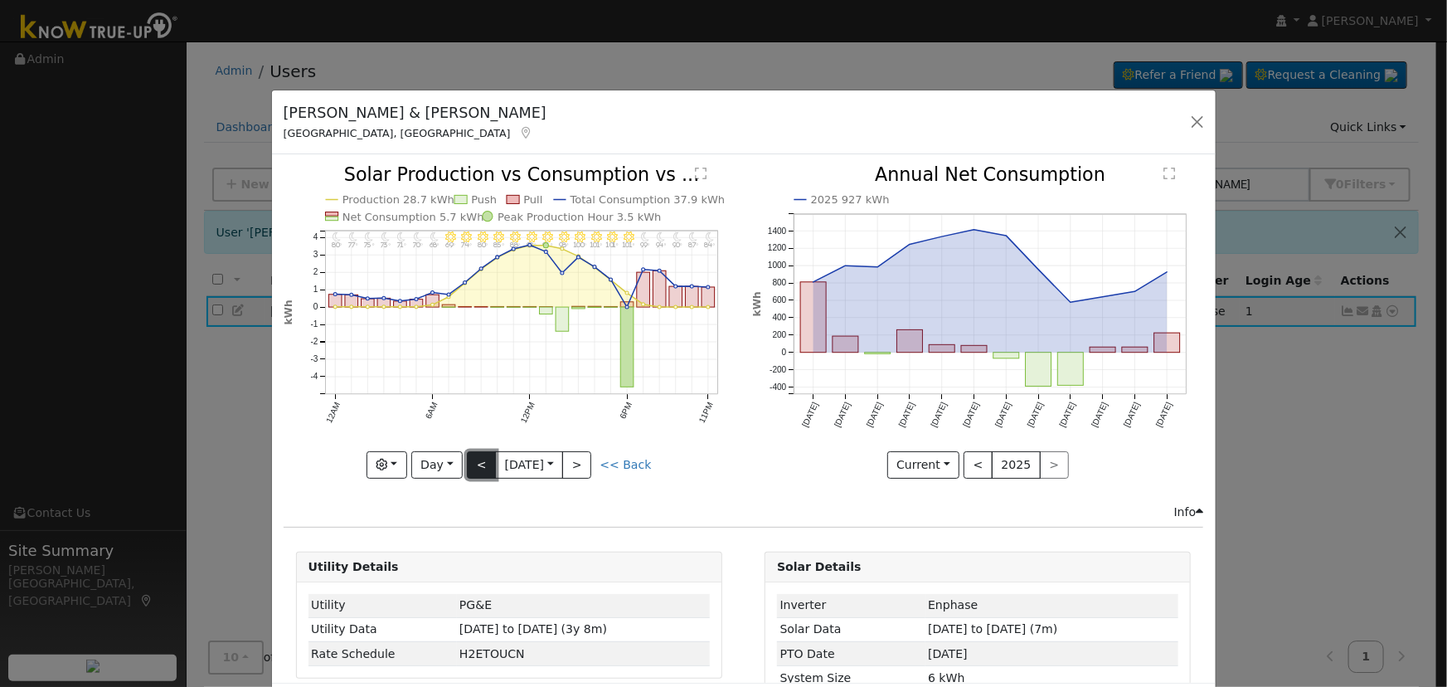
click at [478, 462] on button "<" at bounding box center [481, 465] width 29 height 28
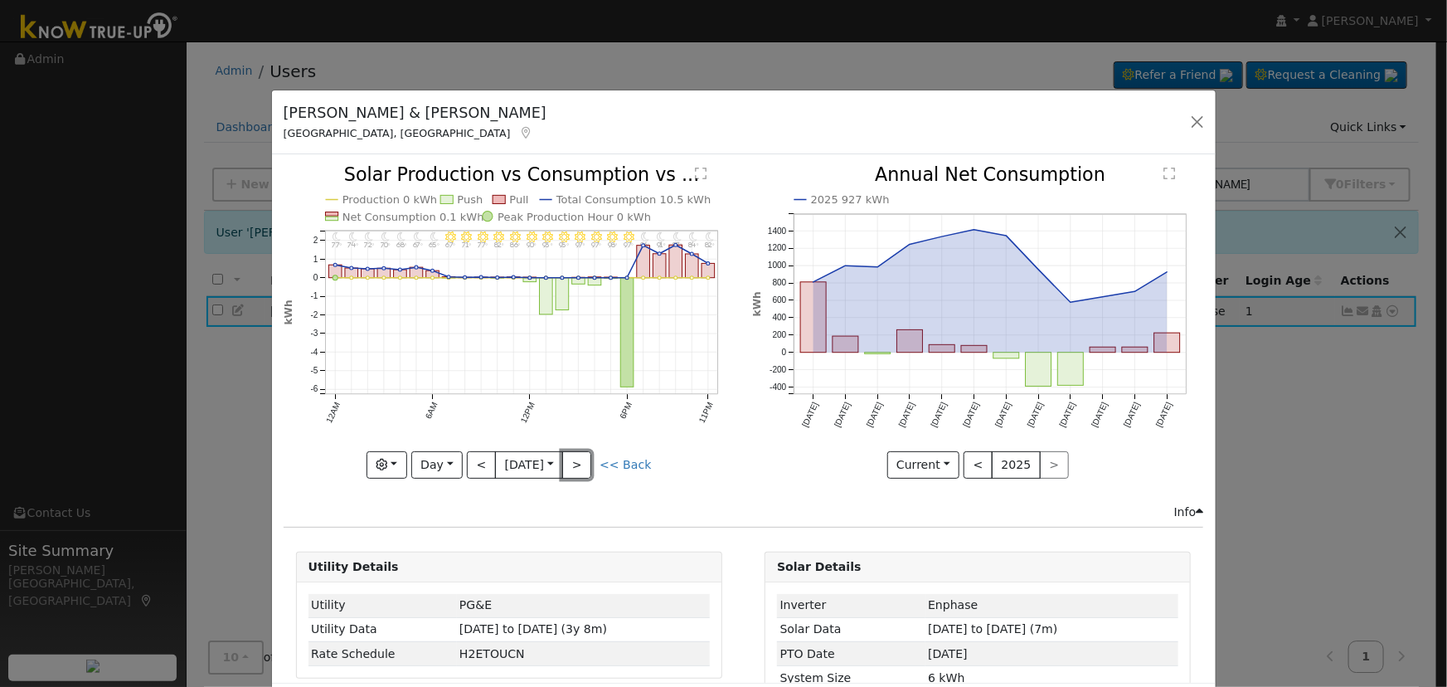
click at [585, 462] on button ">" at bounding box center [576, 465] width 29 height 28
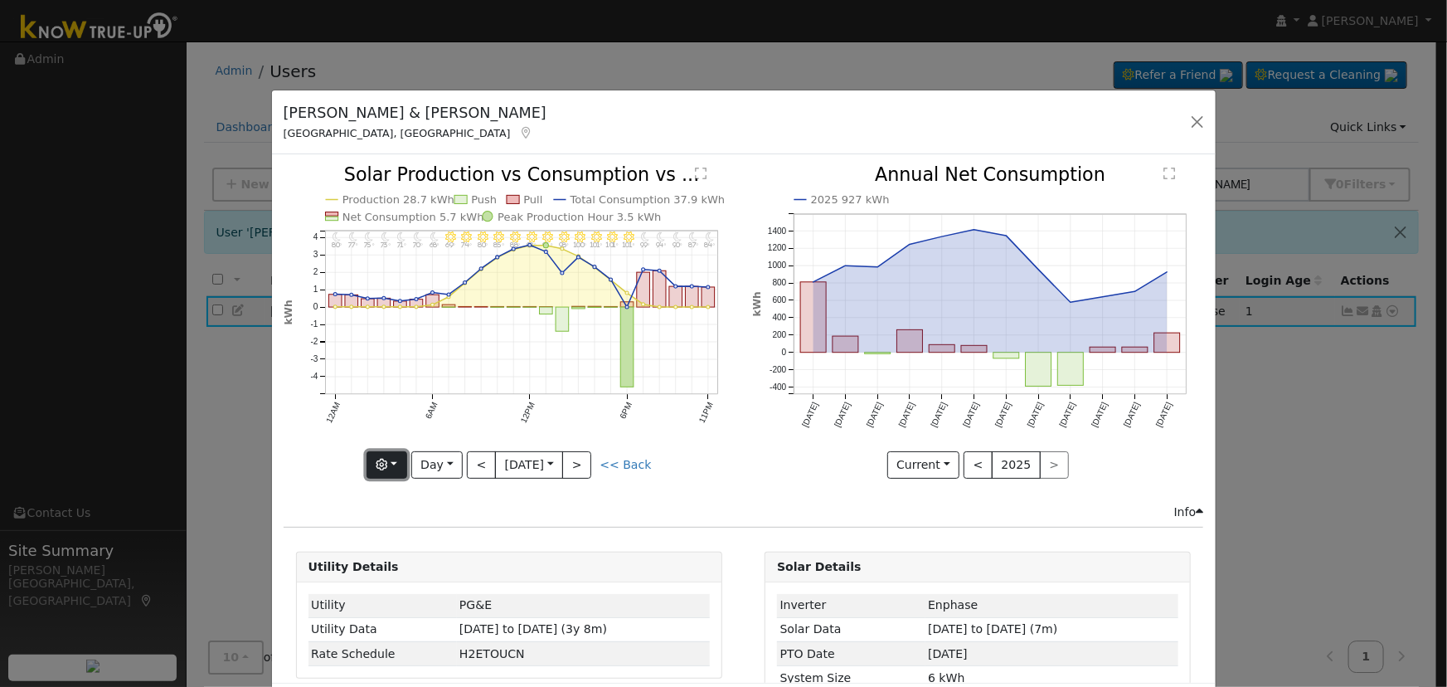
click at [389, 464] on button "button" at bounding box center [387, 465] width 41 height 28
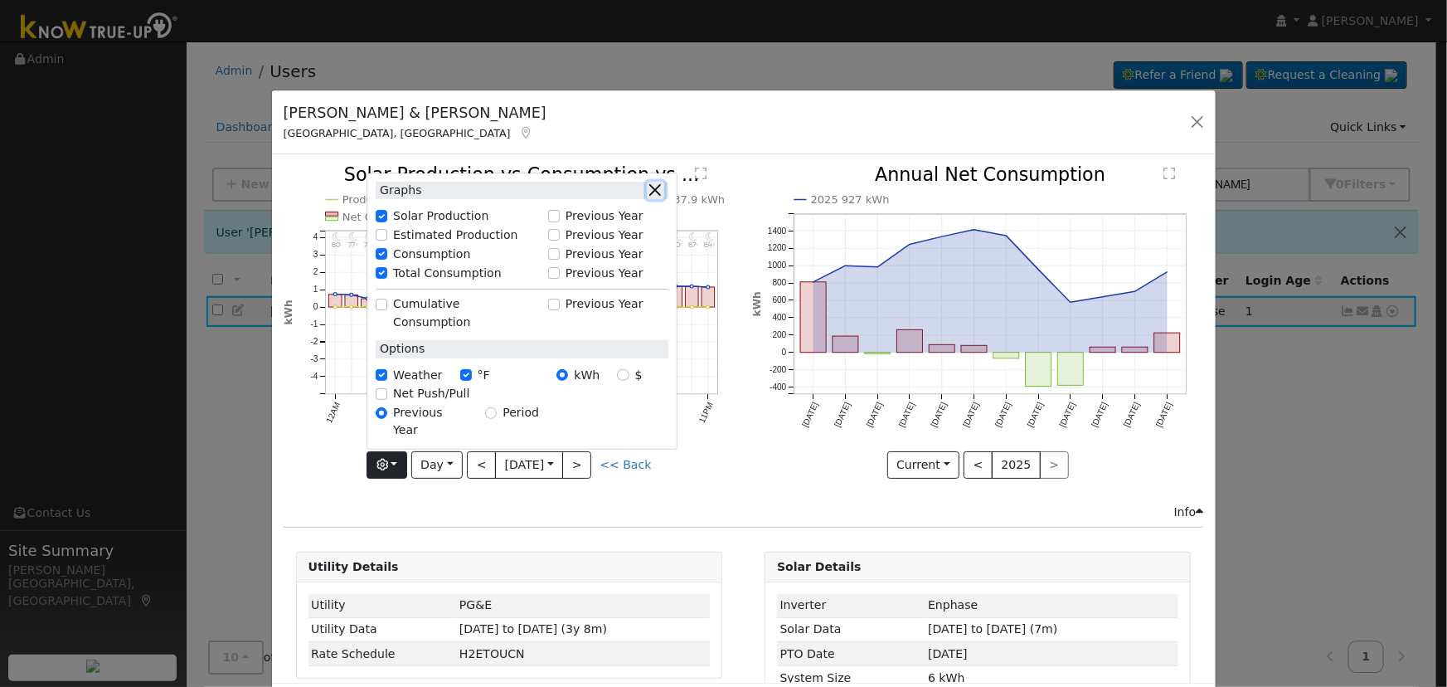
click at [651, 199] on button "button" at bounding box center [655, 190] width 17 height 17
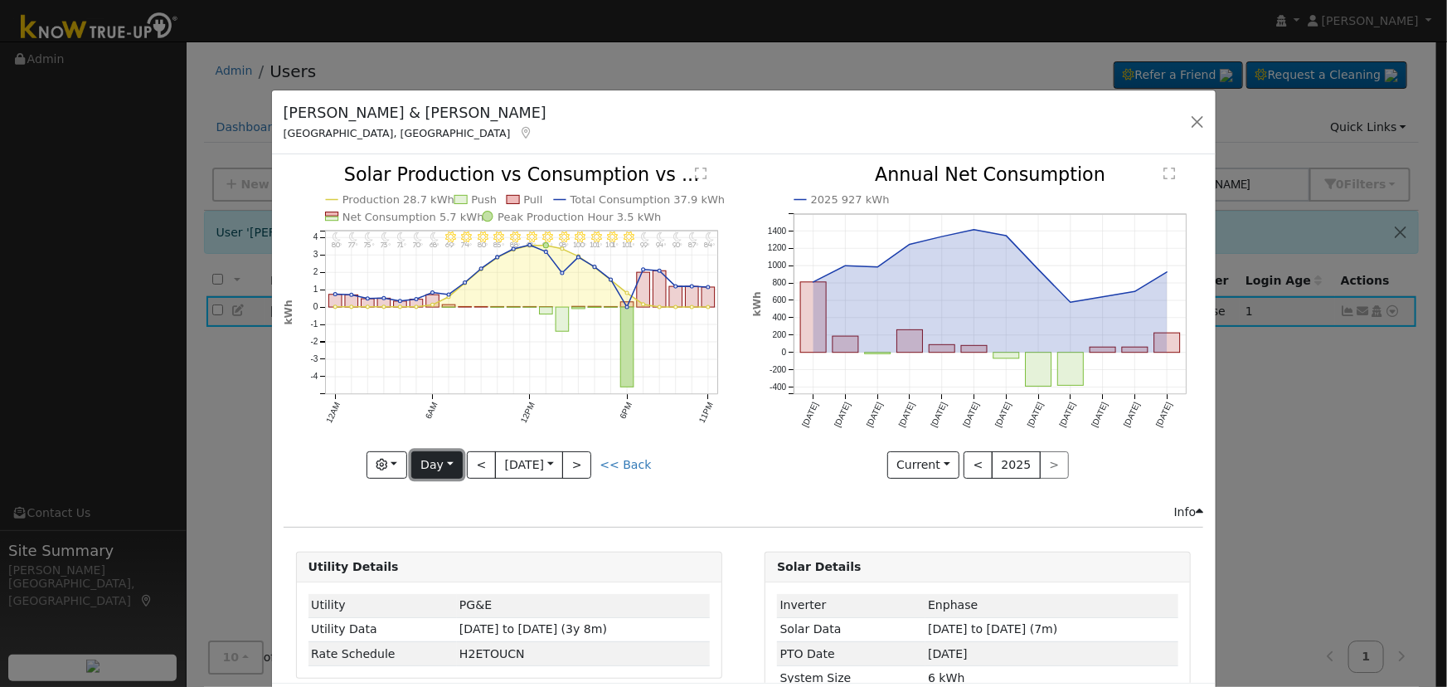
click at [445, 462] on button "Day" at bounding box center [436, 465] width 51 height 28
click at [542, 483] on div "11PM - Clear 84° 10PM - Clear 87° 9PM - Clear 90° 8PM - Clear 94° 7PM - Clear 9…" at bounding box center [509, 335] width 469 height 338
click at [510, 458] on input "[DATE]" at bounding box center [529, 465] width 66 height 27
click at [782, 468] on div "Current Compare Previous Current Year < 2025 >" at bounding box center [977, 465] width 451 height 28
click at [476, 463] on button "<" at bounding box center [481, 465] width 29 height 28
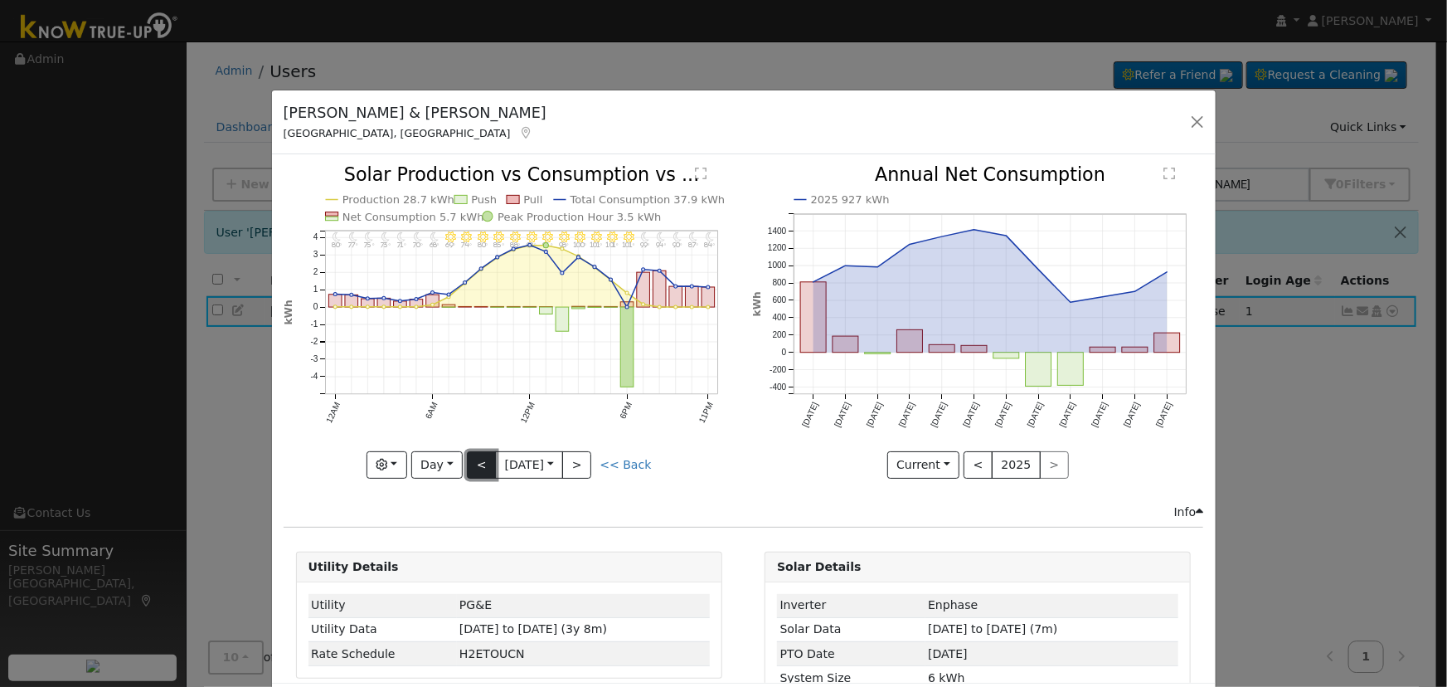
type input "[DATE]"
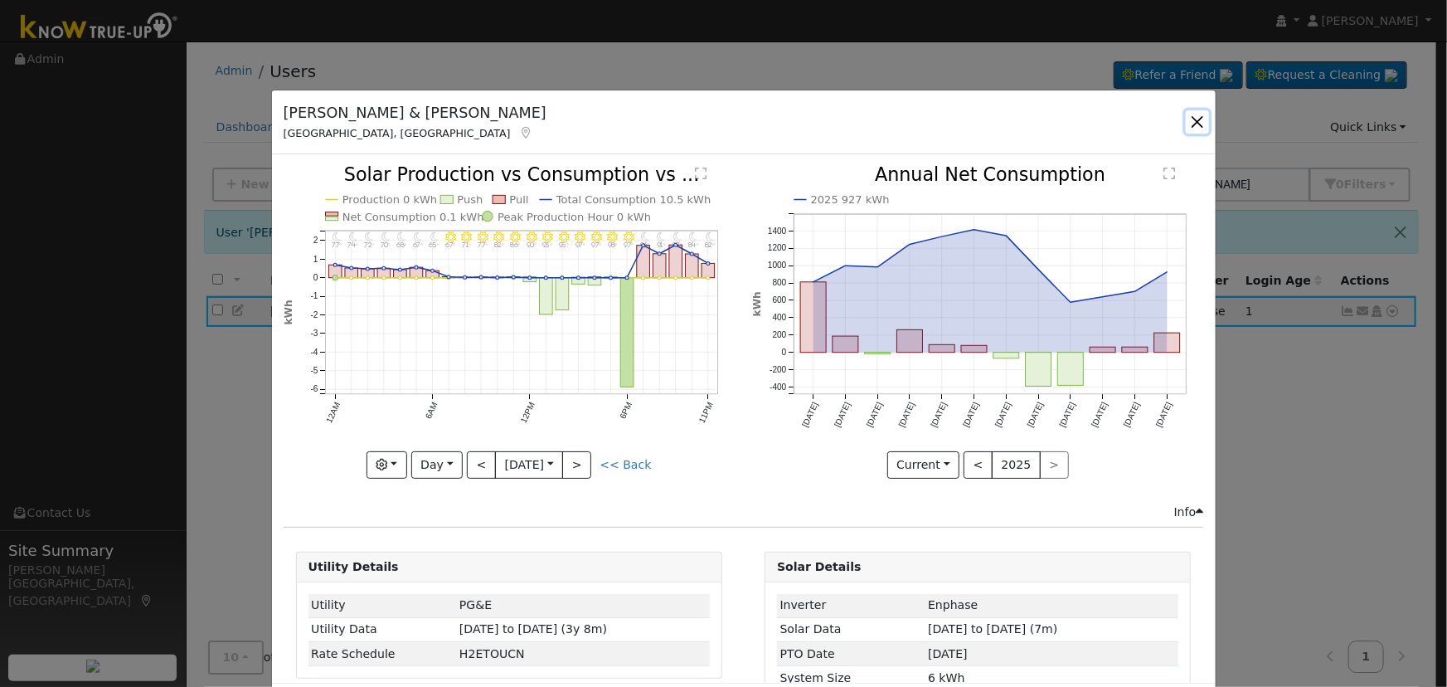
click at [1194, 116] on button "button" at bounding box center [1197, 121] width 23 height 23
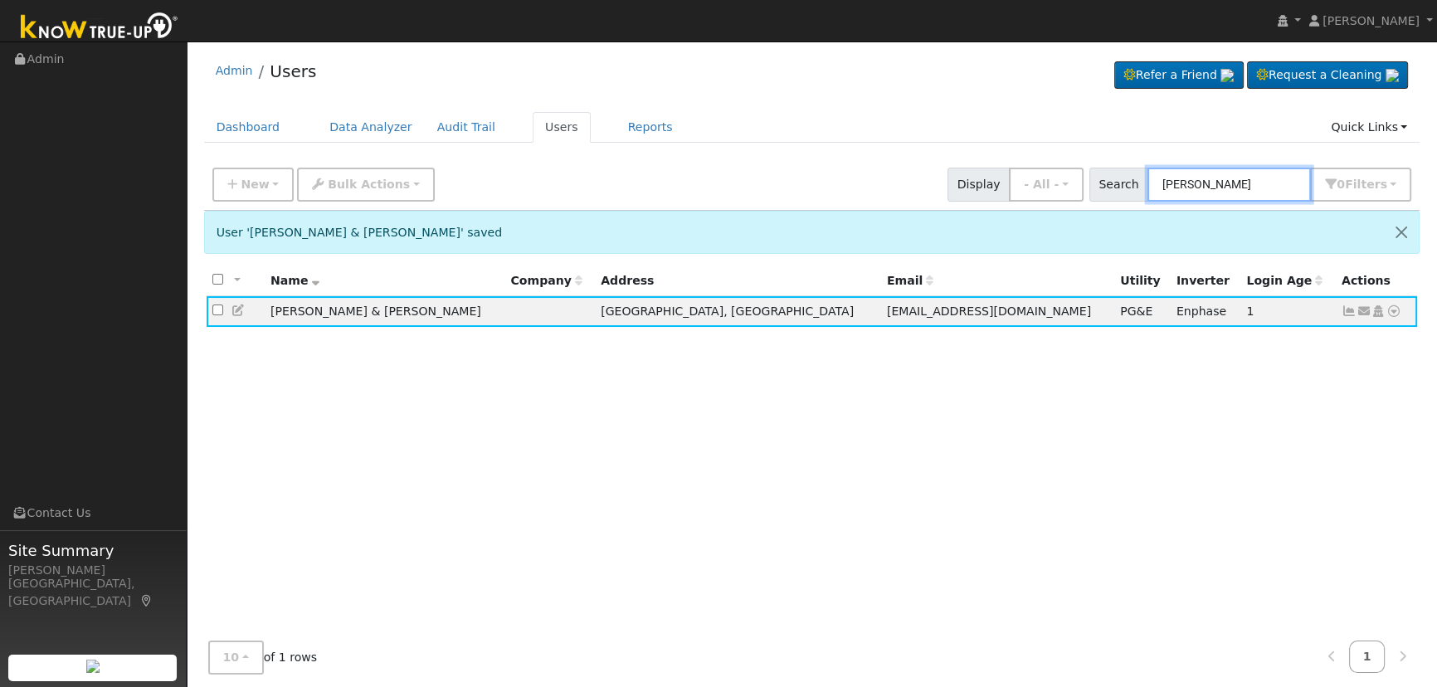
click at [1259, 182] on input "[PERSON_NAME]" at bounding box center [1228, 185] width 163 height 34
drag, startPoint x: 1284, startPoint y: 177, endPoint x: 1092, endPoint y: 151, distance: 194.2
click at [1098, 153] on div "Admin Users Refer a Friend Request a Cleaning" at bounding box center [811, 393] width 1233 height 687
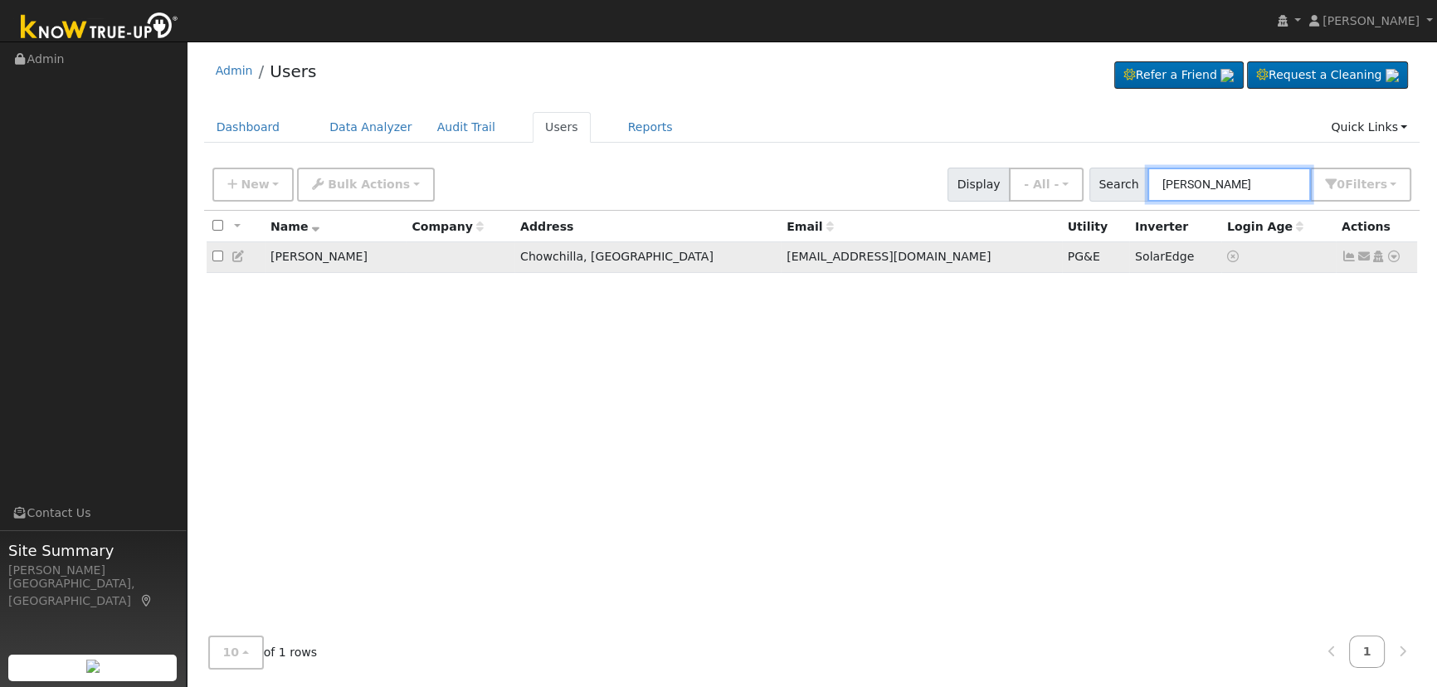
type input "[PERSON_NAME]"
click at [1344, 261] on icon at bounding box center [1348, 256] width 15 height 12
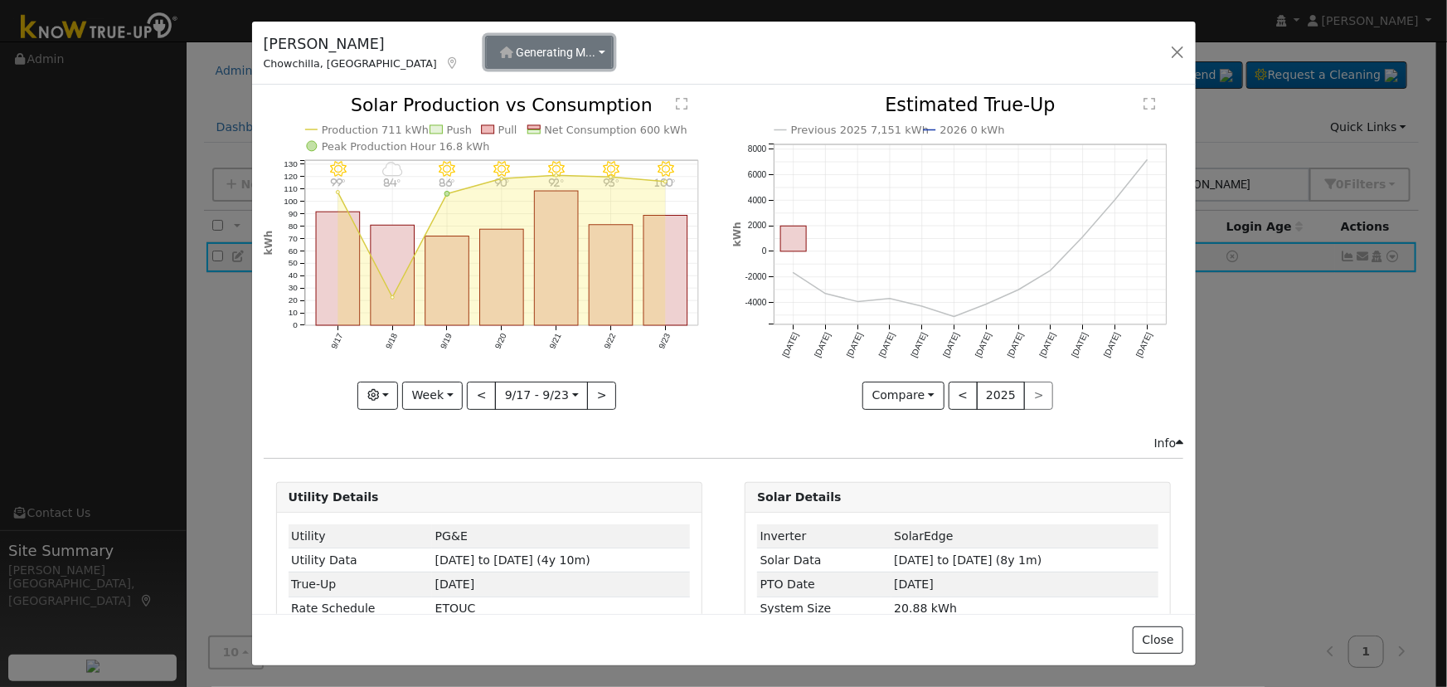
click at [516, 54] on span "Generating M..." at bounding box center [556, 52] width 80 height 13
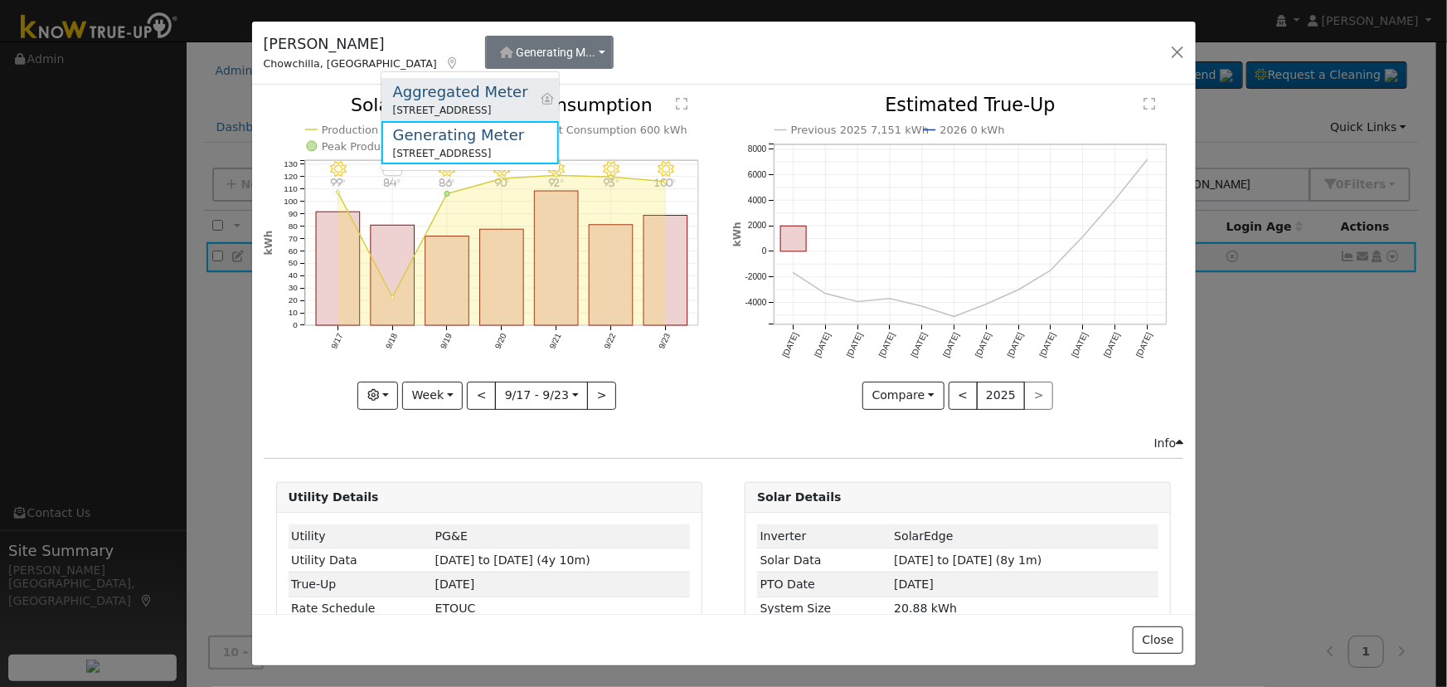
click at [481, 100] on div "Aggregated Meter" at bounding box center [460, 91] width 135 height 22
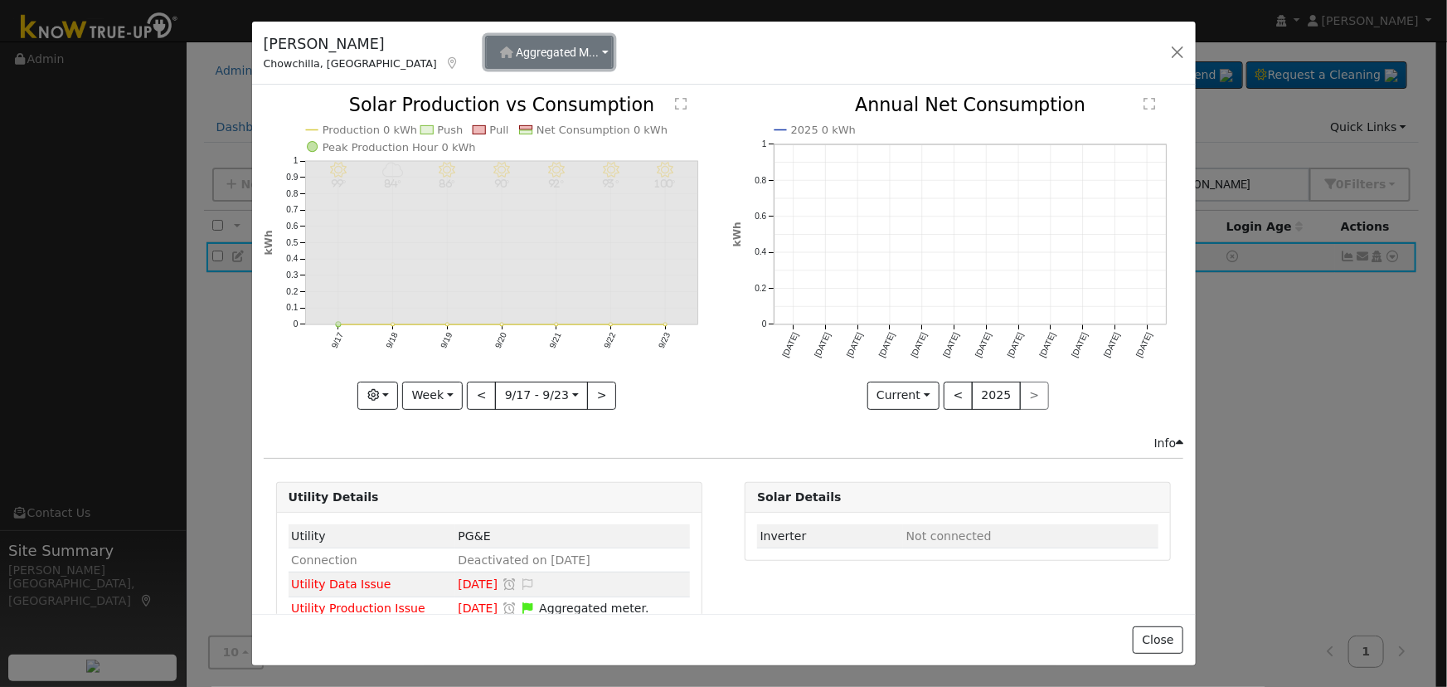
click at [516, 54] on span "Aggregated M..." at bounding box center [557, 52] width 83 height 13
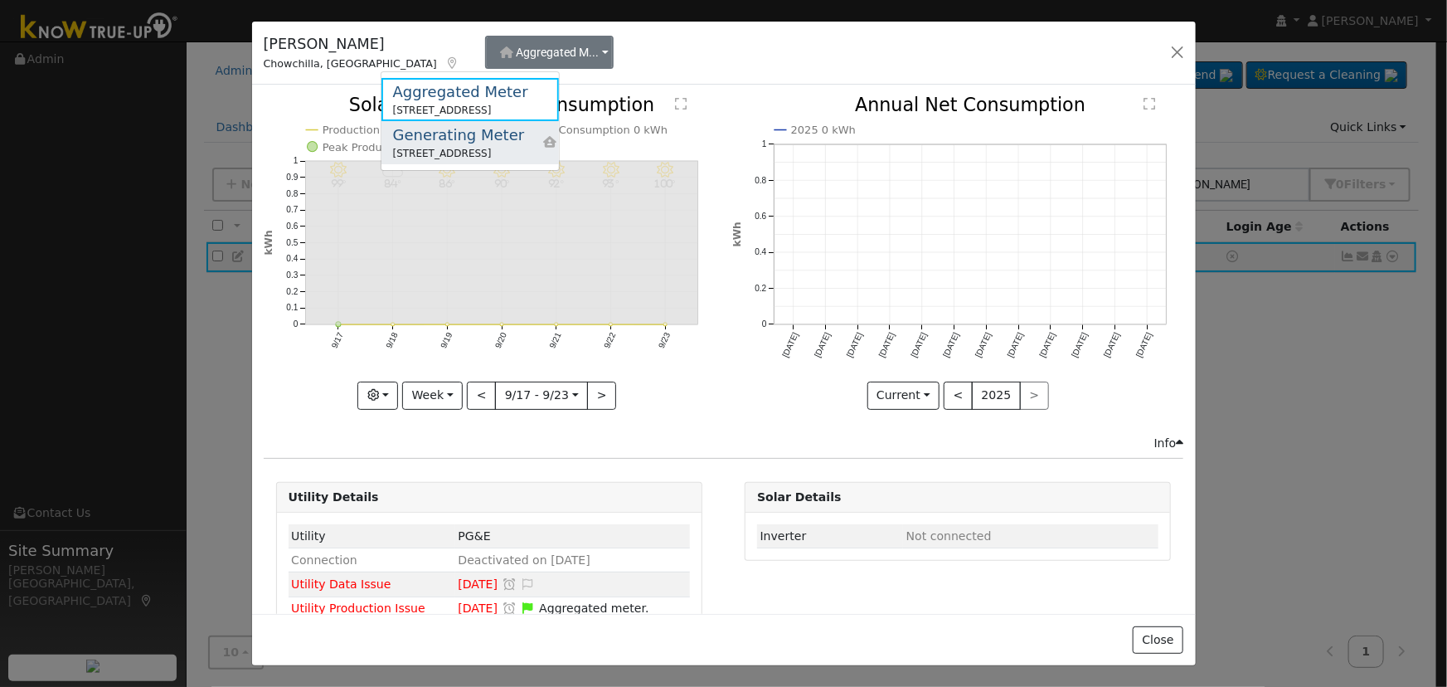
click at [467, 129] on div "Generating Meter" at bounding box center [459, 135] width 132 height 22
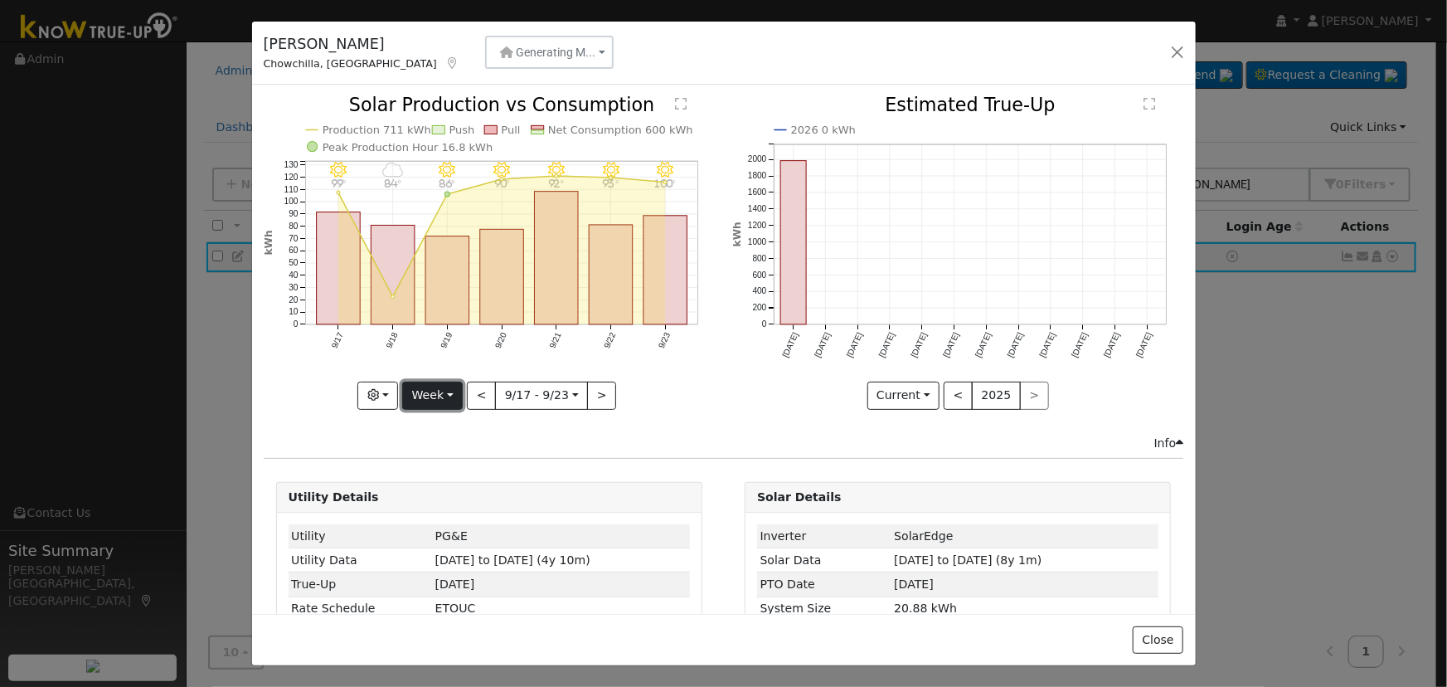
click at [426, 390] on button "Week" at bounding box center [432, 396] width 61 height 28
click at [463, 488] on link "Year" at bounding box center [460, 498] width 115 height 23
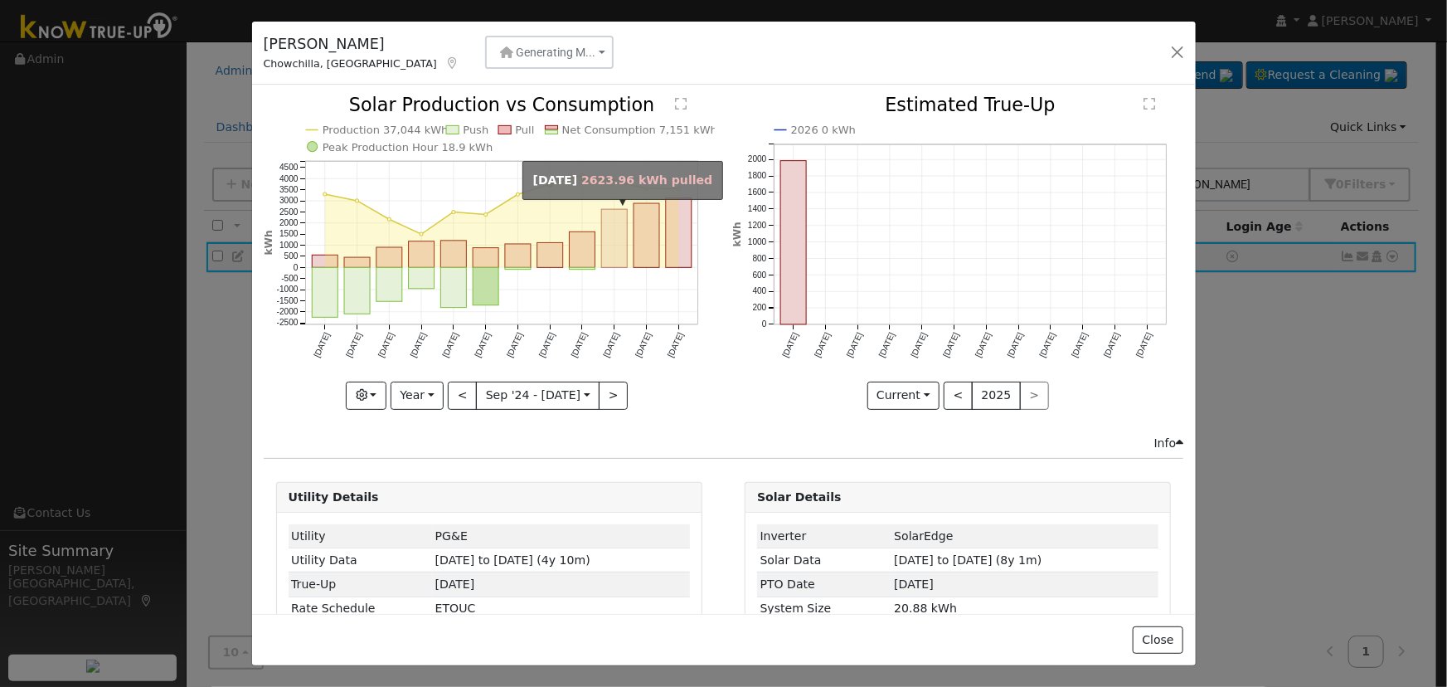
click at [607, 245] on rect "onclick=""" at bounding box center [614, 239] width 26 height 58
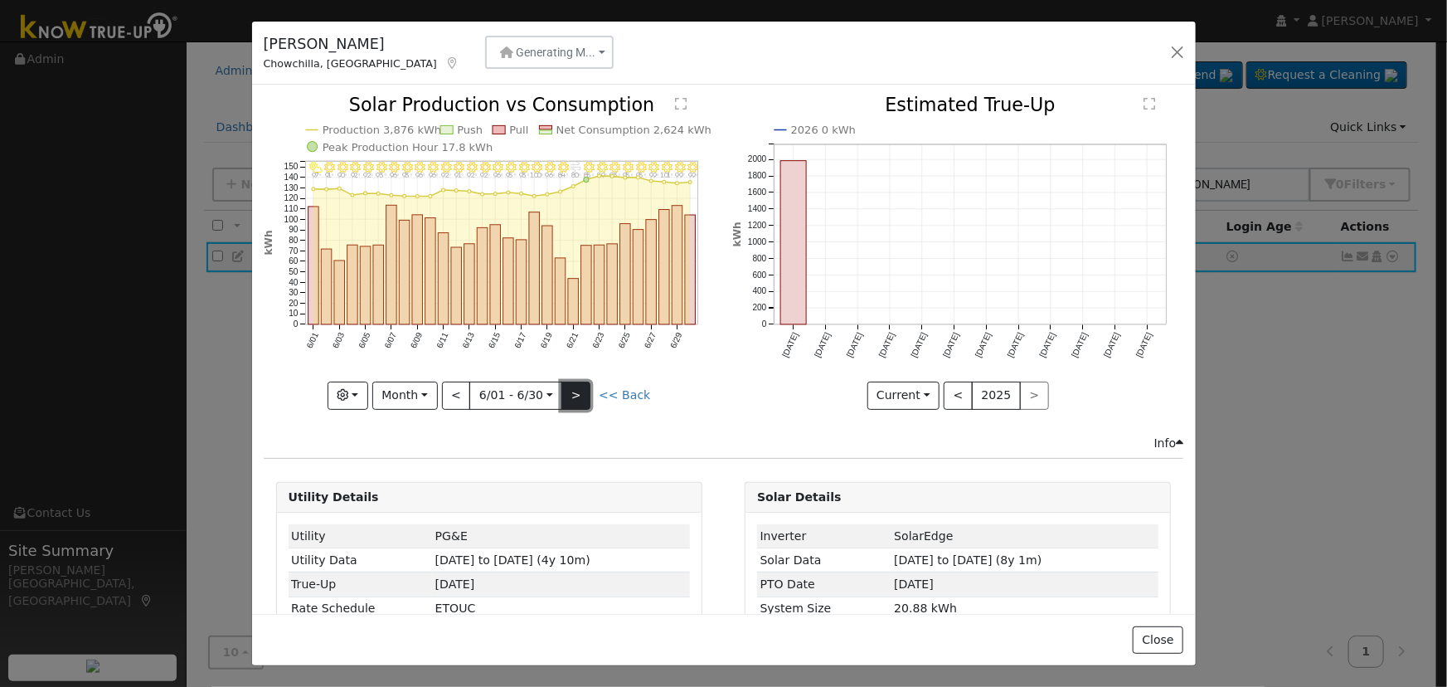
click at [572, 391] on button ">" at bounding box center [576, 396] width 29 height 28
type input "[DATE]"
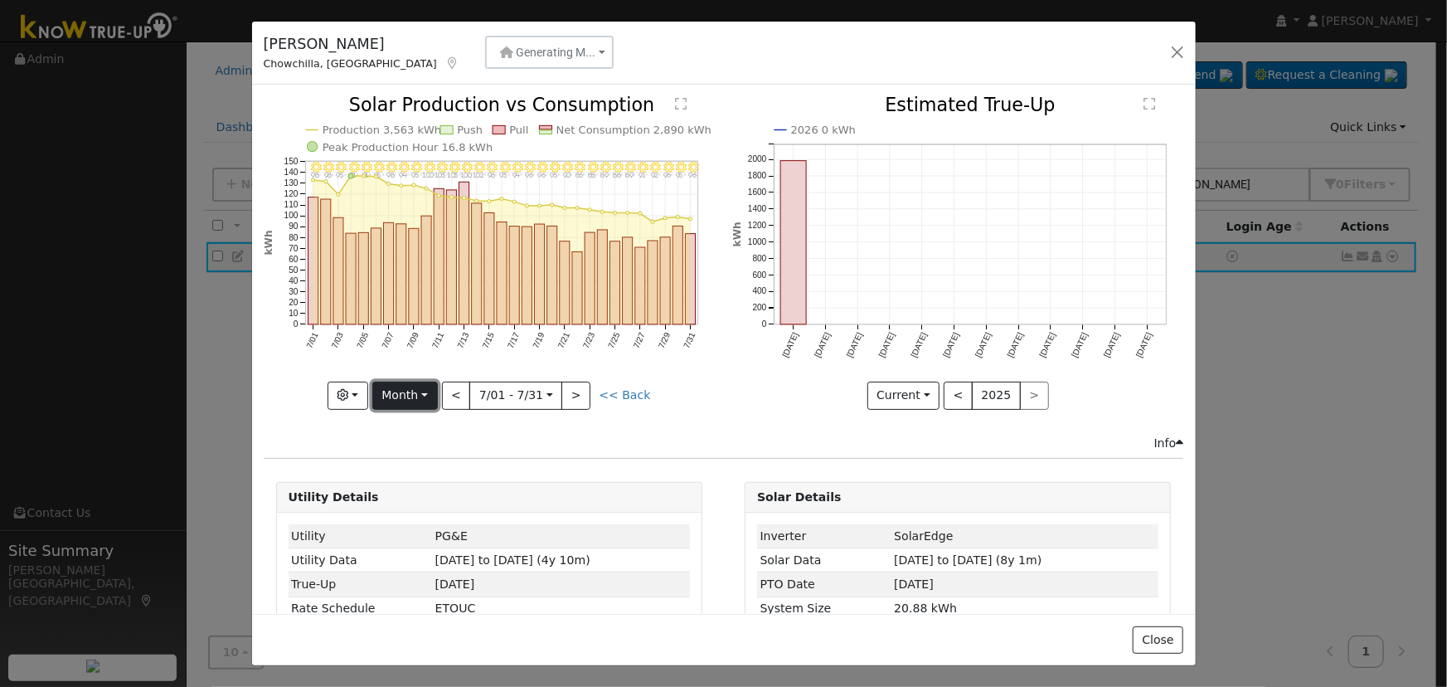
click at [394, 397] on button "Month" at bounding box center [405, 396] width 66 height 28
click at [411, 511] on link "Custom" at bounding box center [430, 522] width 115 height 23
click at [408, 396] on button "Custom" at bounding box center [397, 396] width 74 height 28
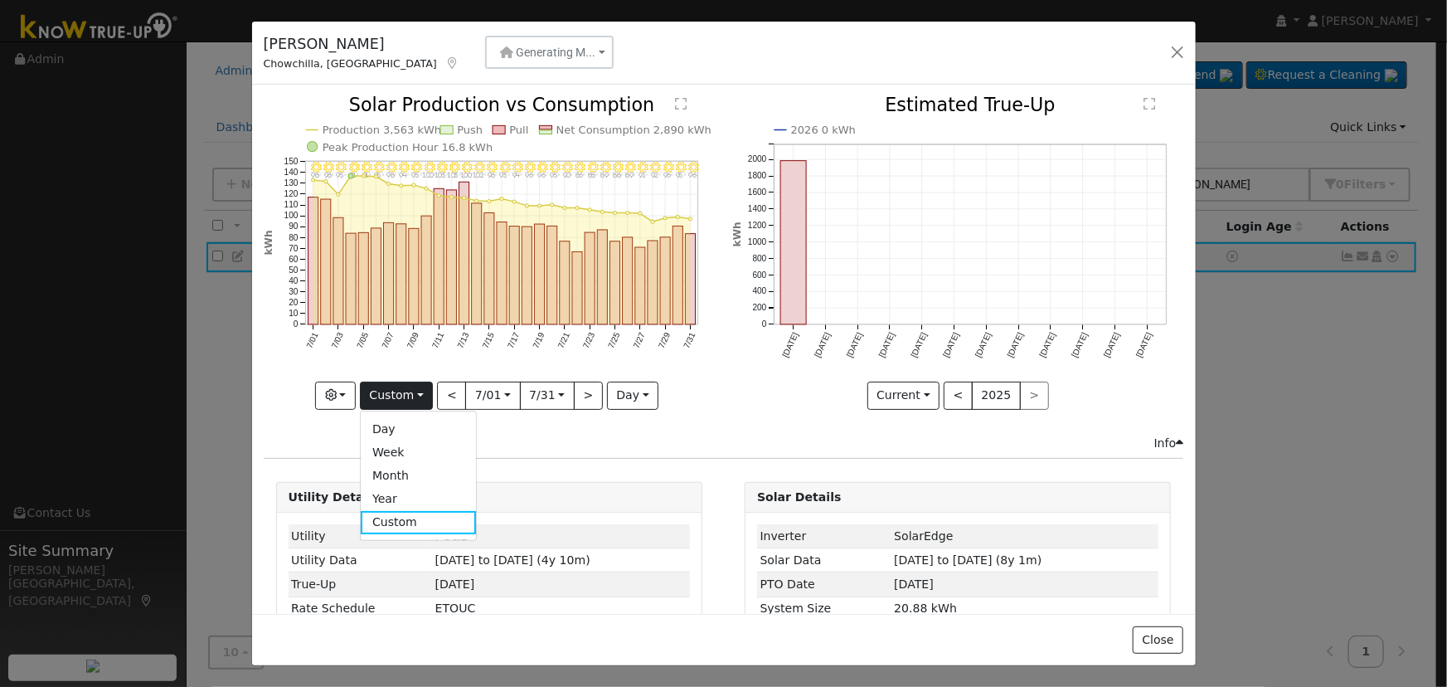
click at [408, 492] on link "Year" at bounding box center [418, 498] width 115 height 23
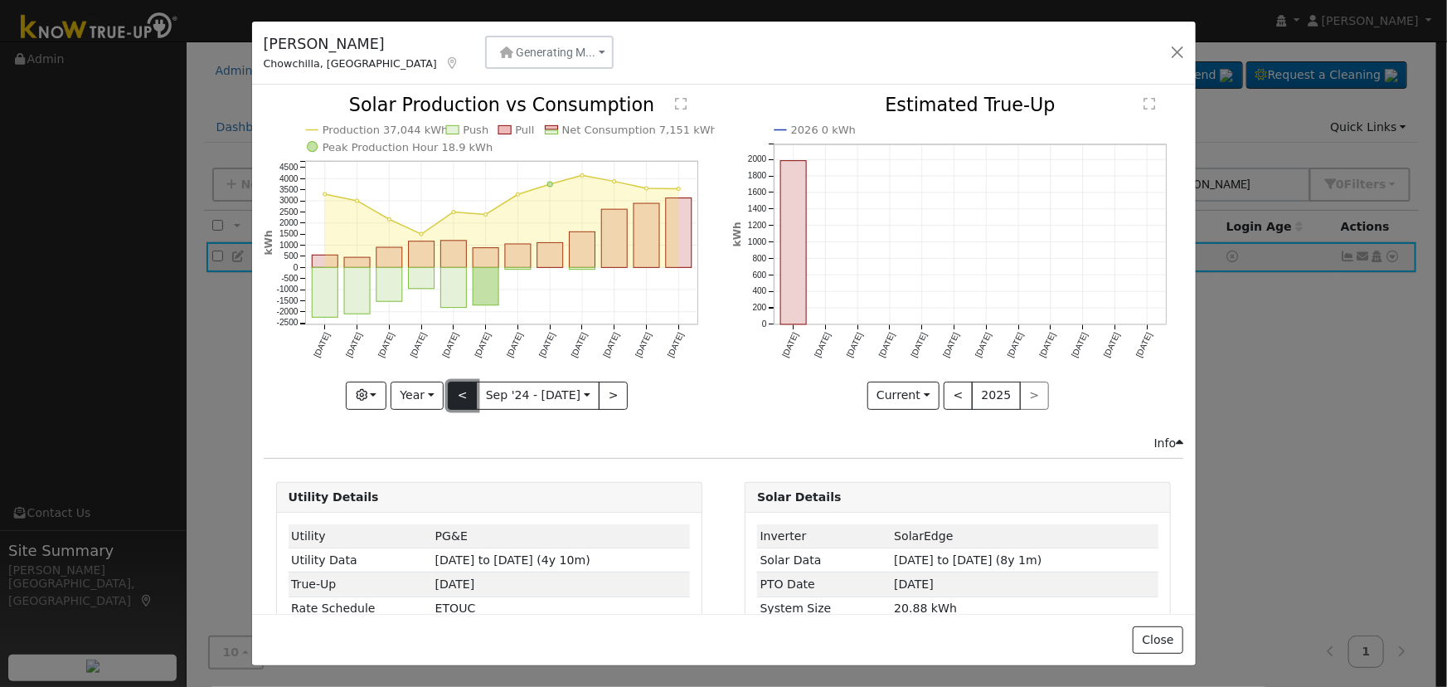
click at [448, 394] on button "<" at bounding box center [462, 396] width 29 height 28
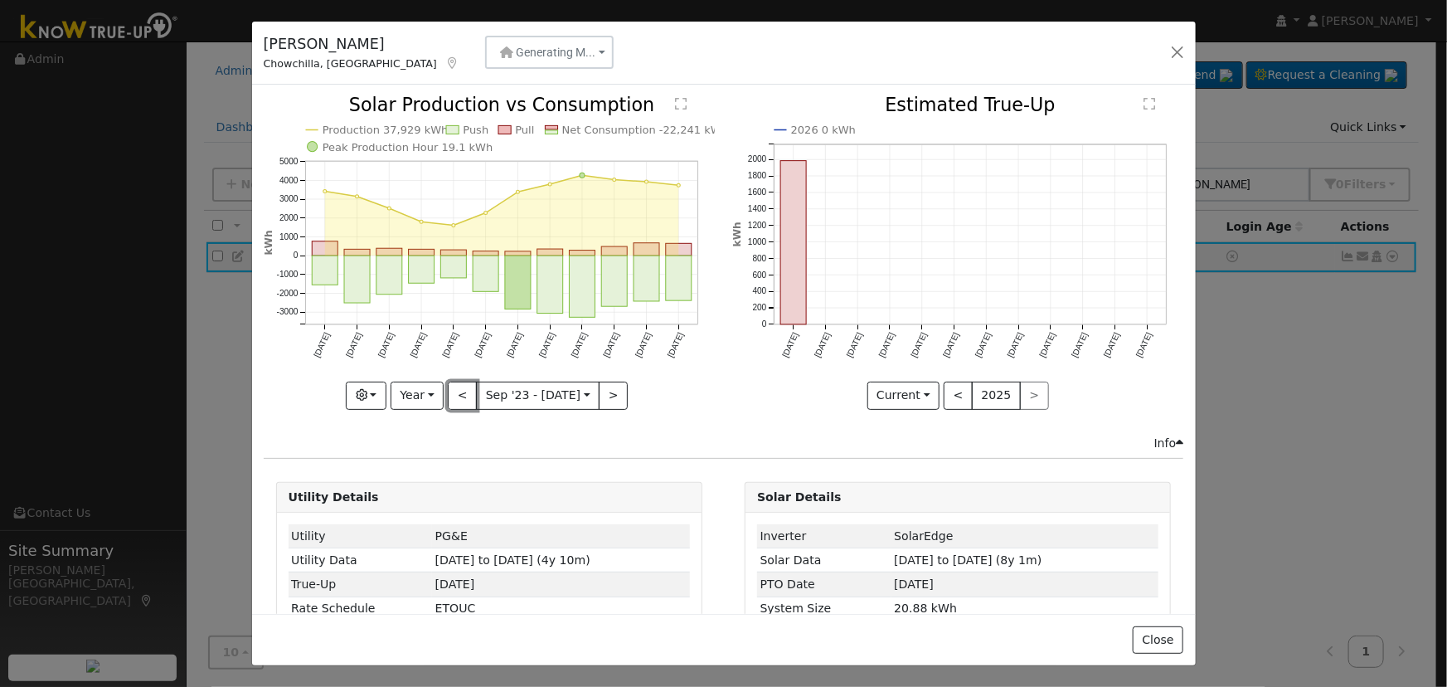
click at [448, 393] on button "<" at bounding box center [462, 396] width 29 height 28
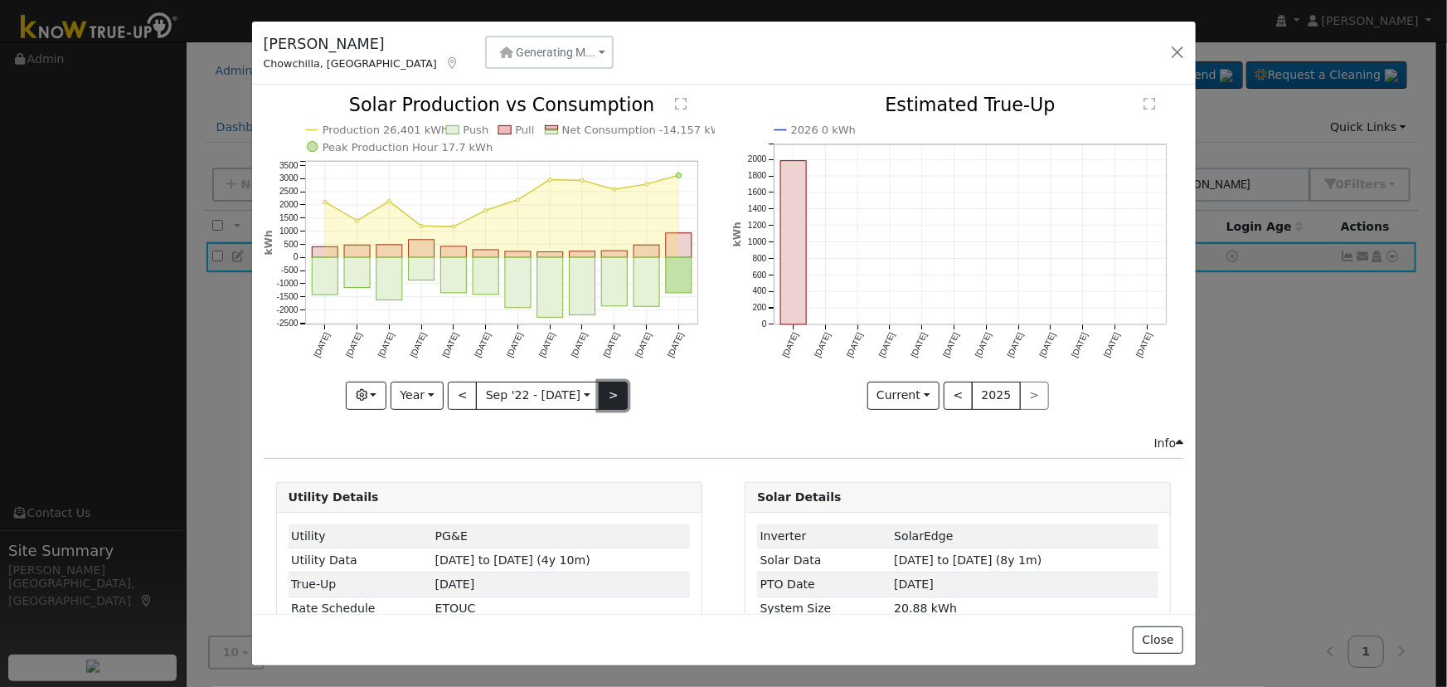
click at [611, 391] on button ">" at bounding box center [613, 396] width 29 height 28
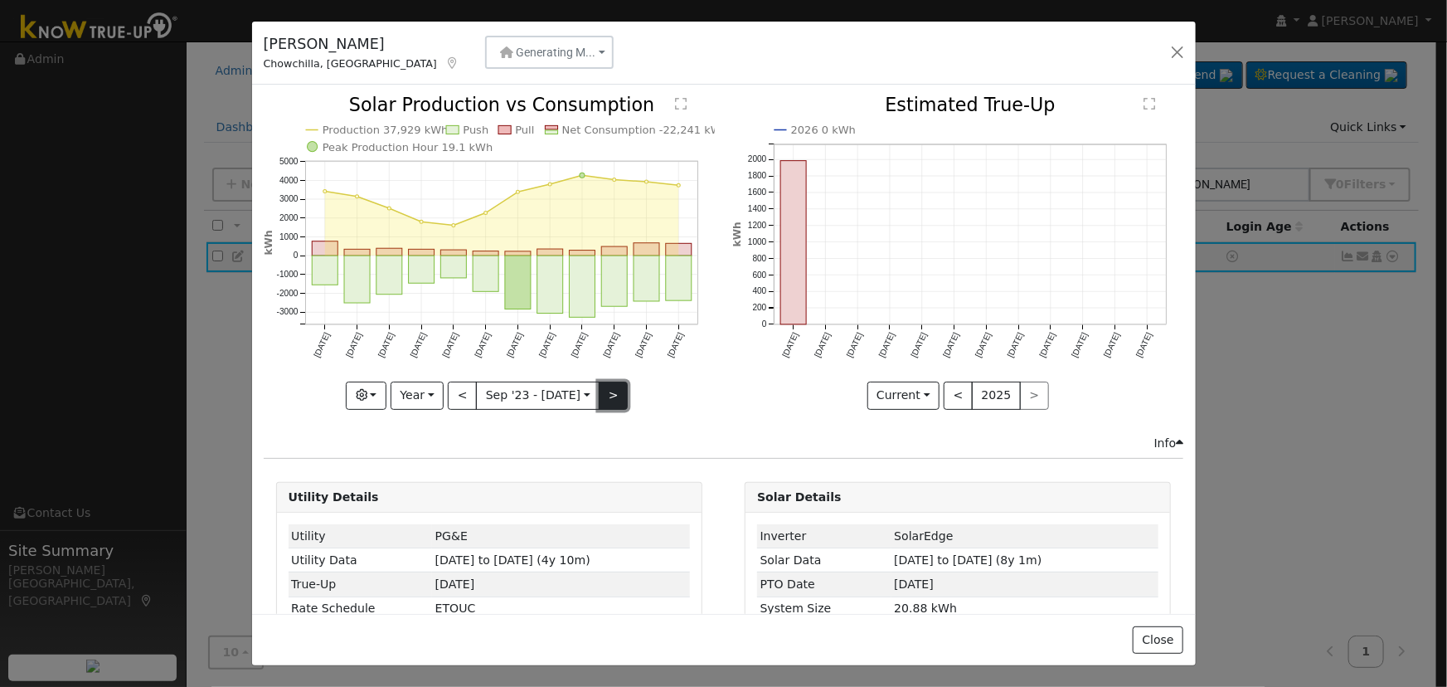
click at [611, 391] on button ">" at bounding box center [613, 396] width 29 height 28
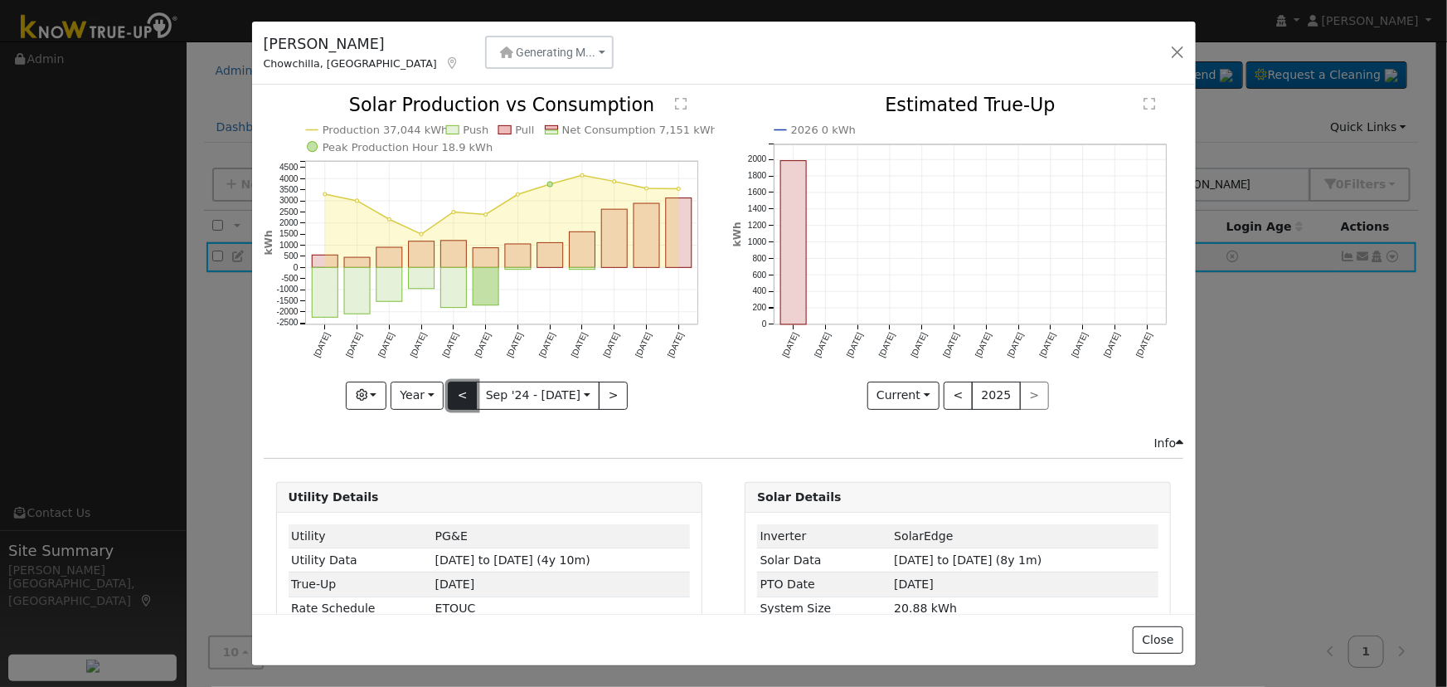
click at [459, 383] on button "<" at bounding box center [462, 396] width 29 height 28
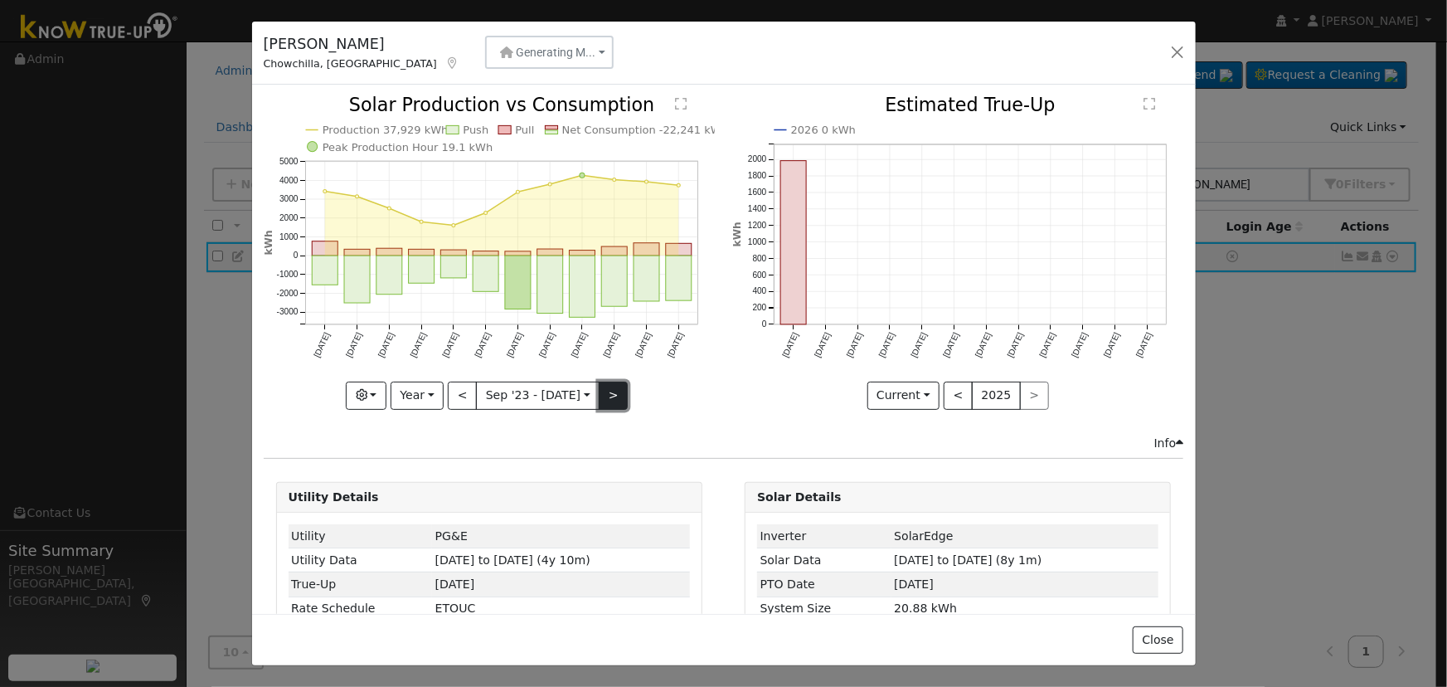
click at [608, 397] on button ">" at bounding box center [613, 396] width 29 height 28
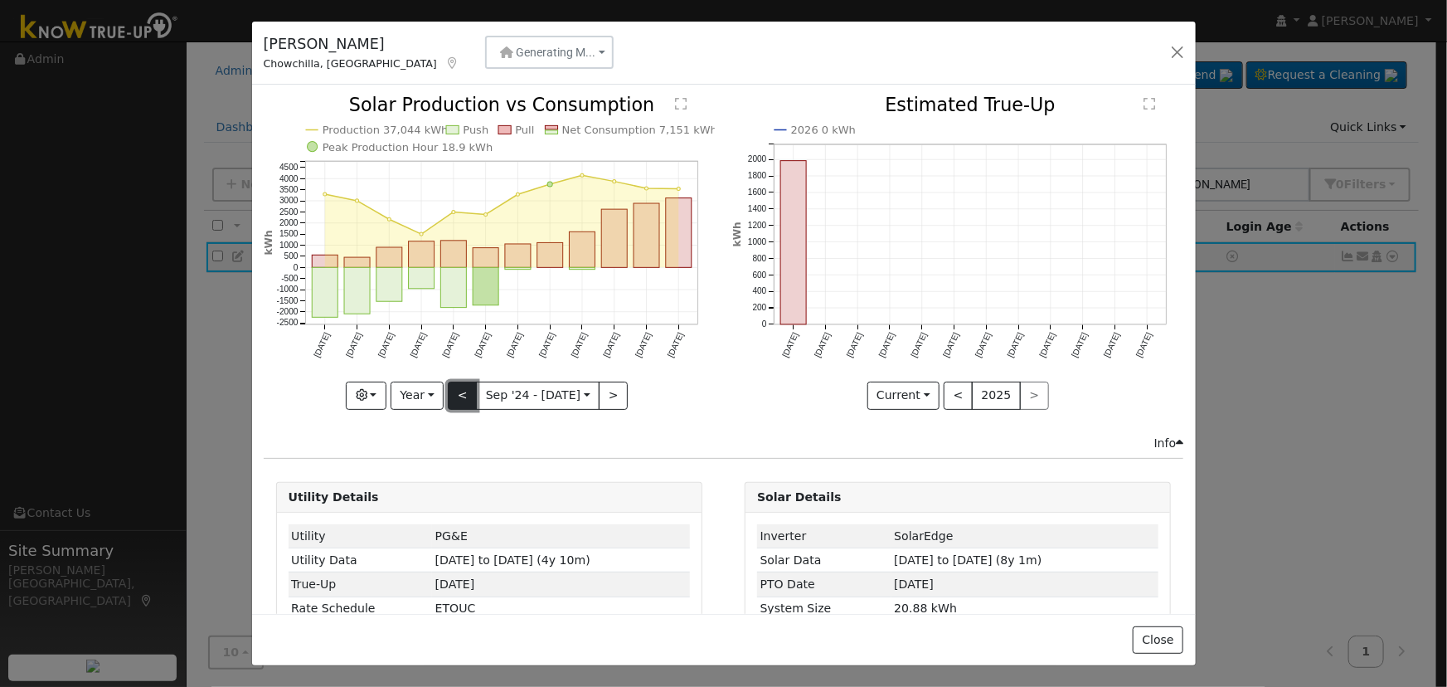
click at [464, 390] on button "<" at bounding box center [462, 396] width 29 height 28
type input "[DATE]"
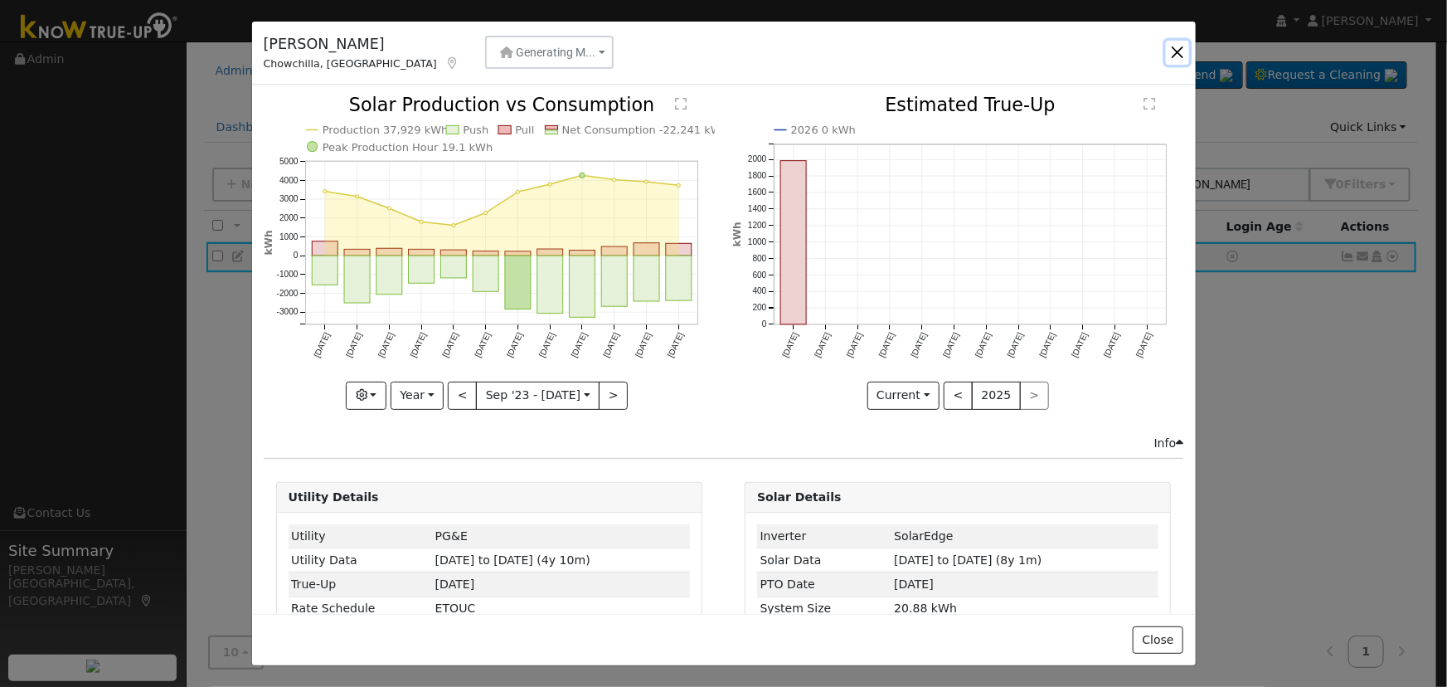
click at [1173, 47] on button "button" at bounding box center [1177, 52] width 23 height 23
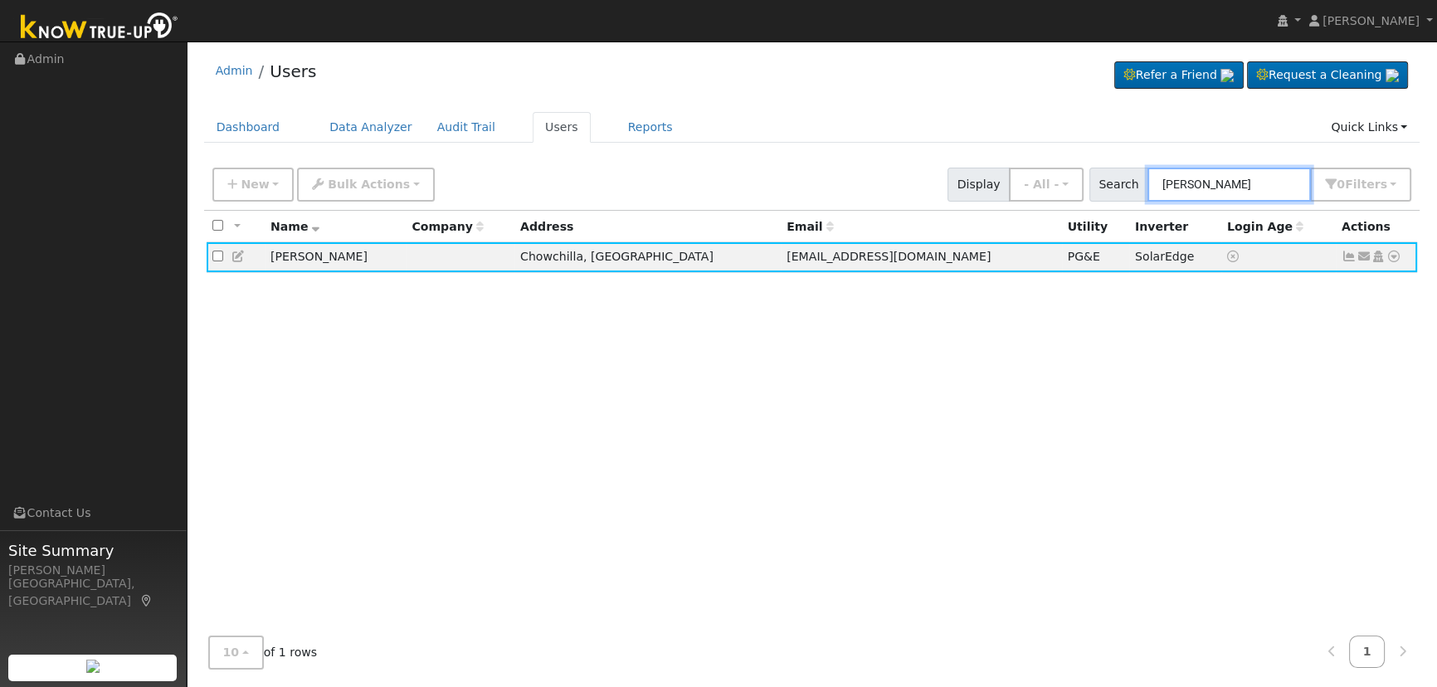
drag, startPoint x: 1220, startPoint y: 182, endPoint x: 1264, endPoint y: 186, distance: 44.1
click at [1220, 183] on input "[PERSON_NAME]" at bounding box center [1228, 185] width 163 height 34
drag, startPoint x: 1116, startPoint y: 176, endPoint x: 1028, endPoint y: 163, distance: 88.0
click at [1028, 164] on div "New Add User Quick Add Quick Connect Quick Convert Lead Bulk Actions Send Email…" at bounding box center [811, 182] width 1205 height 40
paste input "[PERSON_NAME]"
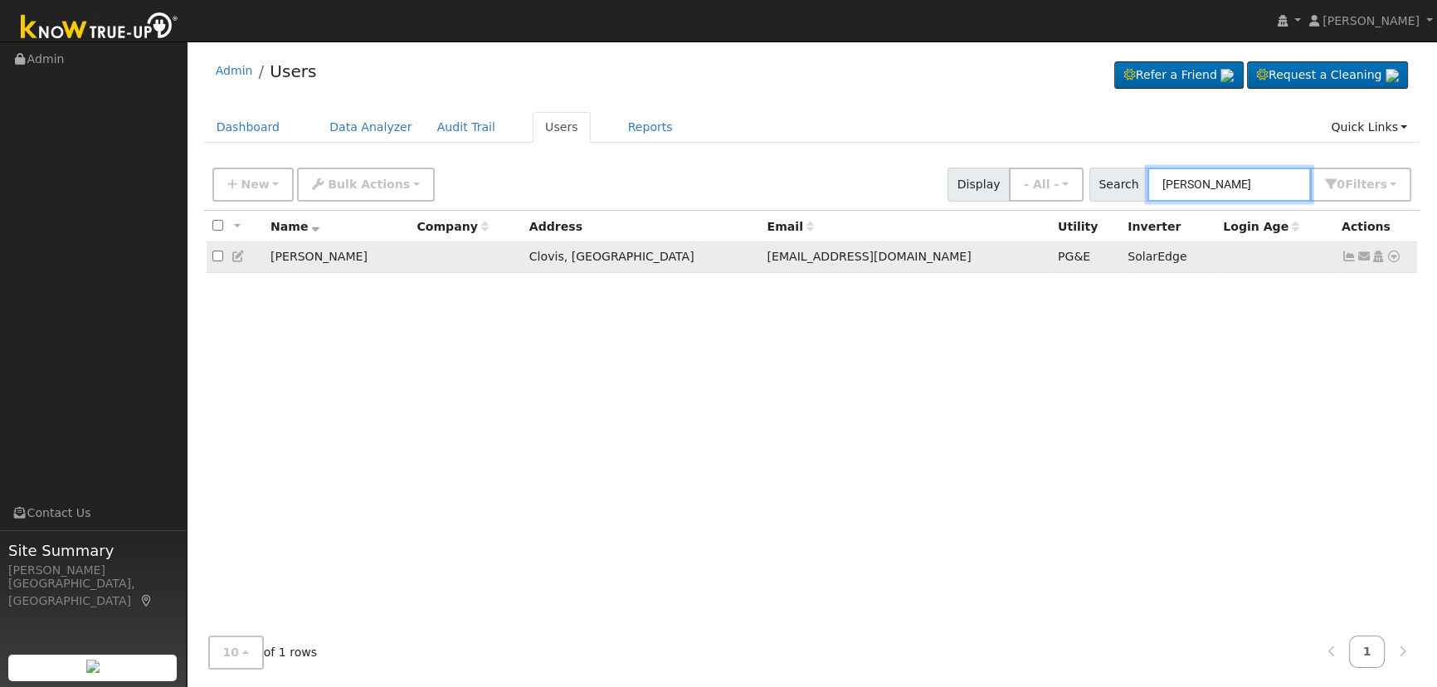
type input "[PERSON_NAME]"
click at [1344, 261] on icon at bounding box center [1348, 256] width 15 height 12
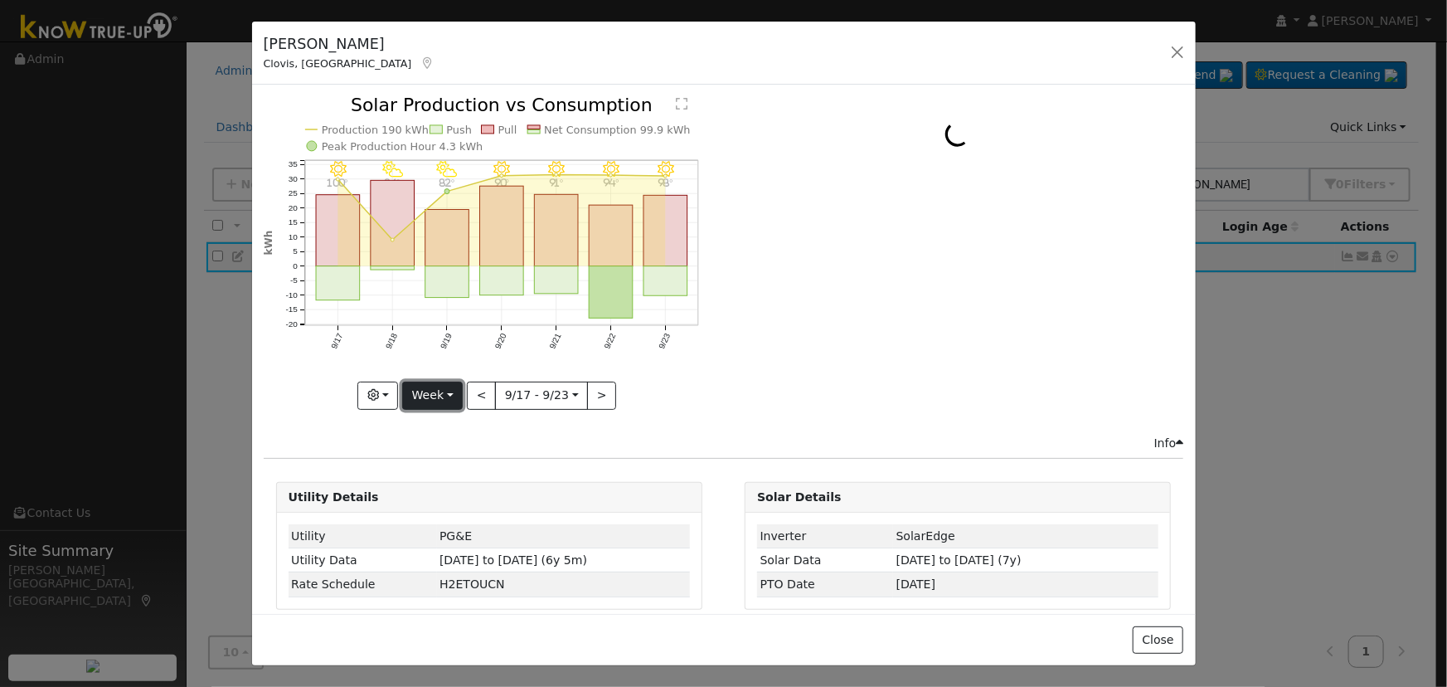
click at [445, 391] on button "Week" at bounding box center [432, 396] width 61 height 28
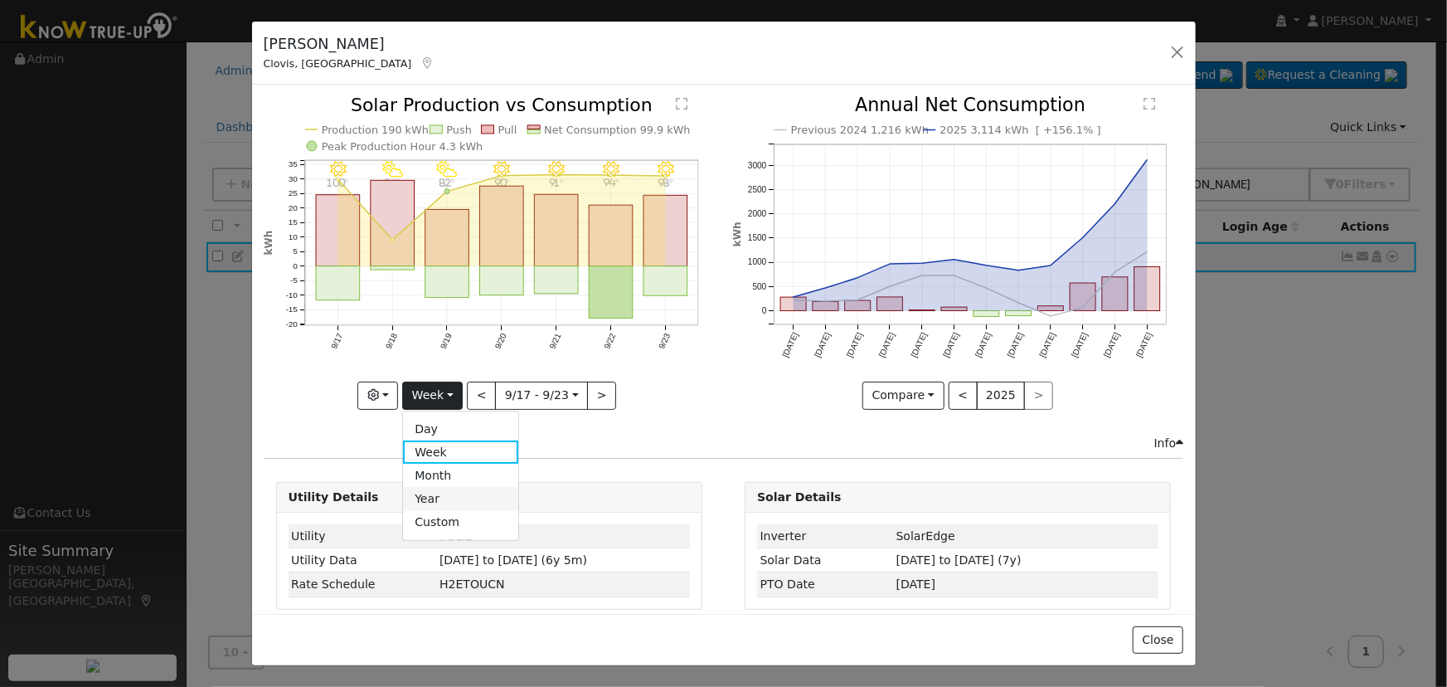
click at [445, 489] on link "Year" at bounding box center [460, 498] width 115 height 23
type input "[DATE]"
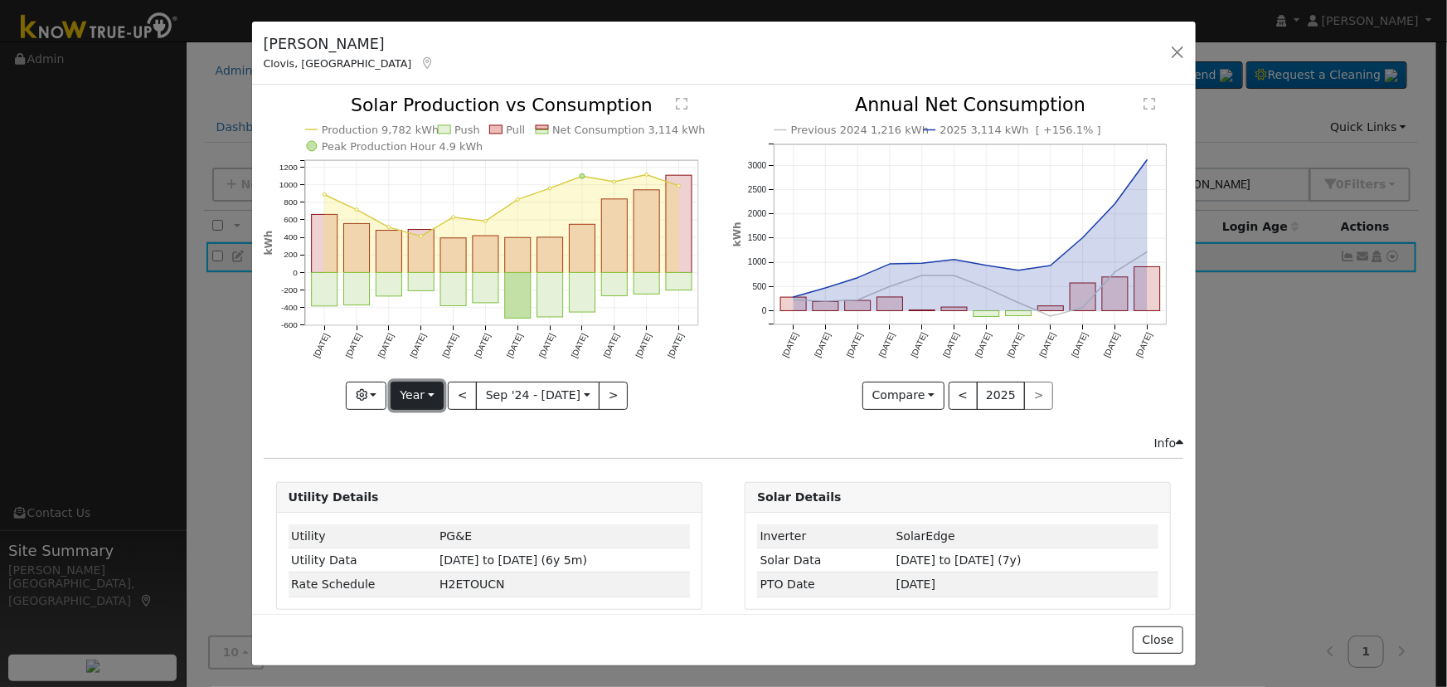
click at [413, 388] on button "Year" at bounding box center [417, 396] width 53 height 28
click at [386, 353] on icon "Production 9,782 kWh Push Pull Net Consumption 3,114 kWh Peak Production Hour 4…" at bounding box center [489, 251] width 451 height 311
click at [376, 389] on button "button" at bounding box center [366, 396] width 41 height 28
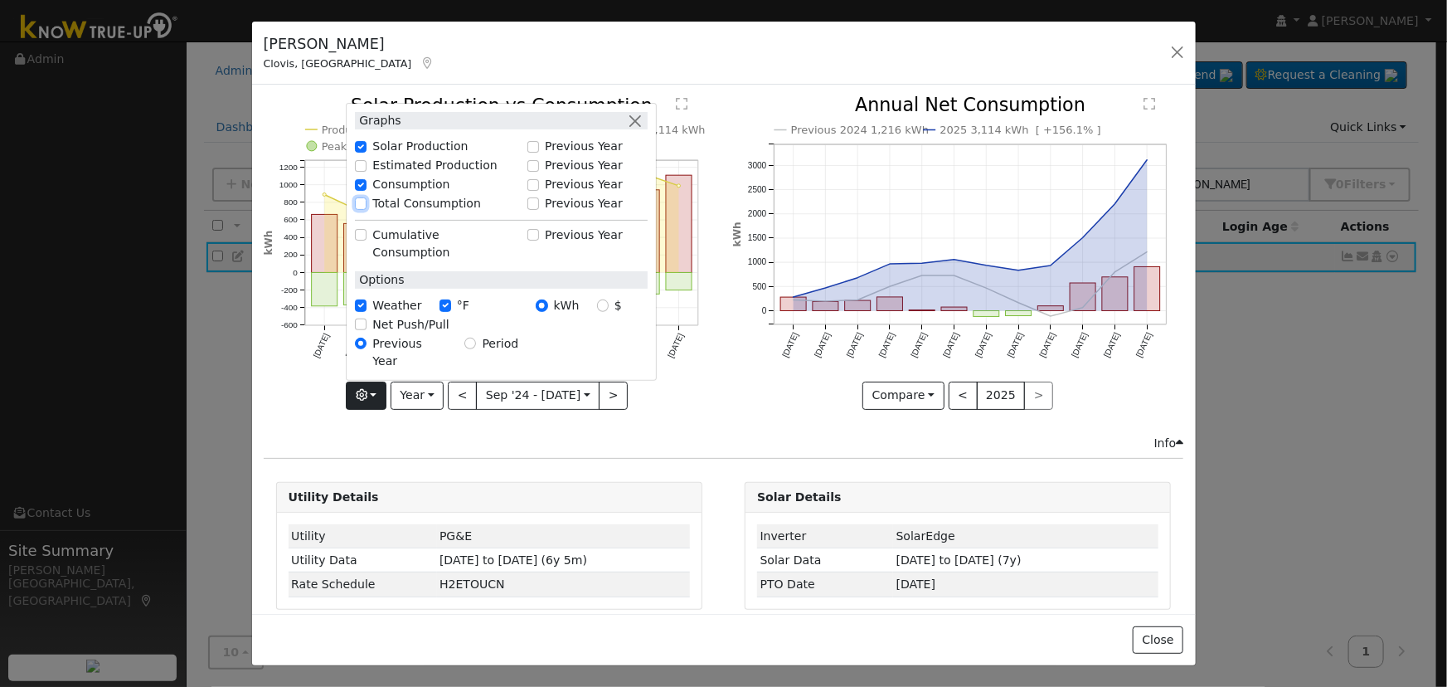
click at [367, 209] on input "Total Consumption" at bounding box center [361, 203] width 12 height 12
checkbox input "true"
click at [630, 129] on button "button" at bounding box center [634, 120] width 17 height 17
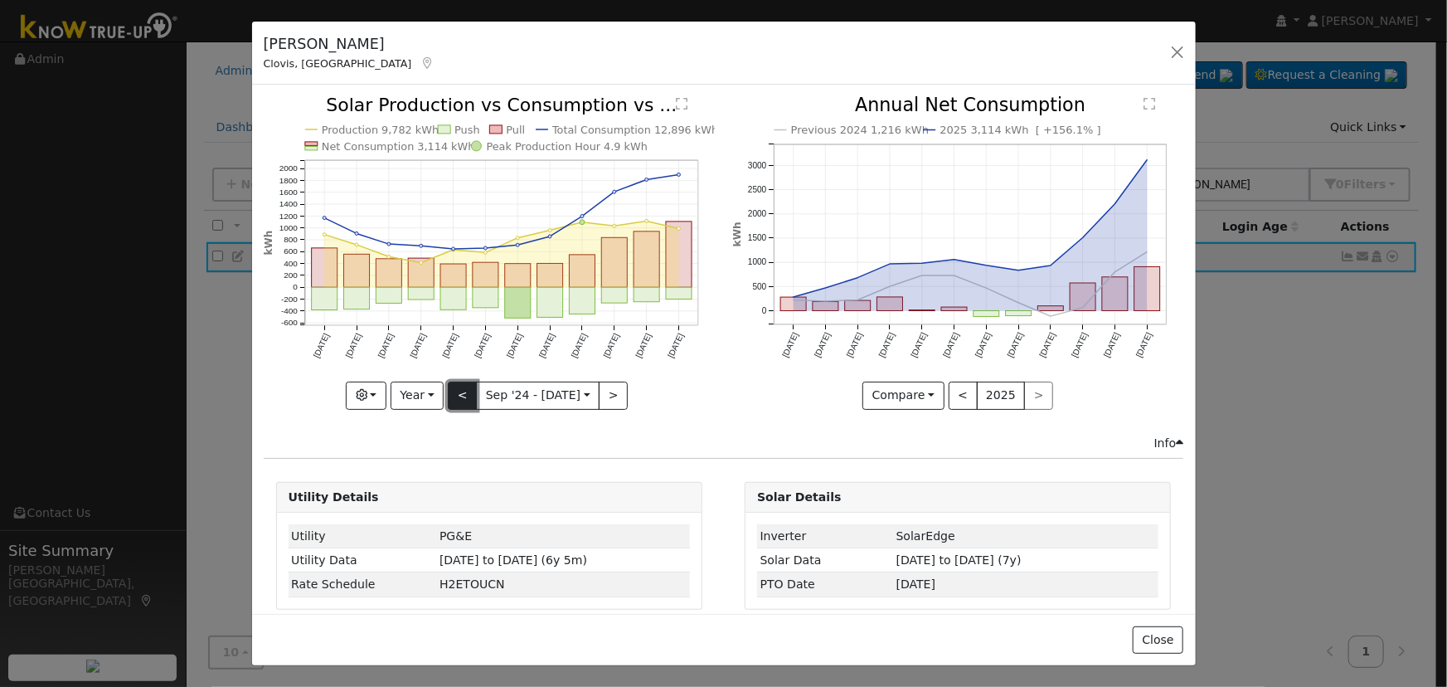
click at [463, 383] on button "<" at bounding box center [462, 396] width 29 height 28
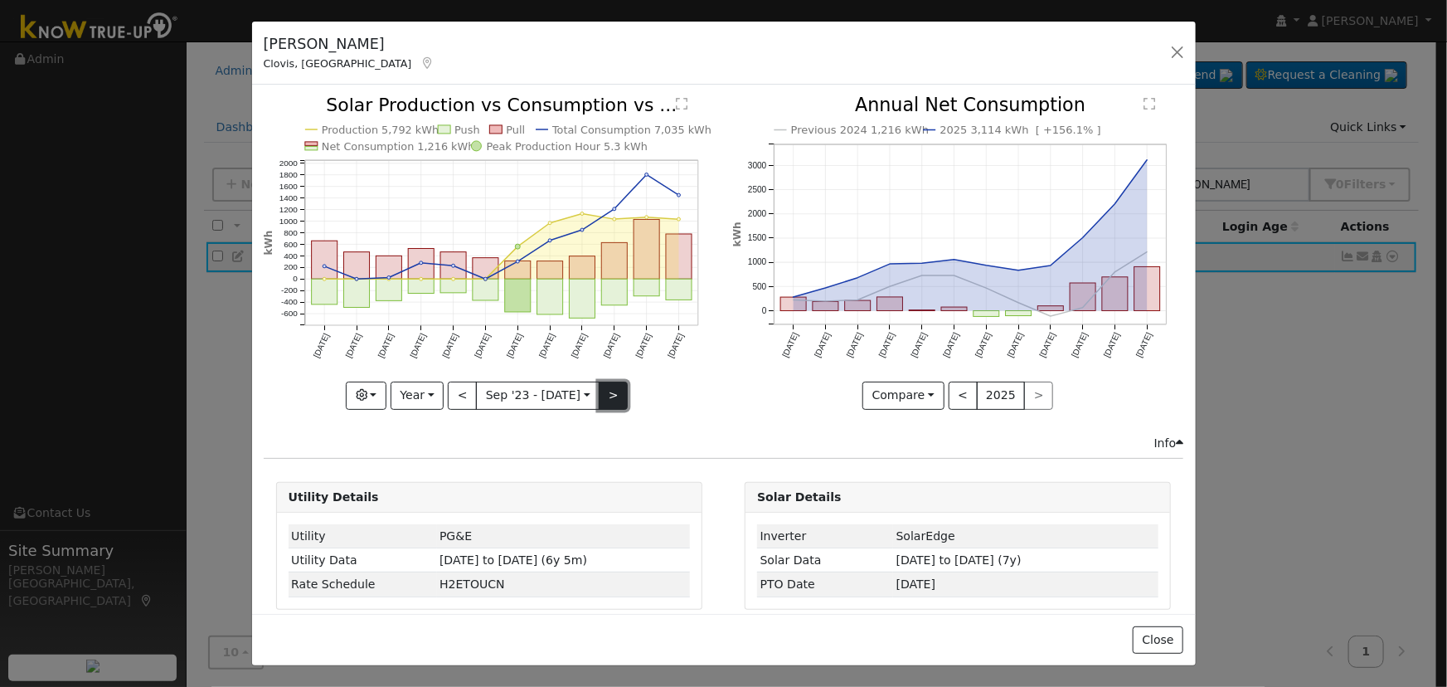
click at [603, 387] on button ">" at bounding box center [613, 396] width 29 height 28
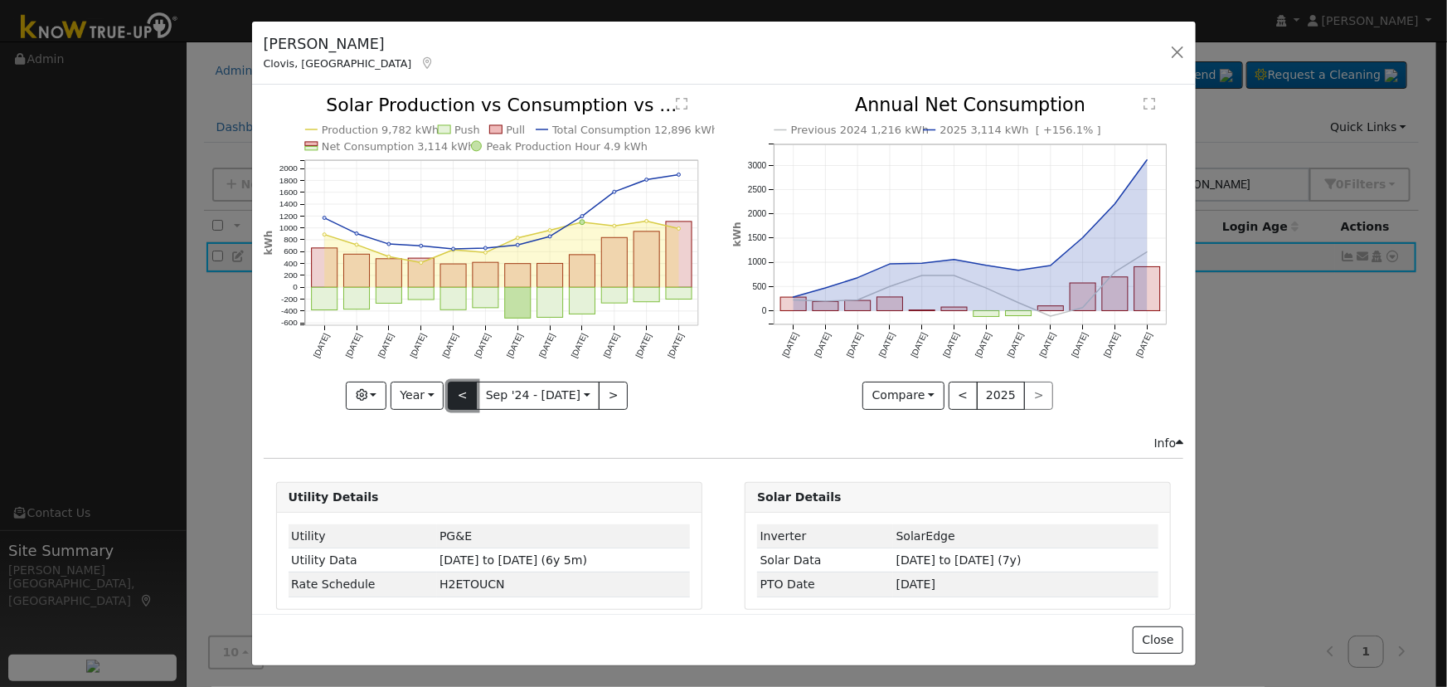
click at [457, 382] on button "<" at bounding box center [462, 396] width 29 height 28
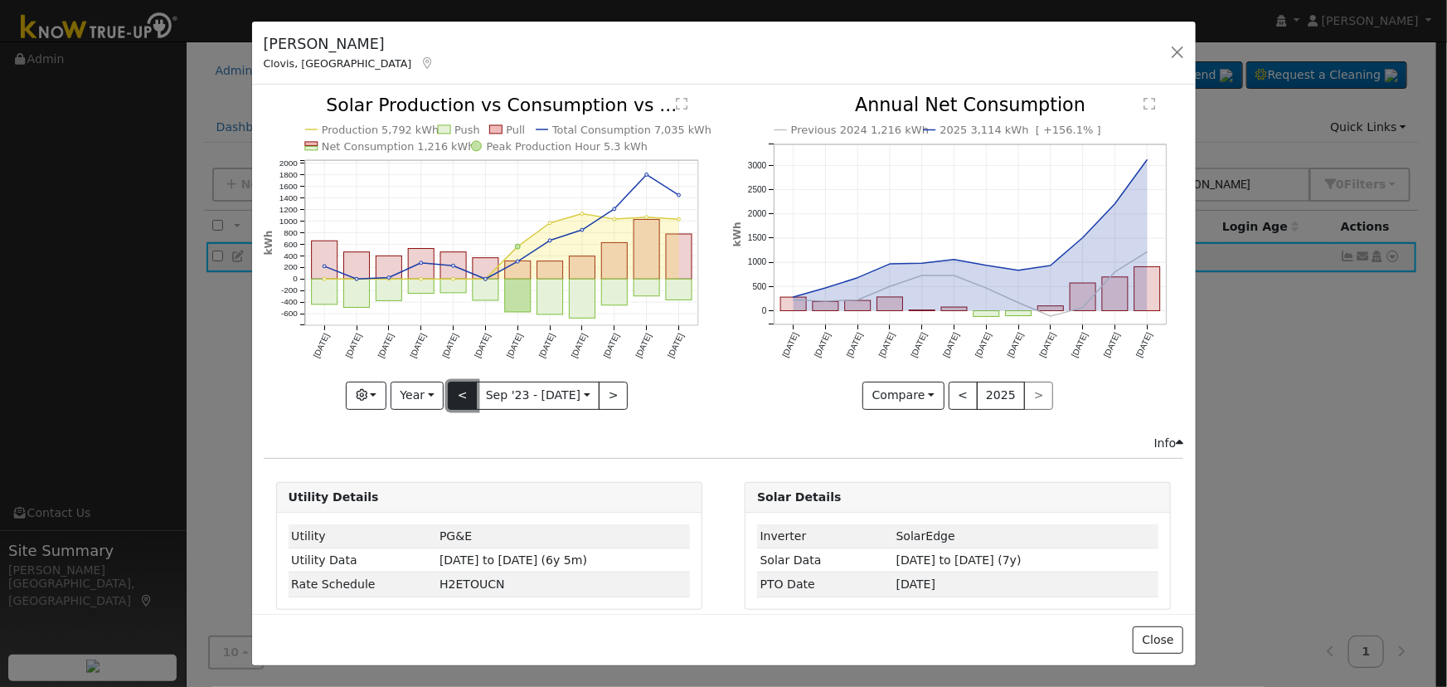
click at [457, 382] on button "<" at bounding box center [462, 396] width 29 height 28
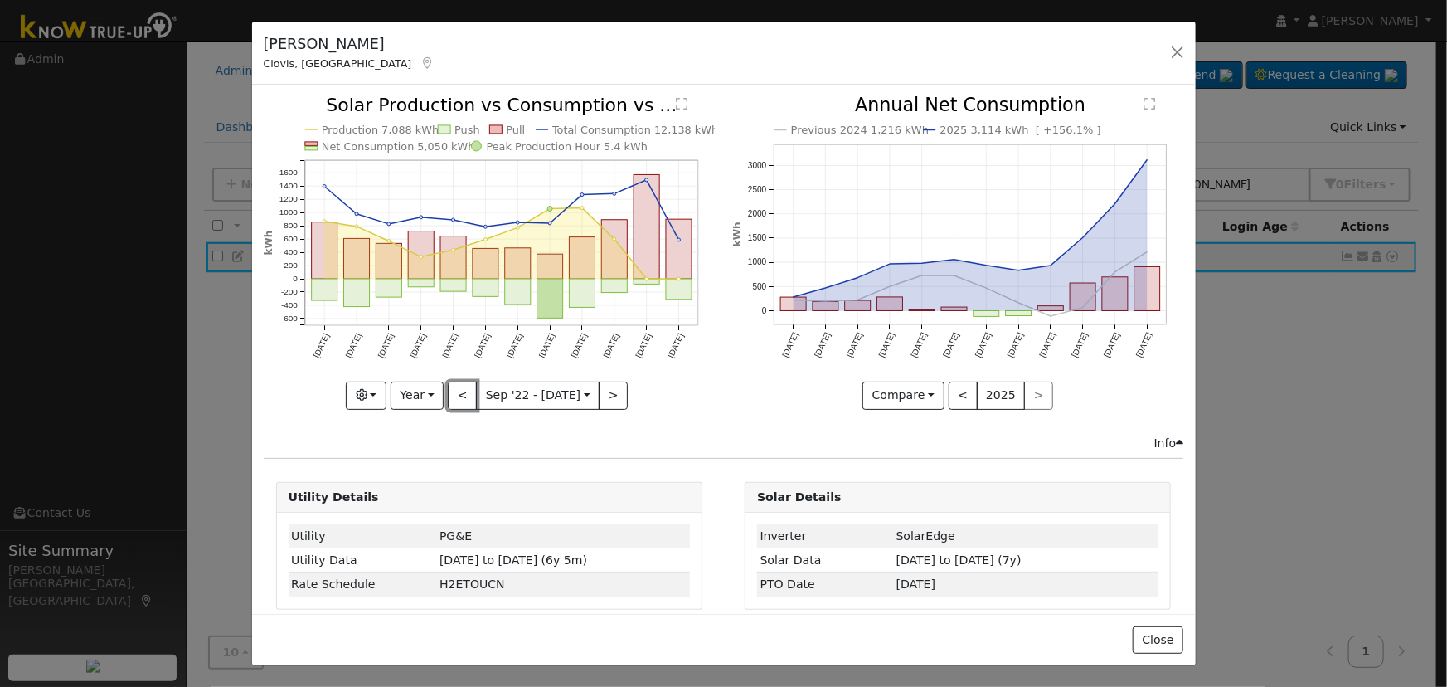
click at [457, 382] on button "<" at bounding box center [462, 396] width 29 height 28
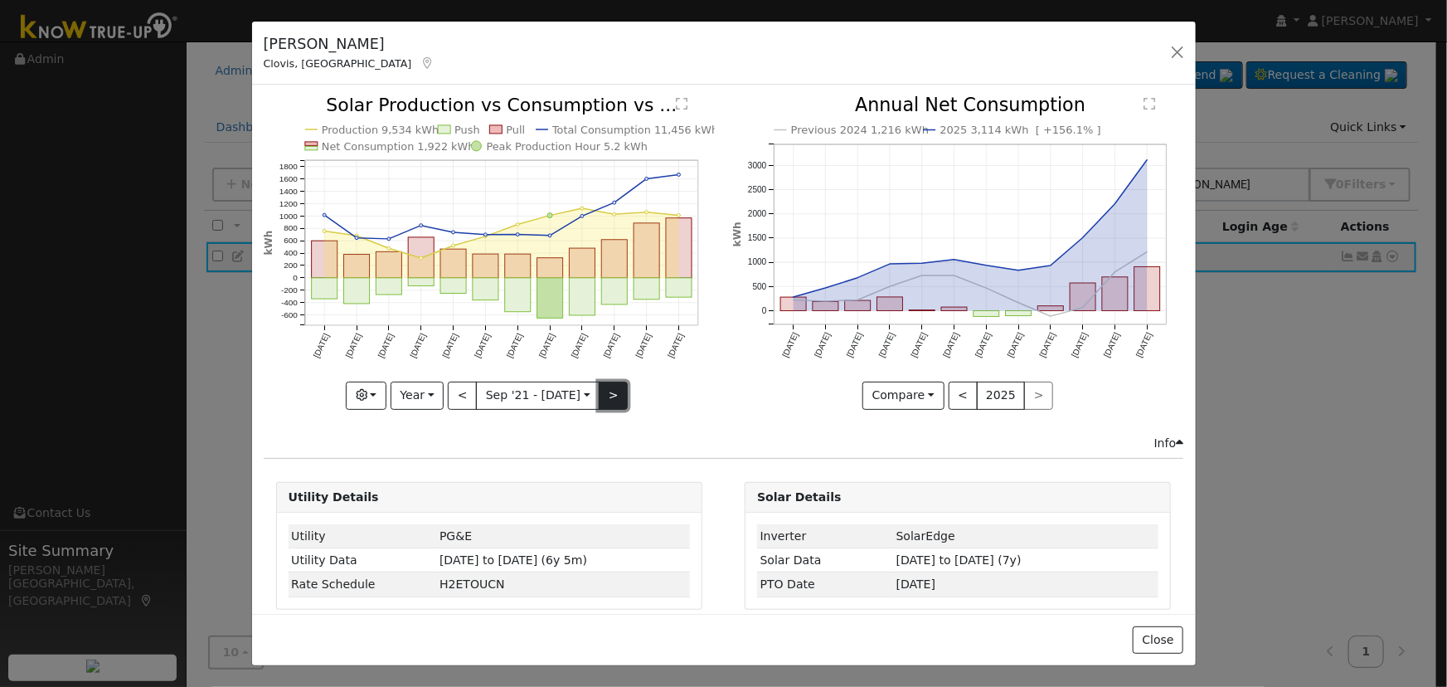
click at [610, 395] on button ">" at bounding box center [613, 396] width 29 height 28
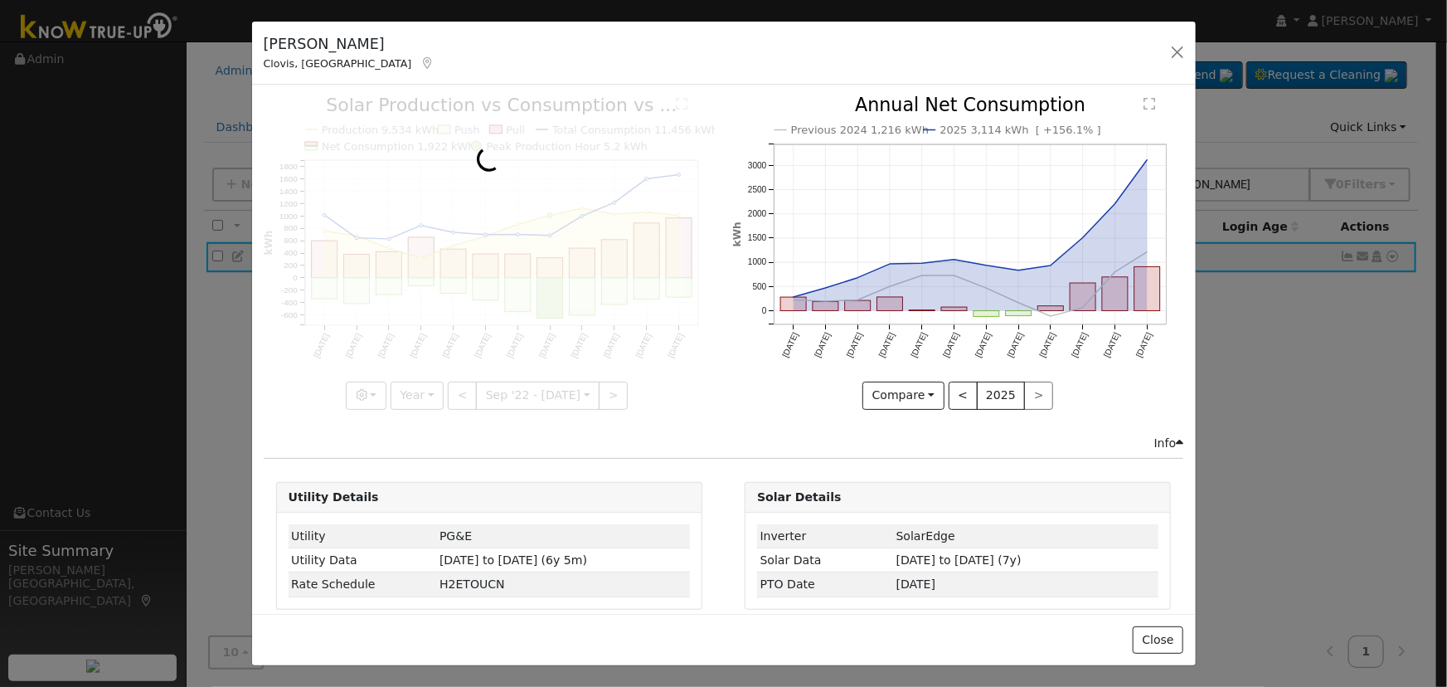
click at [609, 392] on div at bounding box center [489, 252] width 451 height 313
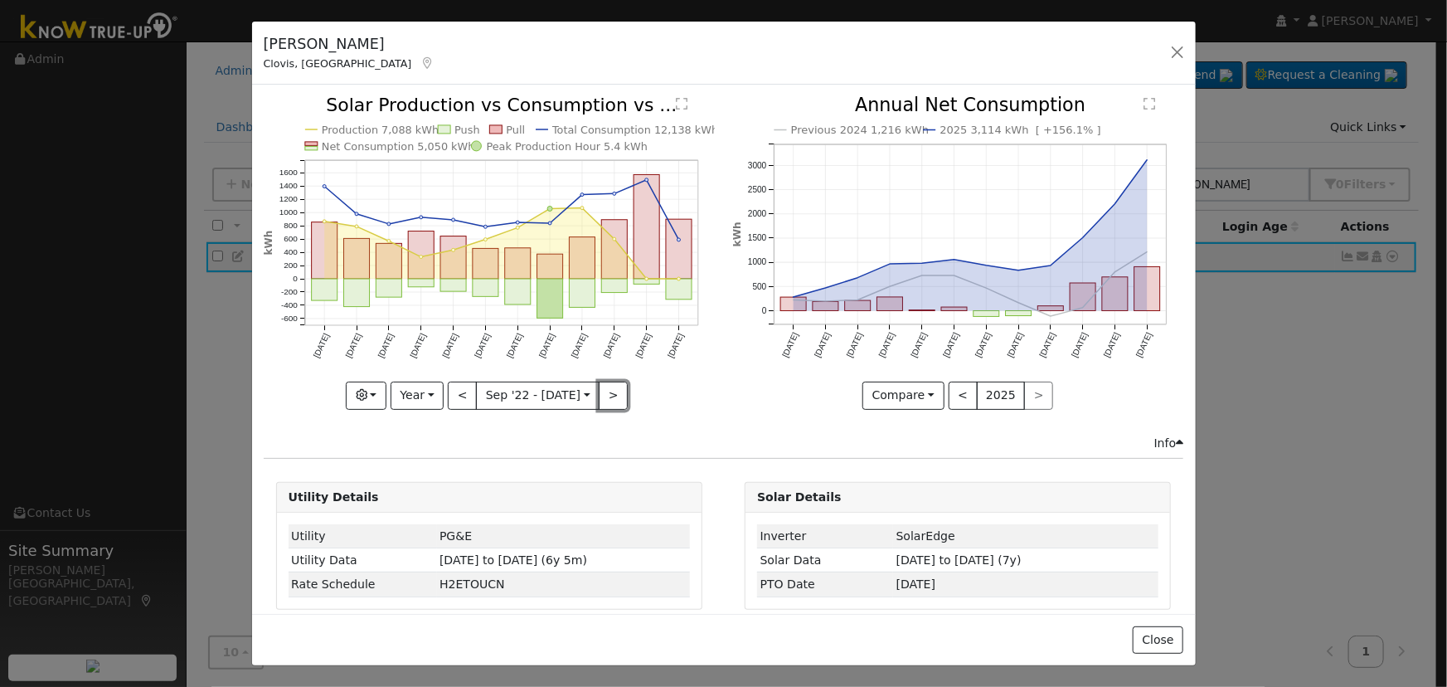
click at [606, 392] on button ">" at bounding box center [613, 396] width 29 height 28
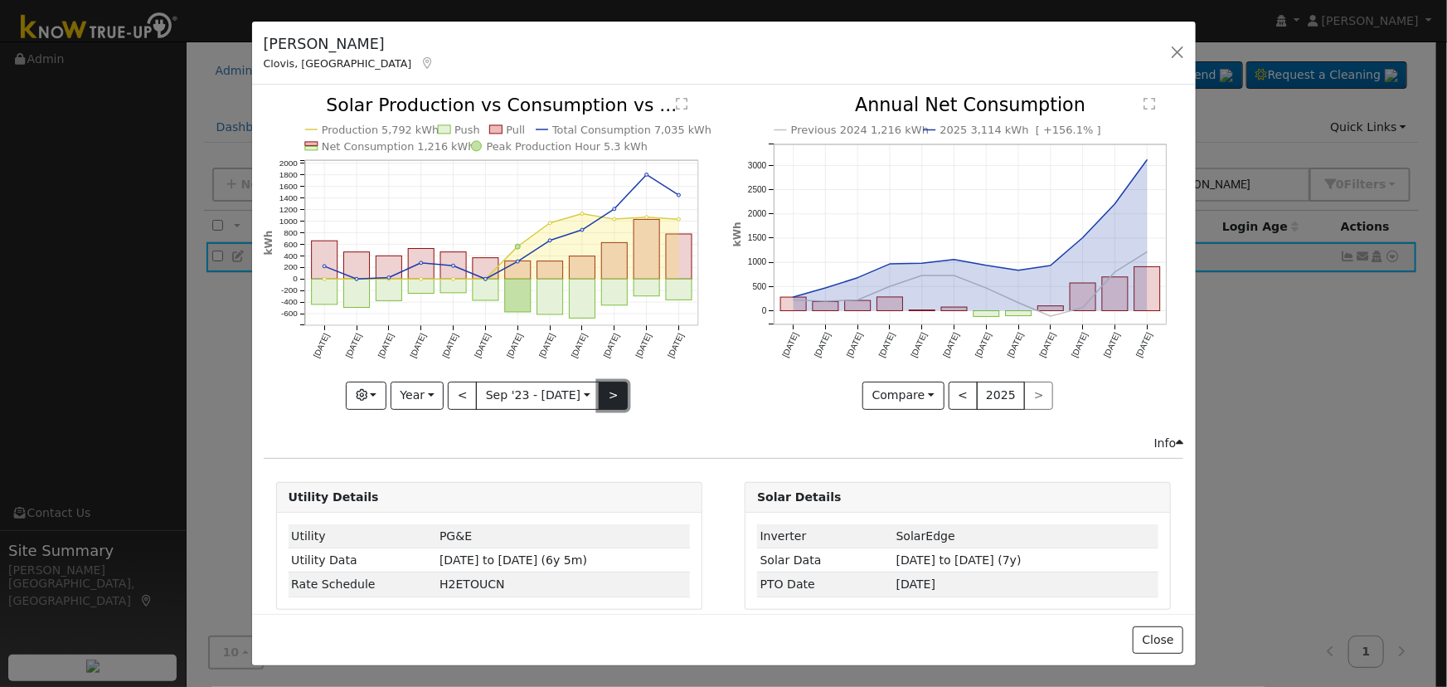
click at [602, 394] on button ">" at bounding box center [613, 396] width 29 height 28
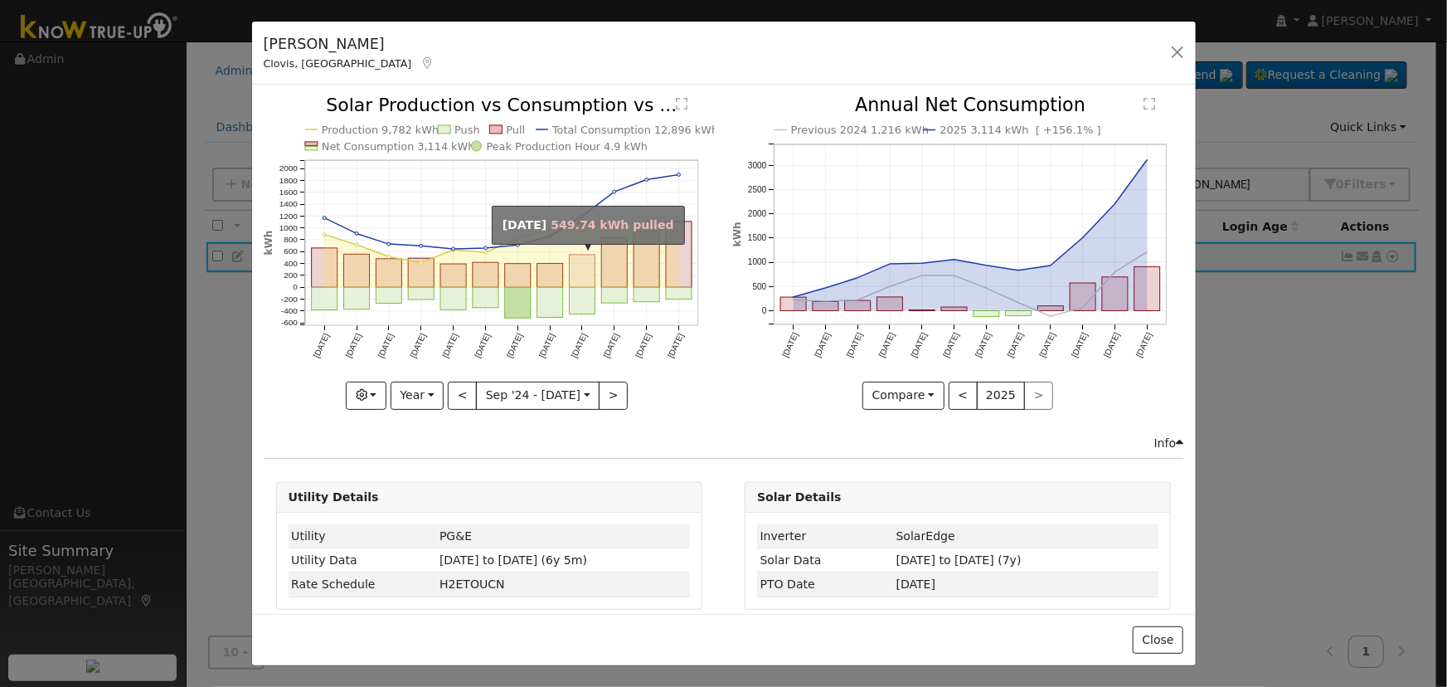
click at [581, 283] on rect "onclick=""" at bounding box center [582, 271] width 26 height 32
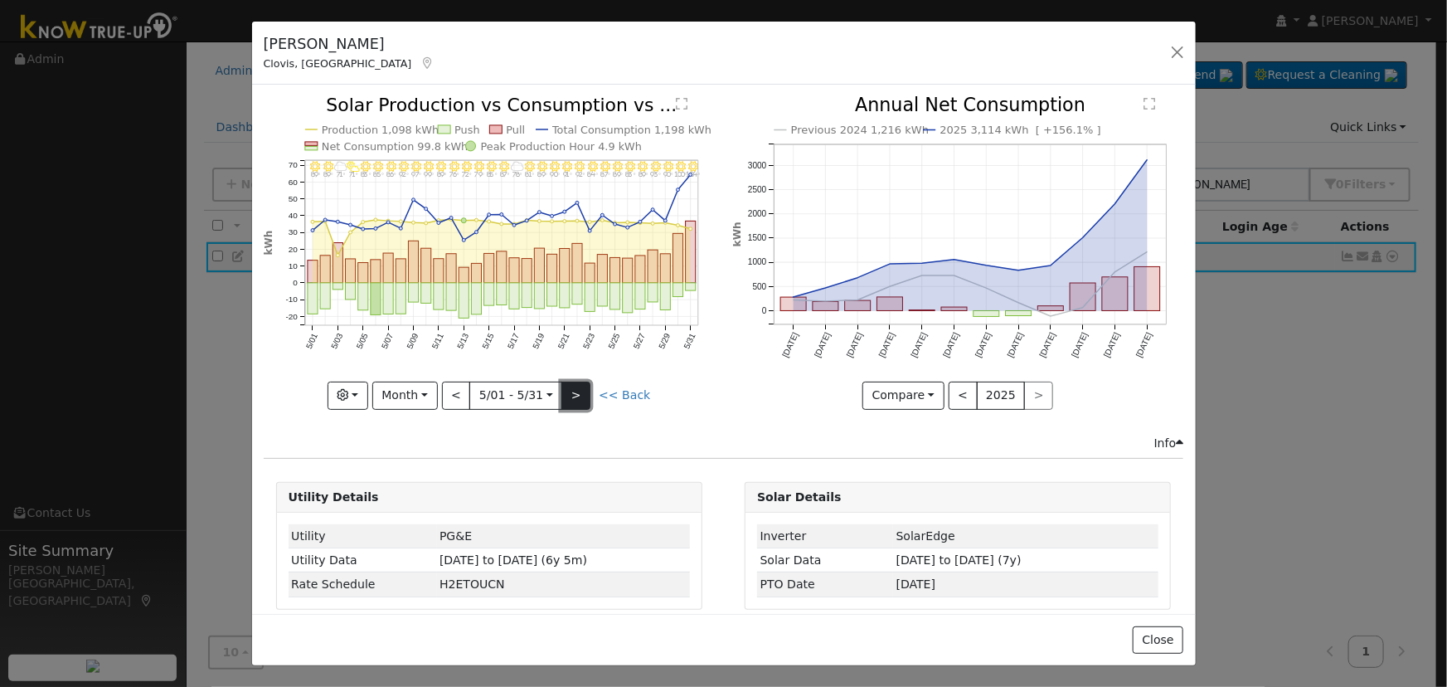
click at [569, 390] on button ">" at bounding box center [576, 396] width 29 height 28
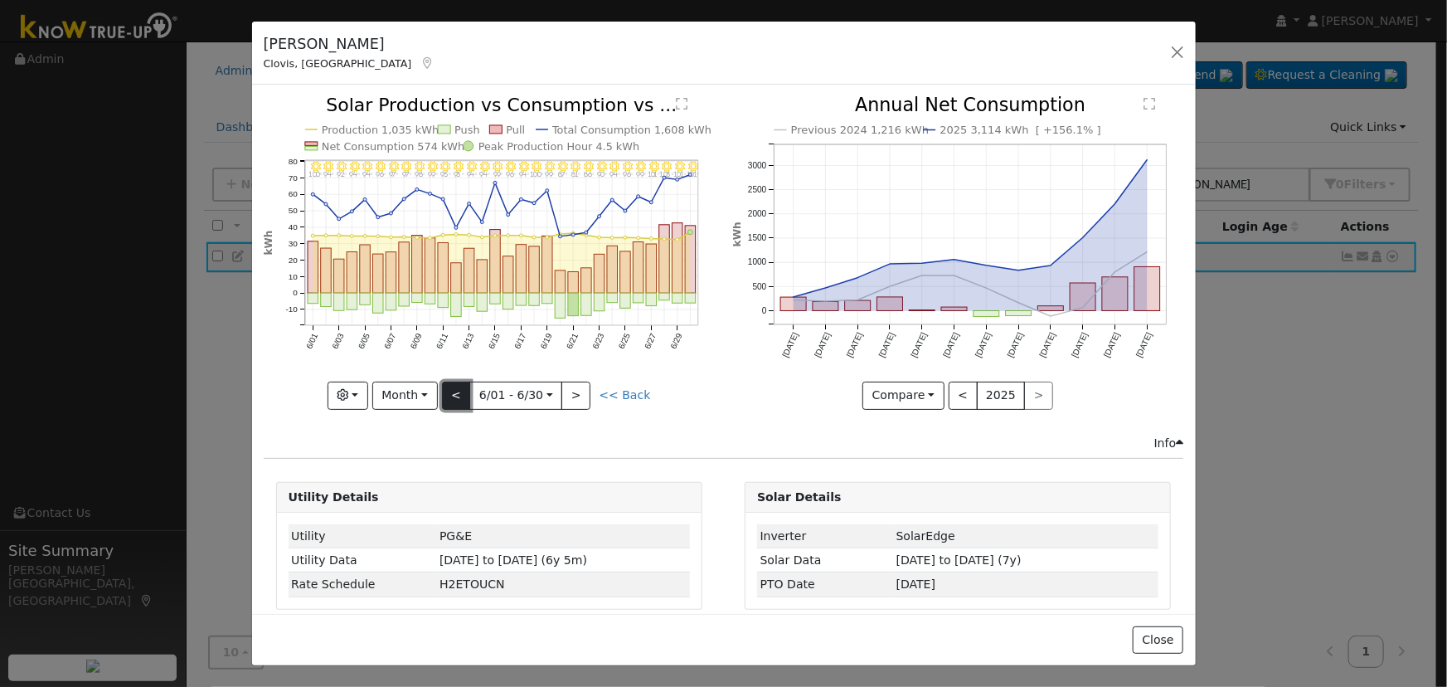
click at [463, 393] on button "<" at bounding box center [456, 396] width 29 height 28
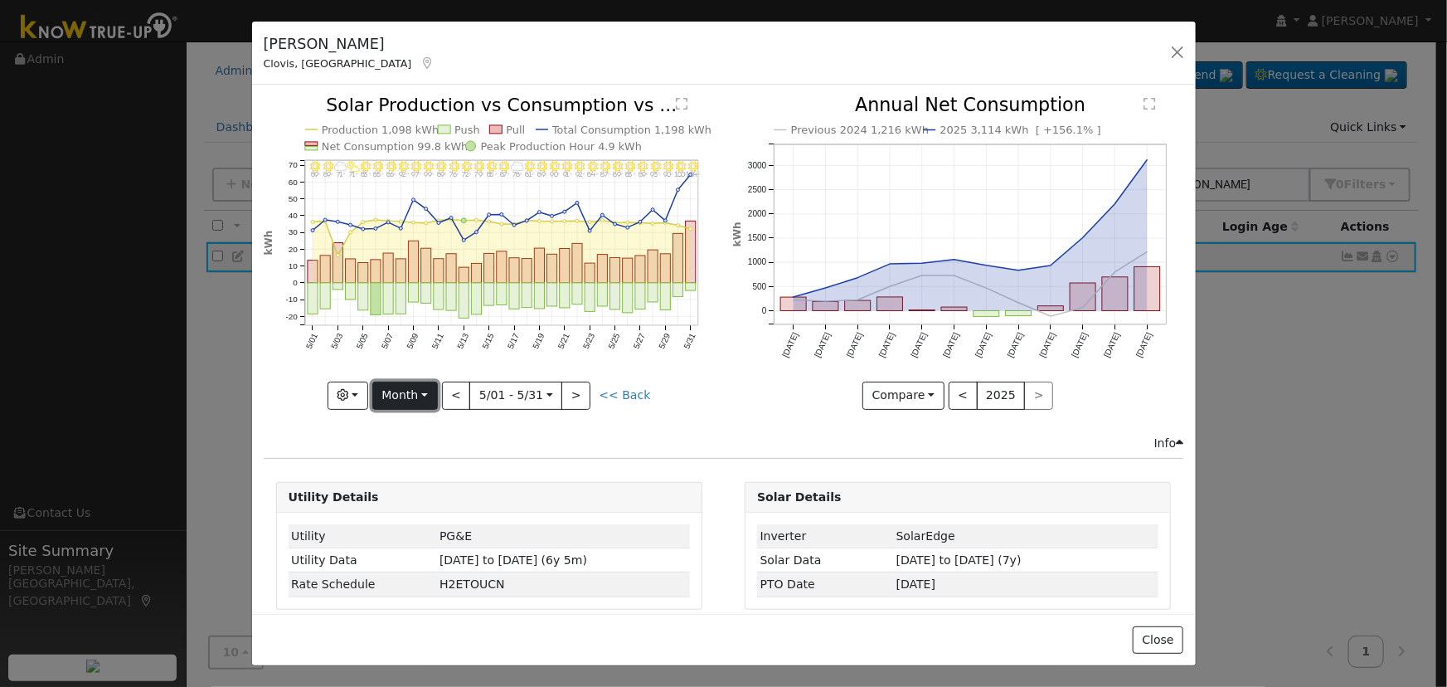
click at [421, 385] on button "Month" at bounding box center [405, 396] width 66 height 28
click at [428, 487] on link "Year" at bounding box center [430, 498] width 115 height 23
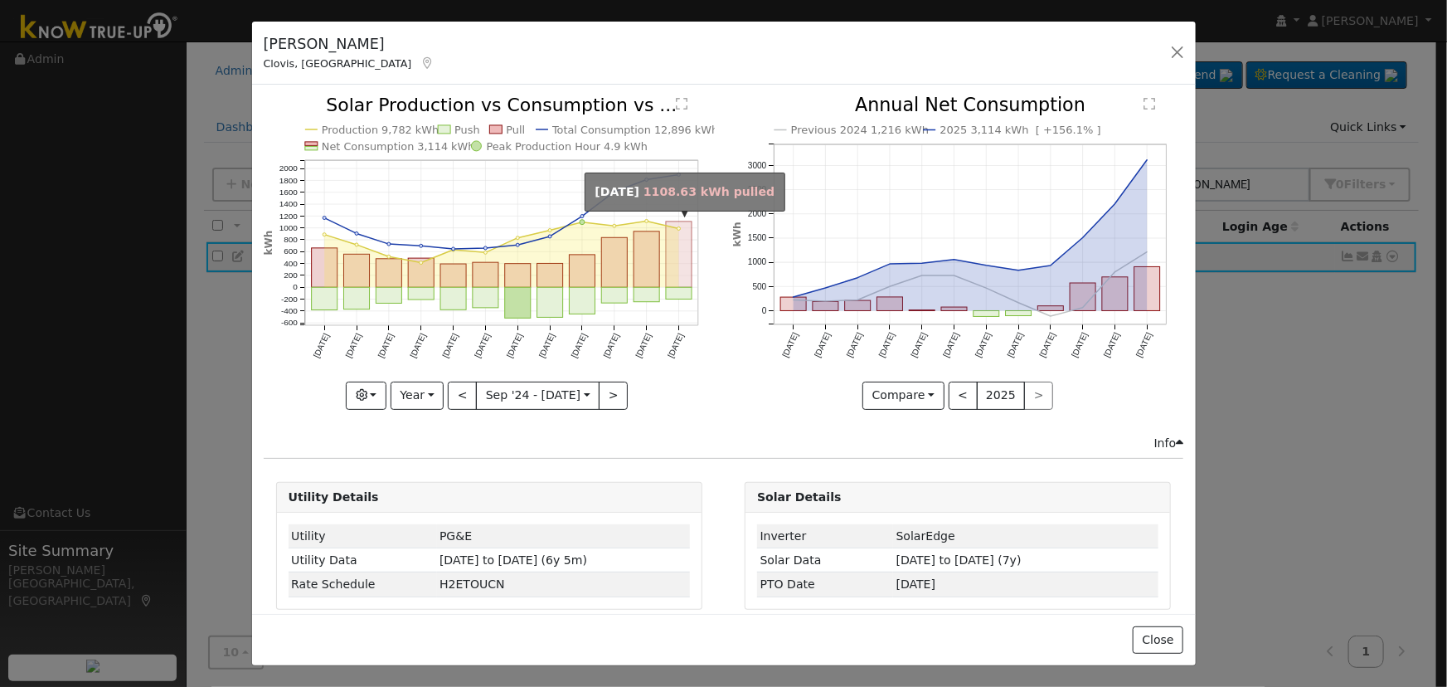
click at [666, 267] on rect "onclick=""" at bounding box center [679, 254] width 26 height 66
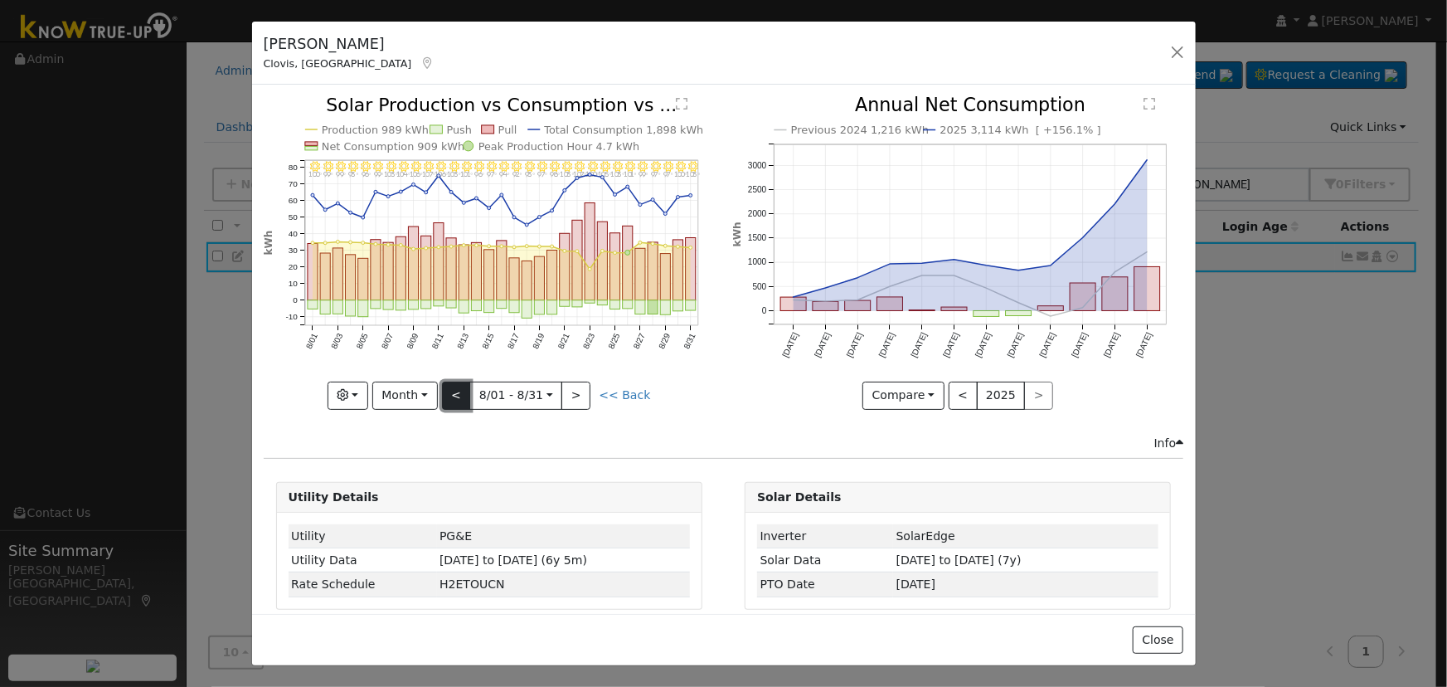
click at [456, 389] on button "<" at bounding box center [456, 396] width 29 height 28
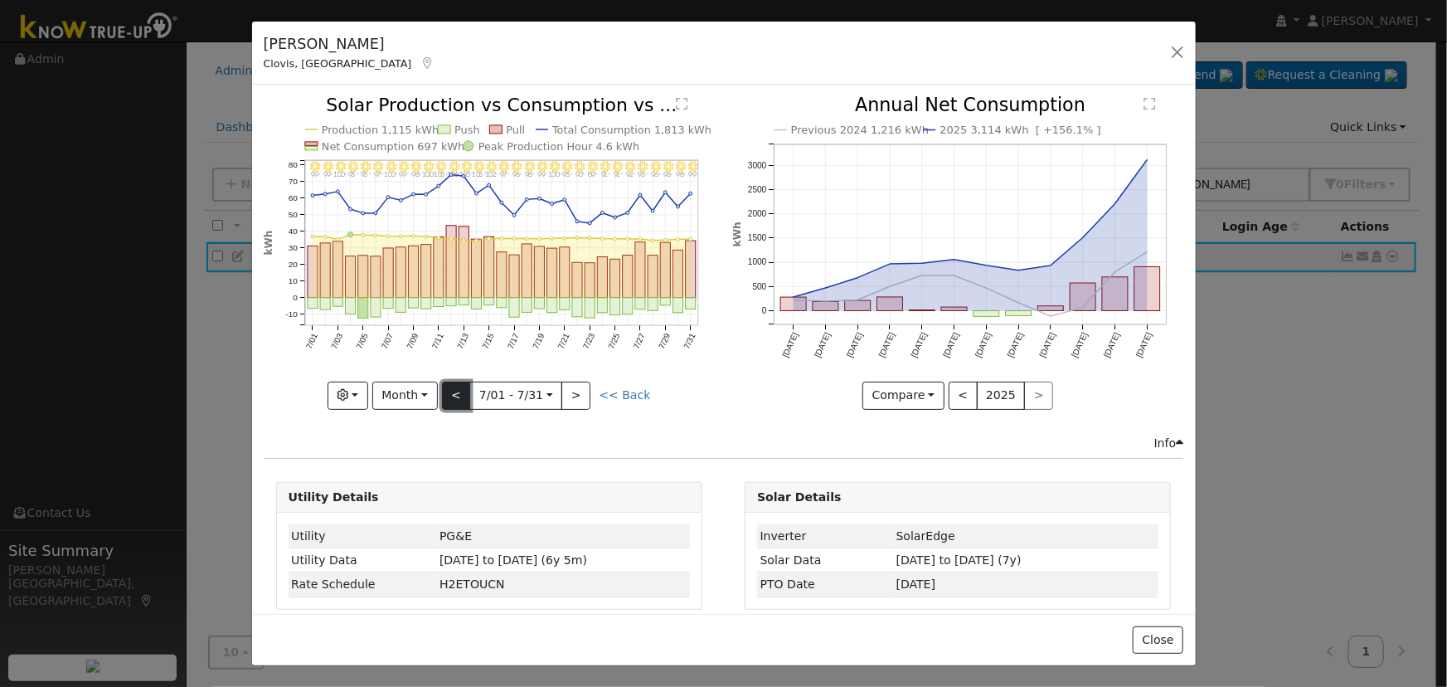
click at [456, 389] on button "<" at bounding box center [456, 396] width 29 height 28
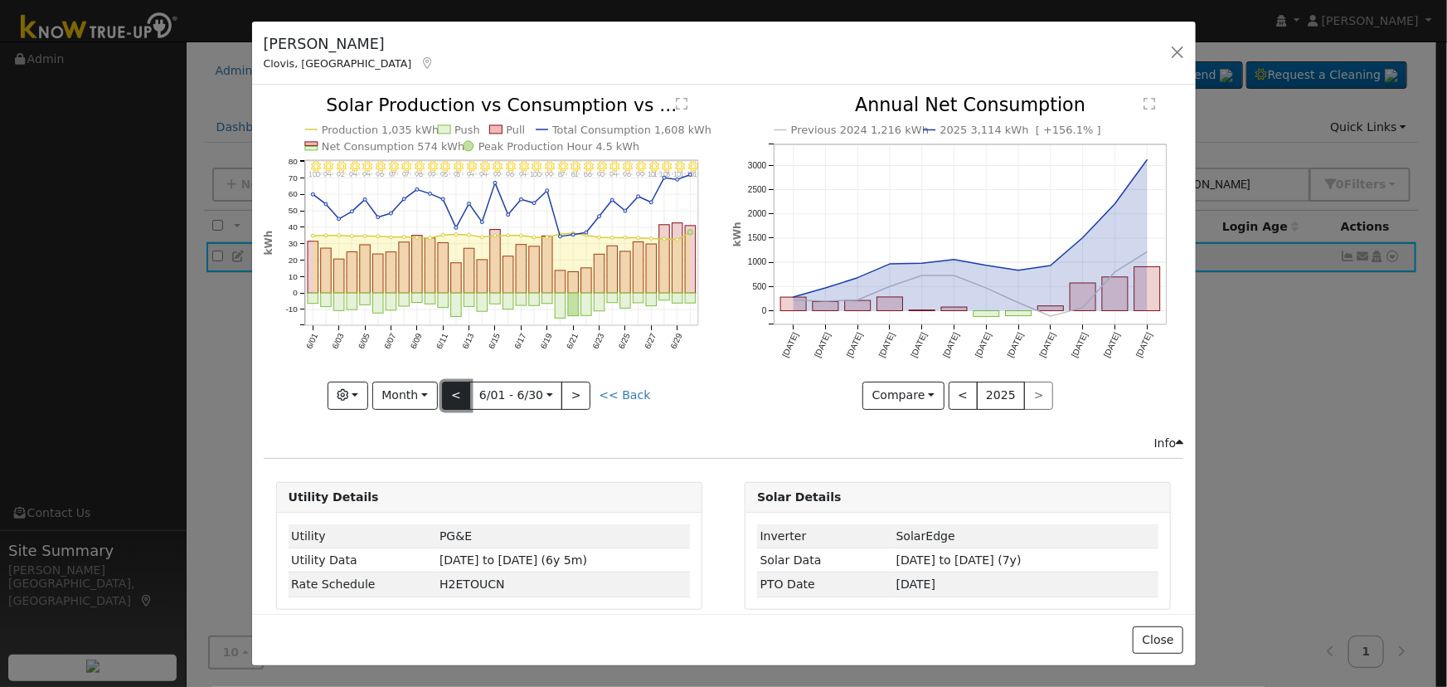
click at [456, 389] on button "<" at bounding box center [456, 396] width 29 height 28
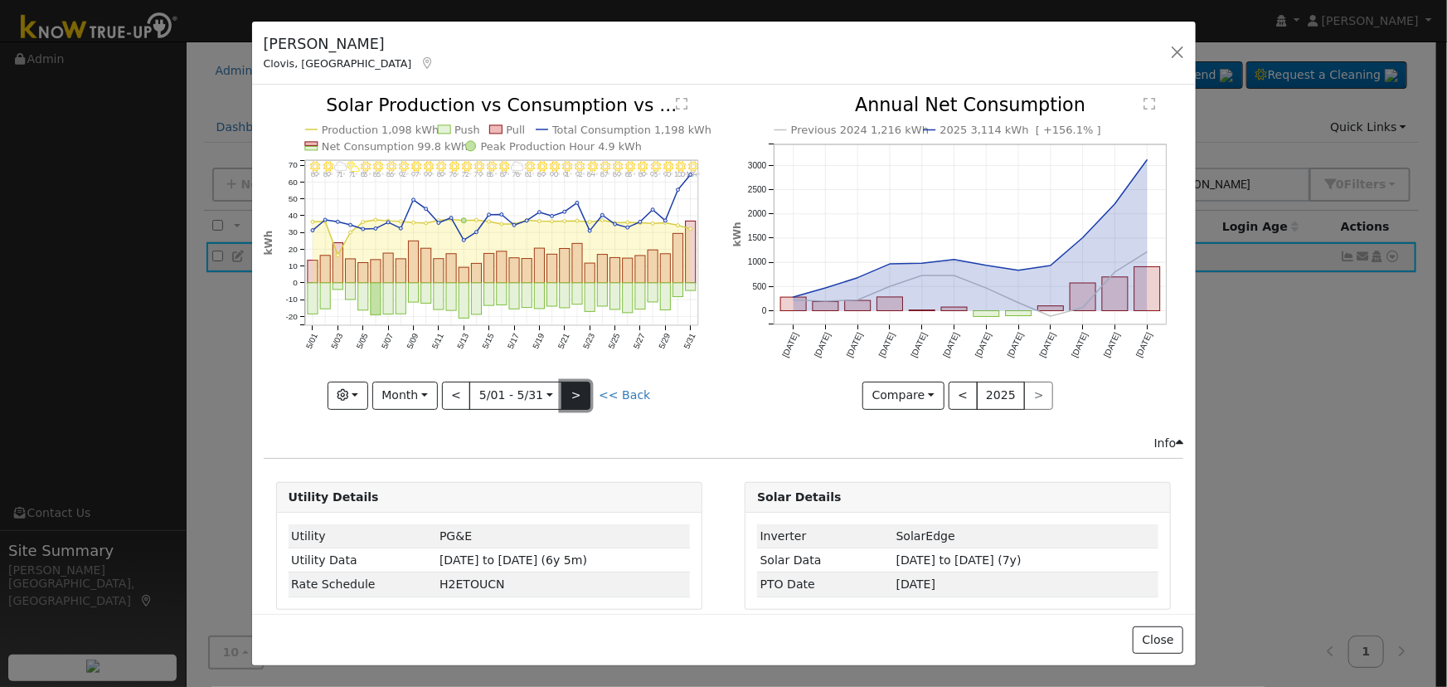
click at [572, 389] on button ">" at bounding box center [576, 396] width 29 height 28
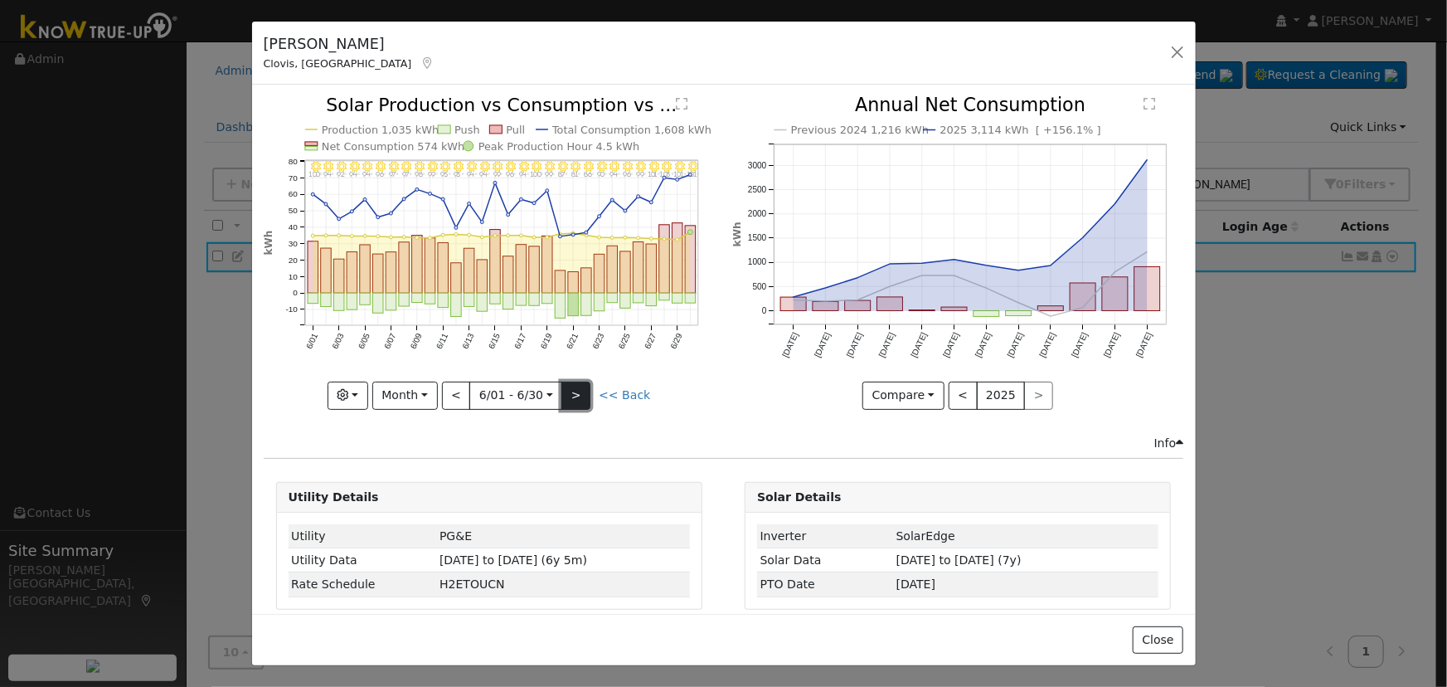
click at [572, 390] on button ">" at bounding box center [576, 396] width 29 height 28
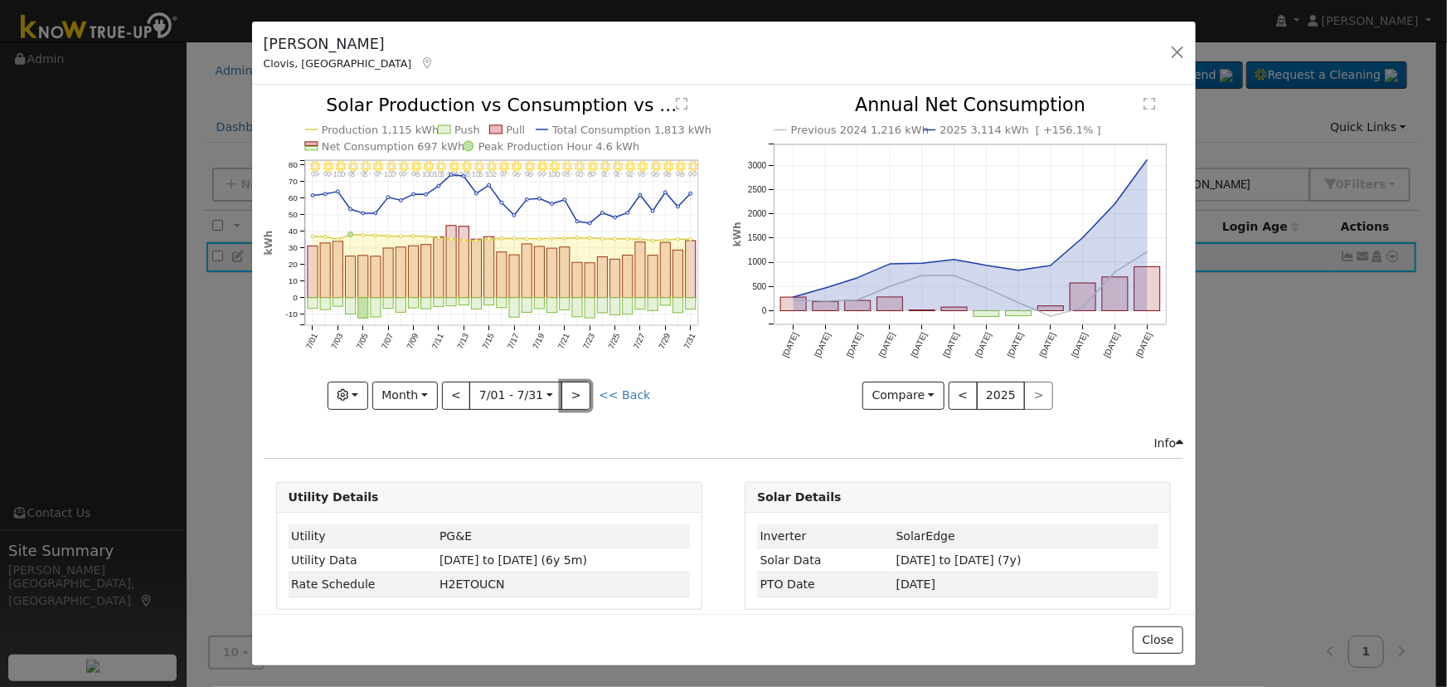
click at [573, 390] on button ">" at bounding box center [576, 396] width 29 height 28
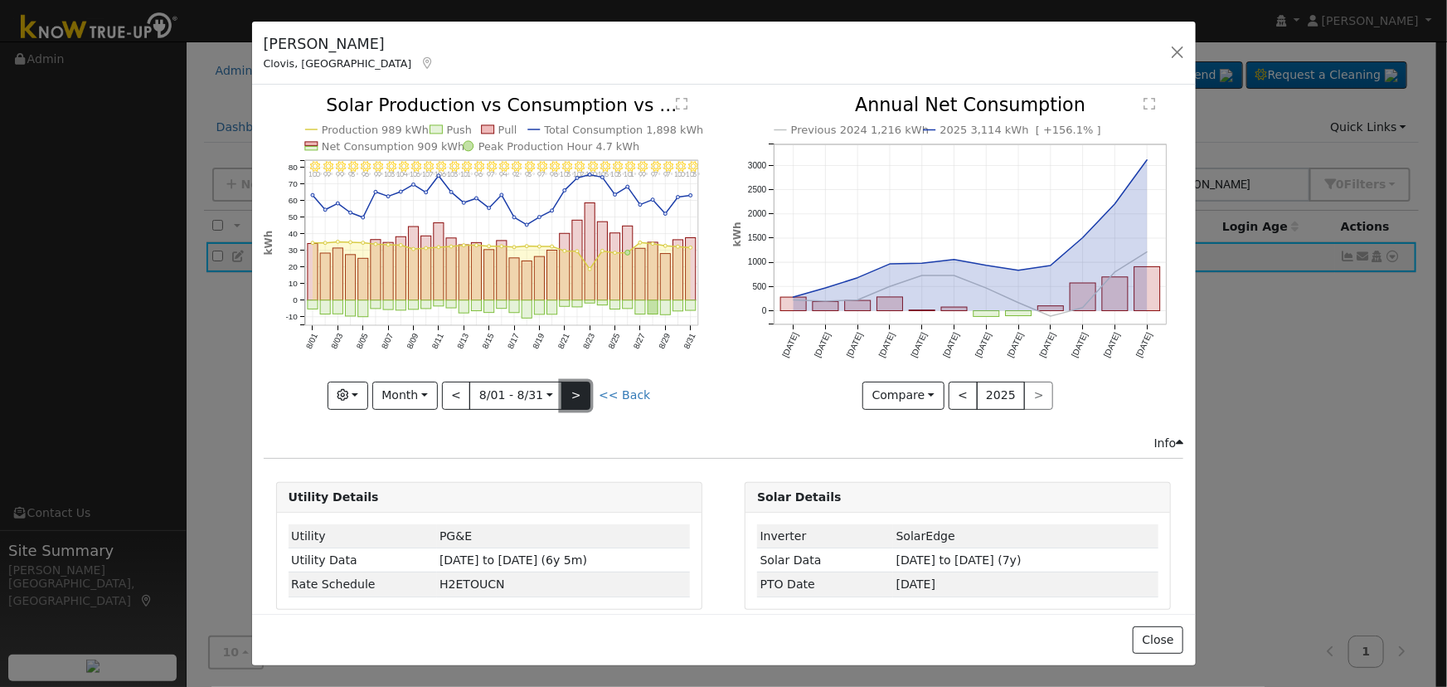
click at [574, 391] on button ">" at bounding box center [576, 396] width 29 height 28
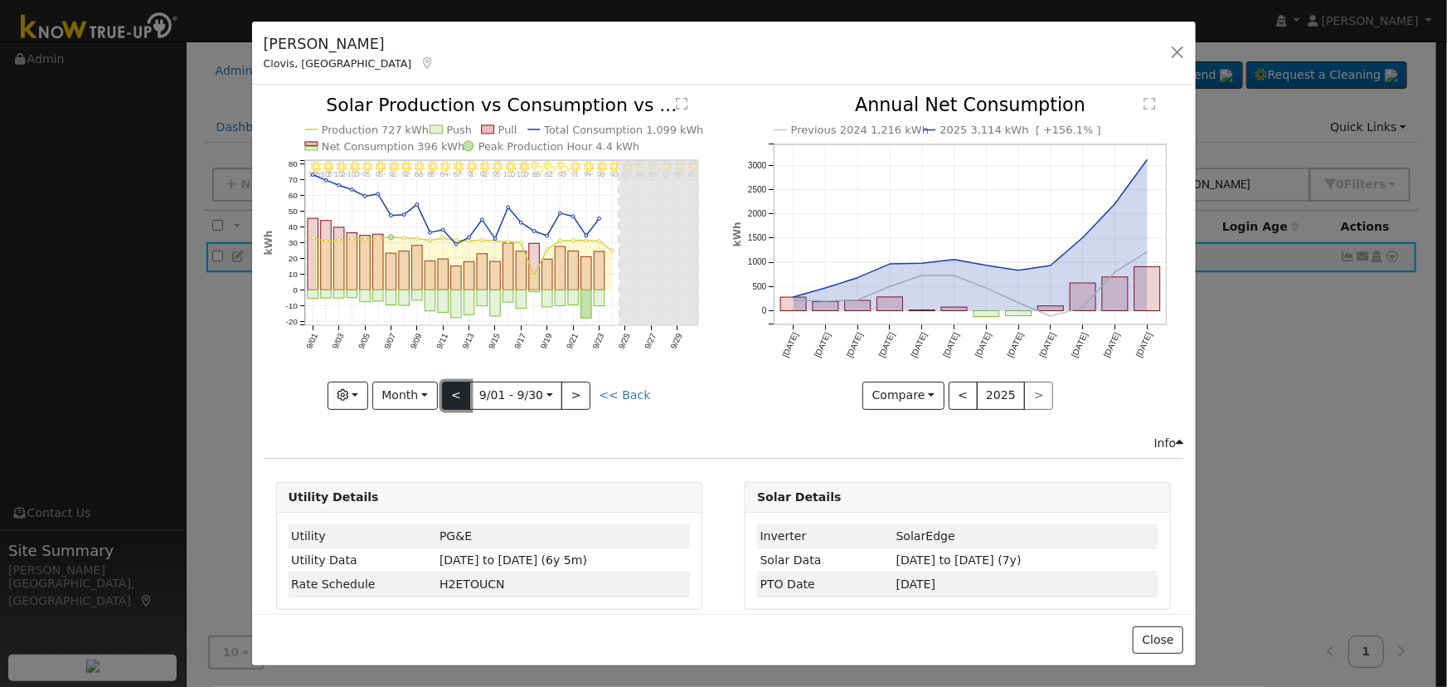
click at [466, 385] on button "<" at bounding box center [456, 396] width 29 height 28
type input "[DATE]"
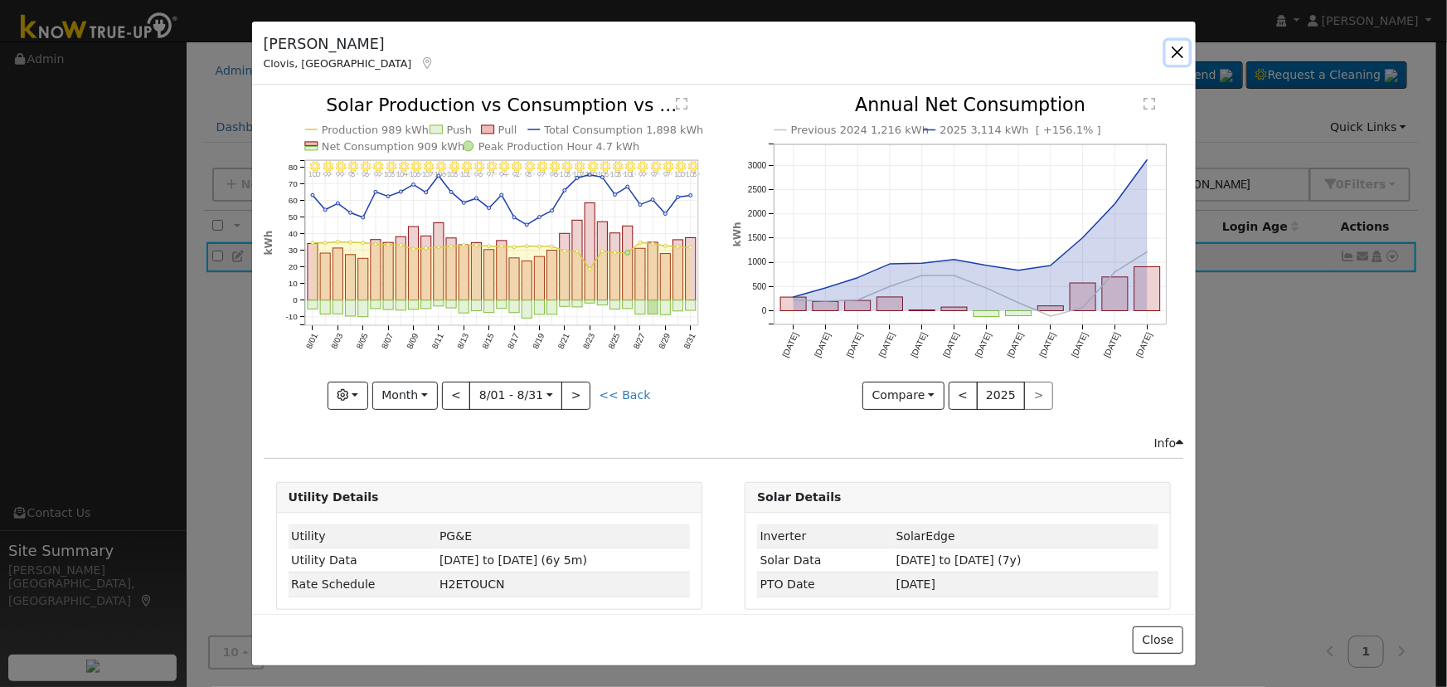
click at [1170, 55] on button "button" at bounding box center [1177, 52] width 23 height 23
